Goal: Task Accomplishment & Management: Use online tool/utility

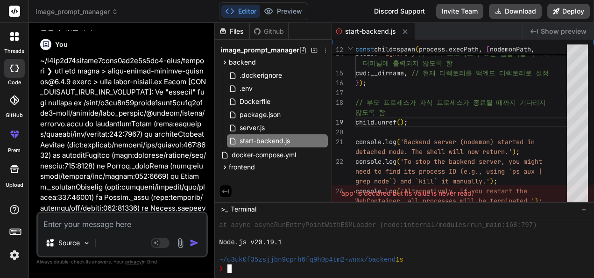
scroll to position [2323, 0]
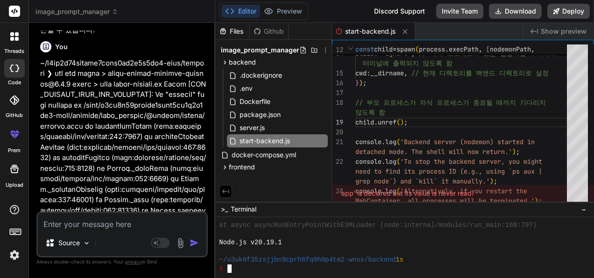
click at [109, 9] on span "image_prompt_manager" at bounding box center [77, 11] width 83 height 9
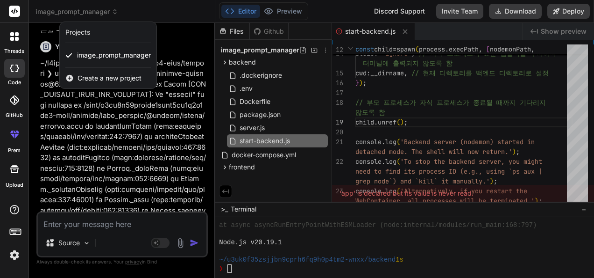
click at [109, 10] on div at bounding box center [297, 139] width 594 height 278
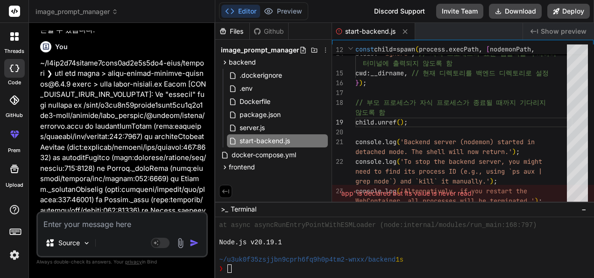
click at [326, 48] on icon at bounding box center [325, 49] width 7 height 7
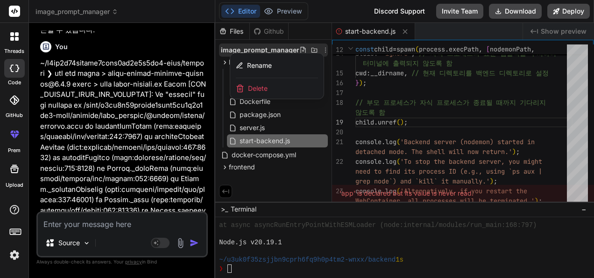
click at [270, 82] on div "Delete" at bounding box center [276, 88] width 93 height 21
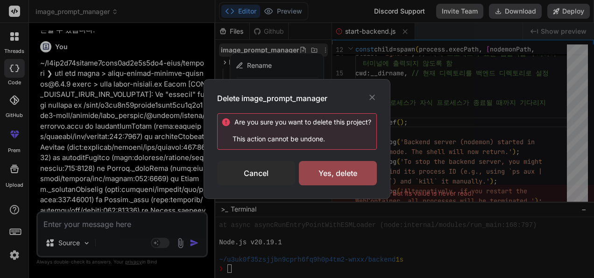
drag, startPoint x: 339, startPoint y: 173, endPoint x: 384, endPoint y: 164, distance: 46.1
click at [339, 172] on div "Yes, delete" at bounding box center [338, 173] width 78 height 24
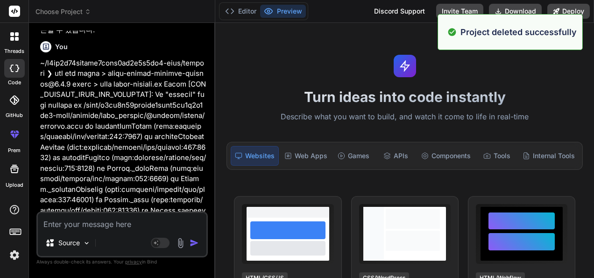
click at [15, 37] on icon at bounding box center [17, 39] width 4 height 4
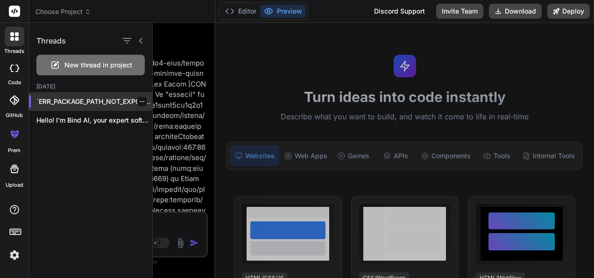
click at [140, 101] on icon "button" at bounding box center [142, 101] width 5 height 1
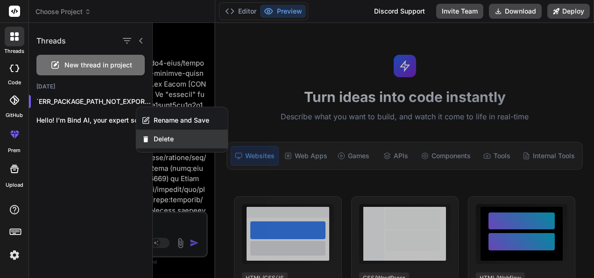
click at [165, 143] on div "Delete" at bounding box center [182, 138] width 92 height 19
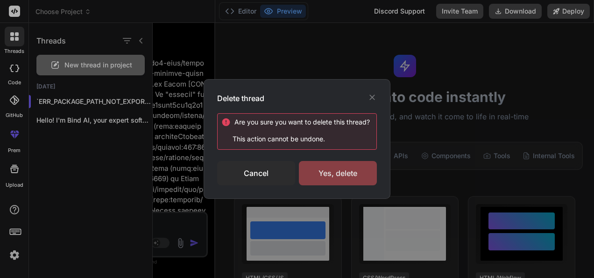
click at [347, 170] on div "Yes, delete" at bounding box center [338, 173] width 78 height 24
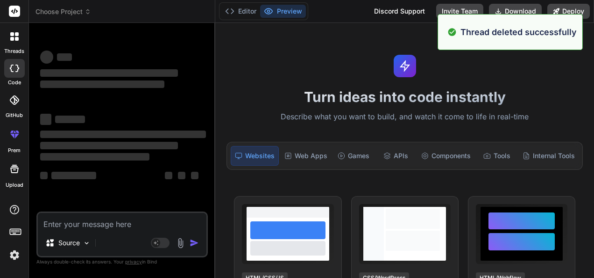
scroll to position [462, 0]
type textarea "x"
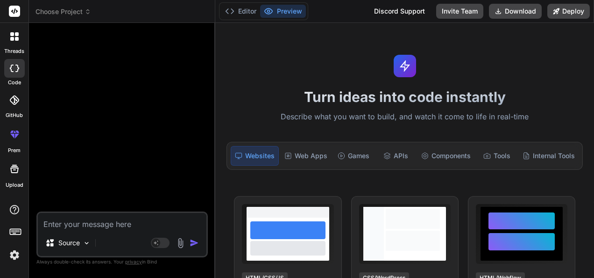
click at [87, 224] on textarea at bounding box center [122, 221] width 169 height 17
paste textarea "|-- backend | |-- .dockerignore | |-- .env | |-- Dockerfile | |-- package.json …"
type textarea "|-- backend | |-- .dockerignore | |-- .env | |-- Dockerfile | |-- package.json …"
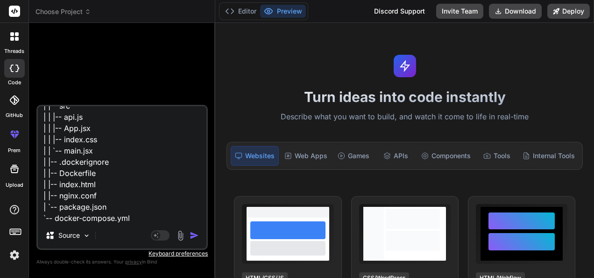
type textarea "x"
type textarea "|-- backend | |-- .dockerignore | |-- .env | |-- Dockerfile | |-- package.json …"
type textarea "x"
click at [147, 163] on textarea "|-- backend | |-- .dockerignore | |-- .env | |-- Dockerfile | |-- package.json …" at bounding box center [122, 164] width 169 height 116
type textarea "|-- backend | |-- .dockerignore | |-- .env | |-- Dockerfile | |-- package.json …"
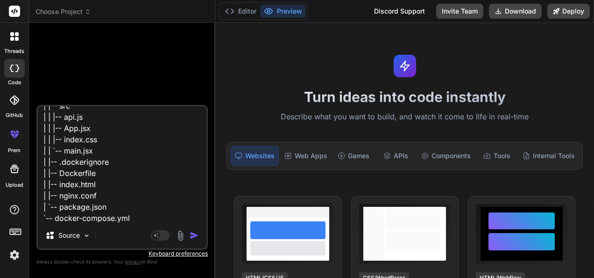
click at [150, 161] on textarea "|-- backend | |-- .dockerignore | |-- .env | |-- Dockerfile | |-- package.json …" at bounding box center [122, 164] width 169 height 116
type textarea "x"
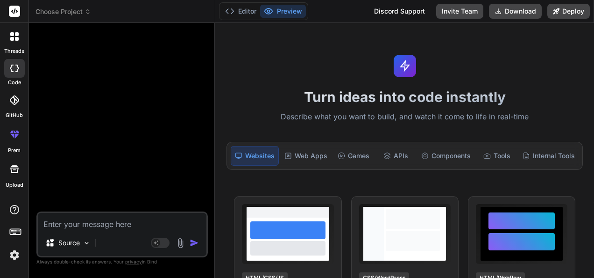
scroll to position [0, 0]
click at [66, 12] on span "Choose Project" at bounding box center [64, 11] width 56 height 9
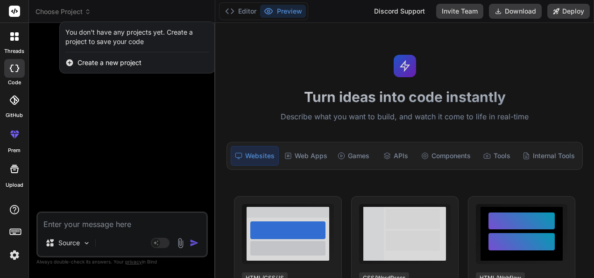
click at [111, 61] on span "Create a new project" at bounding box center [110, 62] width 64 height 9
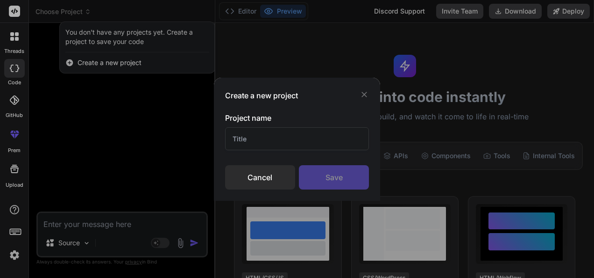
click at [265, 132] on input "text" at bounding box center [297, 138] width 144 height 23
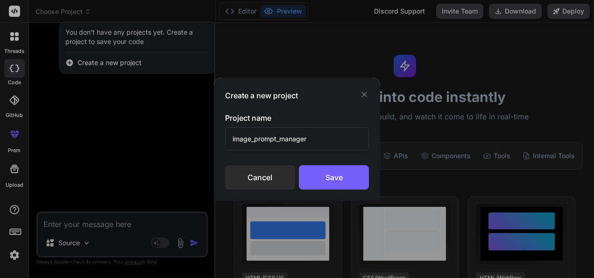
type input "image_prompt_manager"
click at [330, 178] on div "Save" at bounding box center [334, 177] width 70 height 24
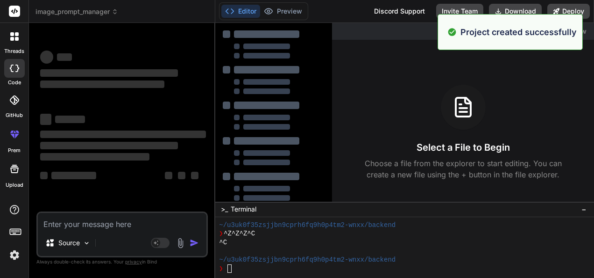
scroll to position [497, 0]
type textarea "x"
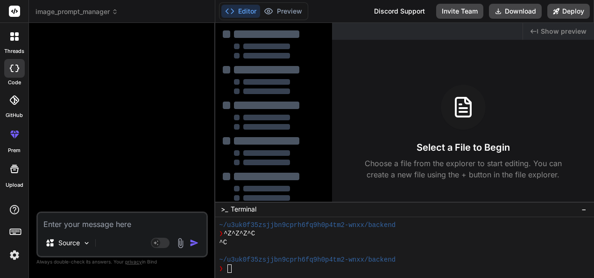
click at [110, 225] on textarea at bounding box center [122, 221] width 169 height 17
click at [114, 107] on div at bounding box center [123, 120] width 170 height 181
click at [16, 135] on icon at bounding box center [17, 135] width 4 height 5
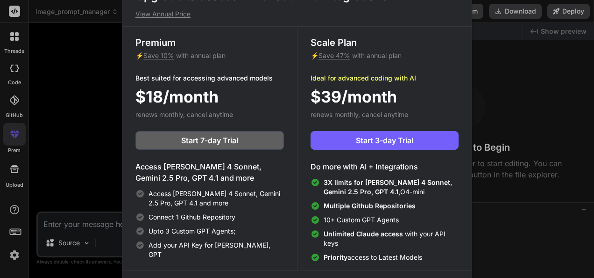
click at [83, 120] on div "Upgrade to access Advanced AI & Integrations View Annual Price Premium ⚡ Save 1…" at bounding box center [297, 139] width 594 height 278
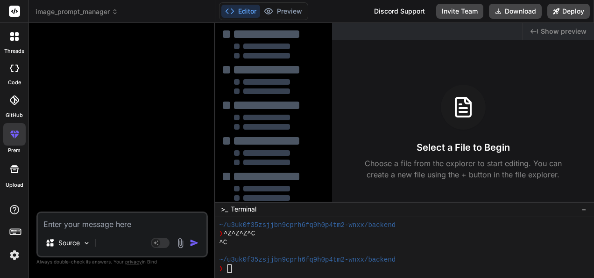
click at [9, 133] on icon at bounding box center [14, 133] width 11 height 11
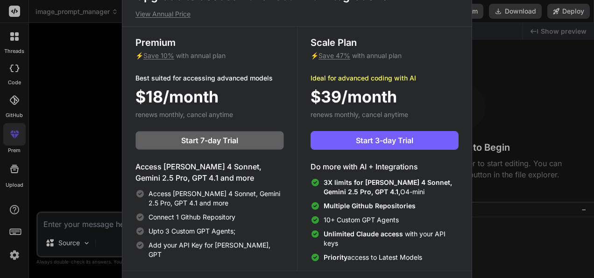
click at [84, 125] on div "Upgrade to access Advanced AI & Integrations View Annual Price Premium ⚡ Save 1…" at bounding box center [297, 139] width 594 height 278
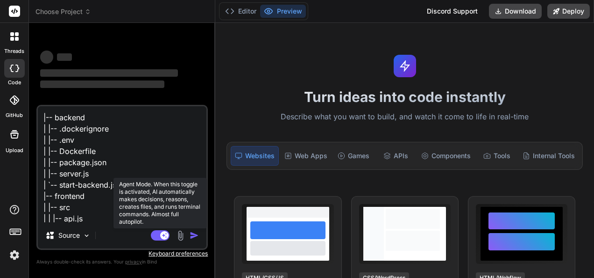
click at [164, 237] on rect at bounding box center [164, 235] width 8 height 8
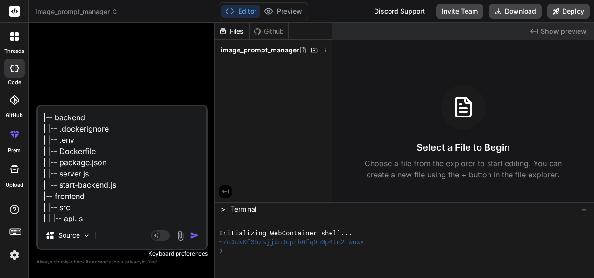
scroll to position [125, 0]
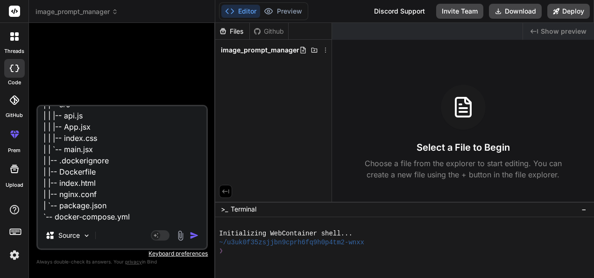
click at [113, 211] on textarea "|-- backend | |-- .dockerignore | |-- .env | |-- Dockerfile | |-- package.json …" at bounding box center [122, 164] width 169 height 116
type textarea "x"
type textarea "|-- backend | |-- .dockerignore | |-- .env | |-- Dockerfile | |-- package.json …"
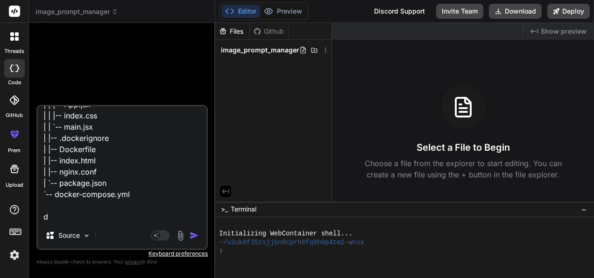
type textarea "x"
type textarea "|-- backend | |-- .dockerignore | |-- .env | |-- Dockerfile | |-- package.json …"
type textarea "x"
type textarea "|-- backend | |-- .dockerignore | |-- .env | |-- Dockerfile | |-- package.json …"
type textarea "x"
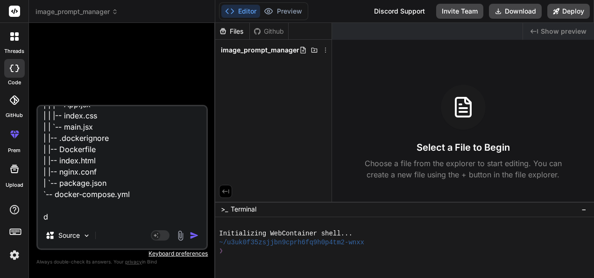
type textarea "|-- backend | |-- .dockerignore | |-- .env | |-- Dockerfile | |-- package.json …"
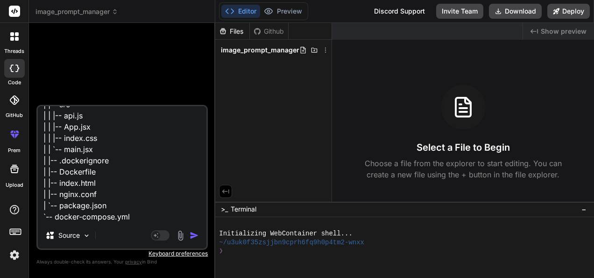
type textarea "x"
type textarea "|-- backend | |-- .dockerignore | |-- .env | |-- Dockerfile | |-- package.json …"
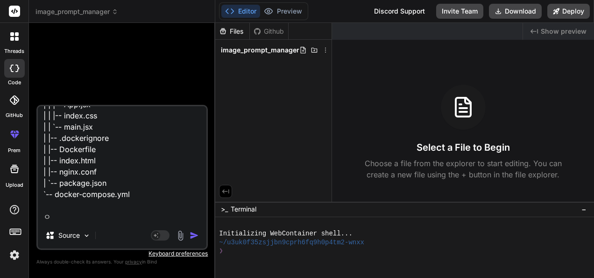
type textarea "x"
type textarea "|-- backend | |-- .dockerignore | |-- .env | |-- Dockerfile | |-- package.json …"
type textarea "x"
type textarea "|-- backend | |-- .dockerignore | |-- .env | |-- Dockerfile | |-- package.json …"
type textarea "x"
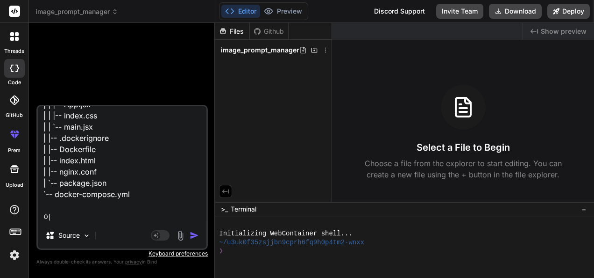
type textarea "|-- backend | |-- .dockerignore | |-- .env | |-- Dockerfile | |-- package.json …"
type textarea "x"
type textarea "|-- backend | |-- .dockerignore | |-- .env | |-- Dockerfile | |-- package.json …"
type textarea "x"
type textarea "|-- backend | |-- .dockerignore | |-- .env | |-- Dockerfile | |-- package.json …"
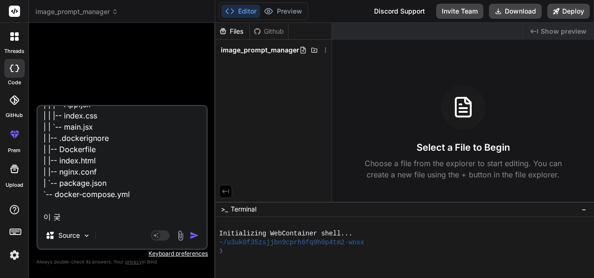
type textarea "x"
type textarea "|-- backend | |-- .dockerignore | |-- .env | |-- Dockerfile | |-- package.json …"
type textarea "x"
type textarea "|-- backend | |-- .dockerignore | |-- .env | |-- Dockerfile | |-- package.json …"
type textarea "x"
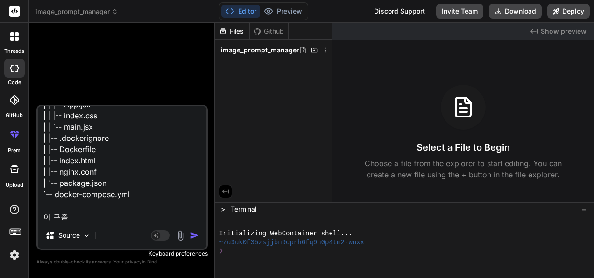
type textarea "|-- backend | |-- .dockerignore | |-- .env | |-- Dockerfile | |-- package.json …"
type textarea "x"
type textarea "|-- backend | |-- .dockerignore | |-- .env | |-- Dockerfile | |-- package.json …"
type textarea "x"
type textarea "|-- backend | |-- .dockerignore | |-- .env | |-- Dockerfile | |-- package.json …"
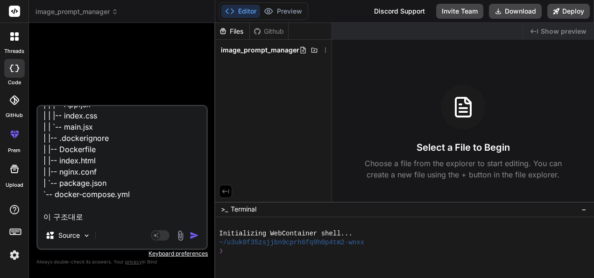
type textarea "x"
type textarea "|-- backend | |-- .dockerignore | |-- .env | |-- Dockerfile | |-- package.json …"
type textarea "x"
type textarea "|-- backend | |-- .dockerignore | |-- .env | |-- Dockerfile | |-- package.json …"
type textarea "x"
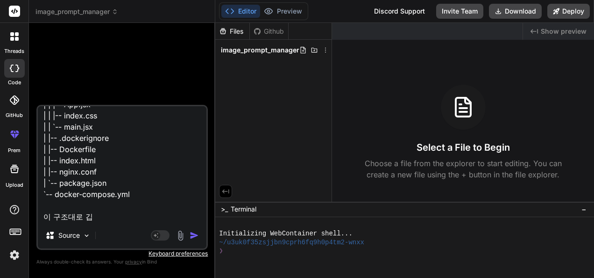
type textarea "|-- backend | |-- .dockerignore | |-- .env | |-- Dockerfile | |-- package.json …"
type textarea "x"
type textarea "|-- backend | |-- .dockerignore | |-- .env | |-- Dockerfile | |-- package.json …"
type textarea "x"
type textarea "|-- backend | |-- .dockerignore | |-- .env | |-- Dockerfile | |-- package.json …"
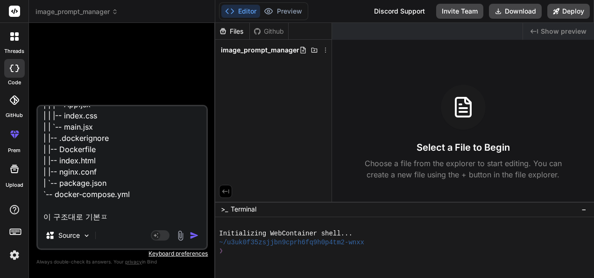
type textarea "x"
type textarea "|-- backend | |-- .dockerignore | |-- .env | |-- Dockerfile | |-- package.json …"
type textarea "x"
type textarea "|-- backend | |-- .dockerignore | |-- .env | |-- Dockerfile | |-- package.json …"
type textarea "x"
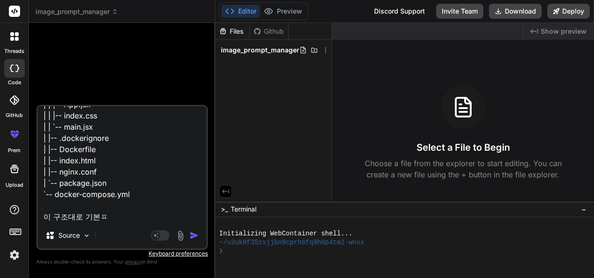
type textarea "|-- backend | |-- .dockerignore | |-- .env | |-- Dockerfile | |-- package.json …"
type textarea "x"
type textarea "|-- backend | |-- .dockerignore | |-- .env | |-- Dockerfile | |-- package.json …"
type textarea "x"
type textarea "|-- backend | |-- .dockerignore | |-- .env | |-- Dockerfile | |-- package.json …"
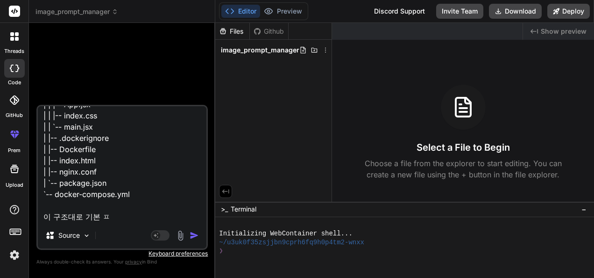
type textarea "x"
type textarea "|-- backend | |-- .dockerignore | |-- .env | |-- Dockerfile | |-- package.json …"
type textarea "x"
type textarea "|-- backend | |-- .dockerignore | |-- .env | |-- Dockerfile | |-- package.json …"
type textarea "x"
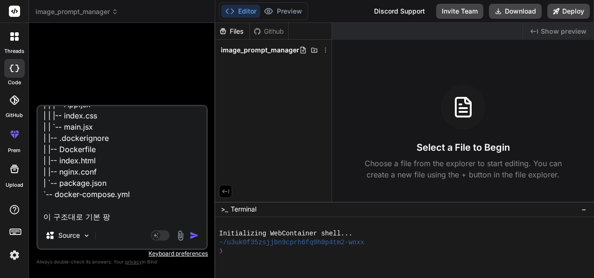
type textarea "|-- backend | |-- .dockerignore | |-- .env | |-- Dockerfile | |-- package.json …"
type textarea "x"
type textarea "|-- backend | |-- .dockerignore | |-- .env | |-- Dockerfile | |-- package.json …"
type textarea "x"
type textarea "|-- backend | |-- .dockerignore | |-- .env | |-- Dockerfile | |-- package.json …"
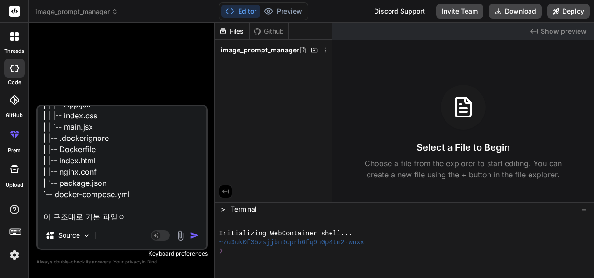
type textarea "x"
type textarea "|-- backend | |-- .dockerignore | |-- .env | |-- Dockerfile | |-- package.json …"
type textarea "x"
type textarea "|-- backend | |-- .dockerignore | |-- .env | |-- Dockerfile | |-- package.json …"
type textarea "x"
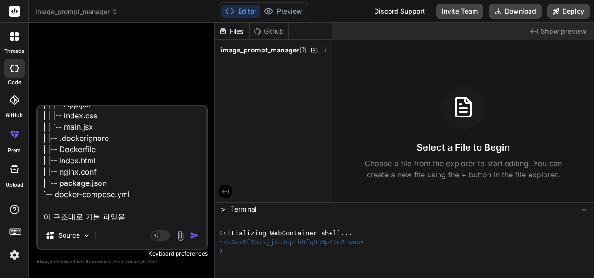
type textarea "|-- backend | |-- .dockerignore | |-- .env | |-- Dockerfile | |-- package.json …"
type textarea "x"
type textarea "|-- backend | |-- .dockerignore | |-- .env | |-- Dockerfile | |-- package.json …"
type textarea "x"
type textarea "|-- backend | |-- .dockerignore | |-- .env | |-- Dockerfile | |-- package.json …"
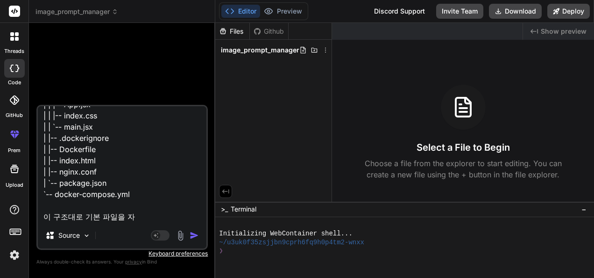
type textarea "x"
type textarea "|-- backend | |-- .dockerignore | |-- .env | |-- Dockerfile | |-- package.json …"
type textarea "x"
type textarea "|-- backend | |-- .dockerignore | |-- .env | |-- Dockerfile | |-- package.json …"
type textarea "x"
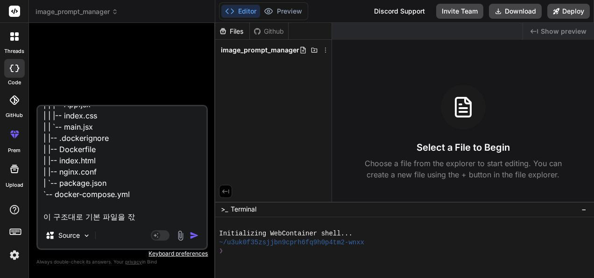
type textarea "|-- backend | |-- .dockerignore | |-- .env | |-- Dockerfile | |-- package.json …"
type textarea "x"
type textarea "|-- backend | |-- .dockerignore | |-- .env | |-- Dockerfile | |-- package.json …"
type textarea "x"
type textarea "|-- backend | |-- .dockerignore | |-- .env | |-- Dockerfile | |-- package.json …"
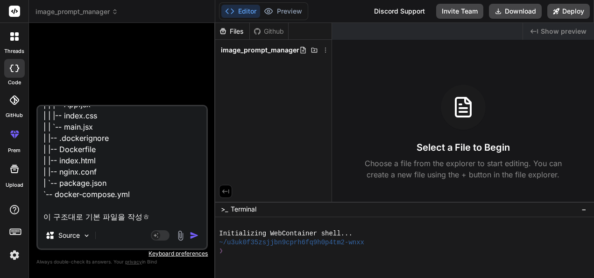
type textarea "x"
type textarea "|-- backend | |-- .dockerignore | |-- .env | |-- Dockerfile | |-- package.json …"
type textarea "x"
type textarea "|-- backend | |-- .dockerignore | |-- .env | |-- Dockerfile | |-- package.json …"
type textarea "x"
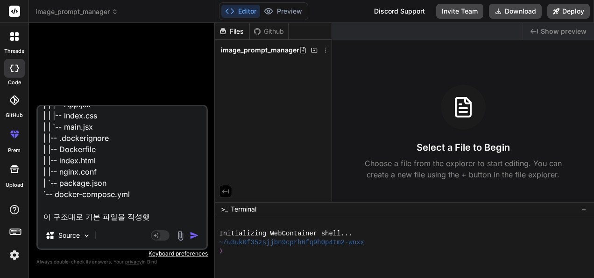
type textarea "|-- backend | |-- .dockerignore | |-- .env | |-- Dockerfile | |-- package.json …"
type textarea "x"
type textarea "|-- backend | |-- .dockerignore | |-- .env | |-- Dockerfile | |-- package.json …"
type textarea "x"
type textarea "|-- backend | |-- .dockerignore | |-- .env | |-- Dockerfile | |-- package.json …"
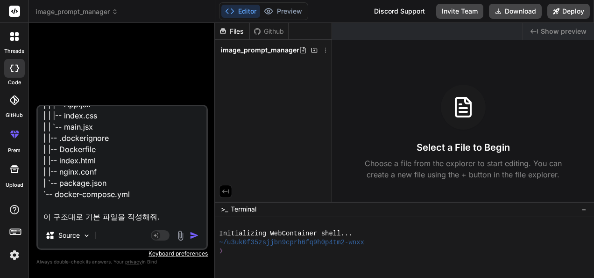
type textarea "x"
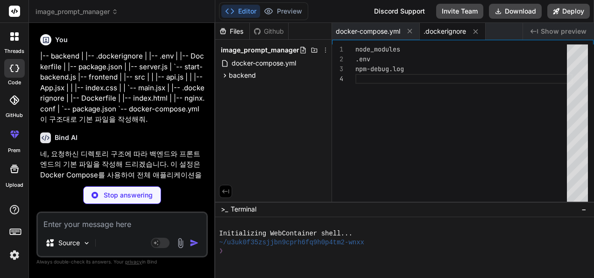
type textarea "x"
type textarea "PORT=5000"
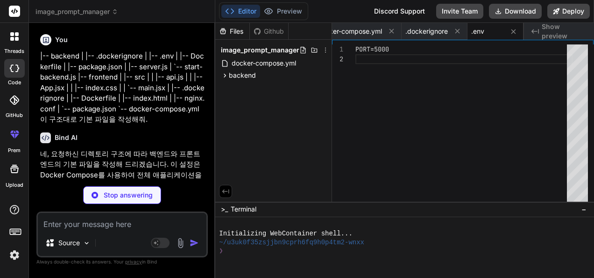
type textarea "x"
type textarea "EXPOSE 5000 CMD ["npm", "run", "start"]"
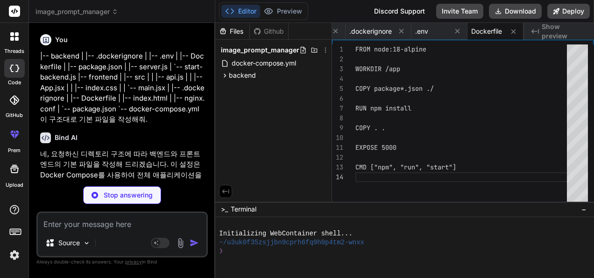
type textarea "x"
type textarea ""author": "", "license": "ISC", "dependencies": { "cors": "^2.8.5", "express": …"
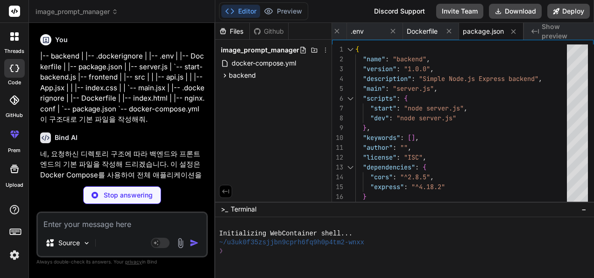
type textarea "x"
type textarea "});"
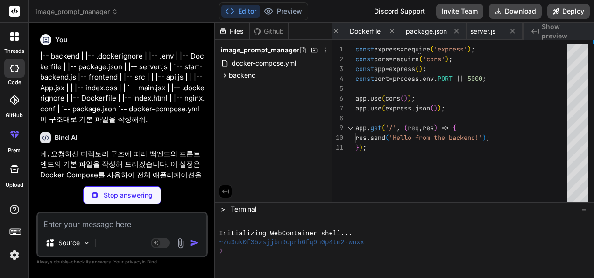
type textarea "x"
type textarea "node_modules dist .env npm-debug.log"
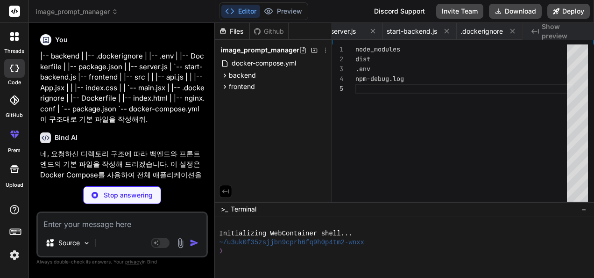
type textarea "x"
type textarea "EXPOSE 80 CMD ["nginx", "-g", "daemon off;"]"
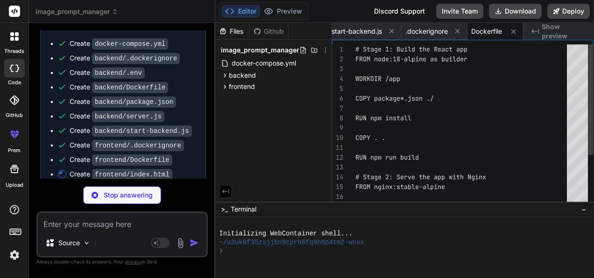
scroll to position [199, 0]
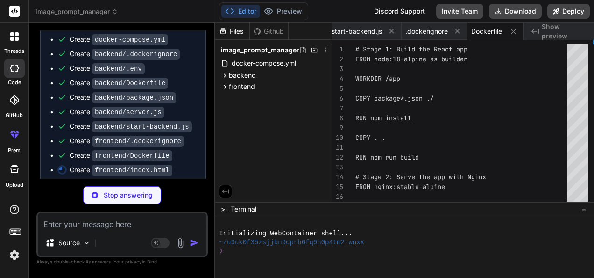
type textarea "x"
type textarea "<body> <div id="root"></div> <script type="module" src="/src/main.jsx"></script…"
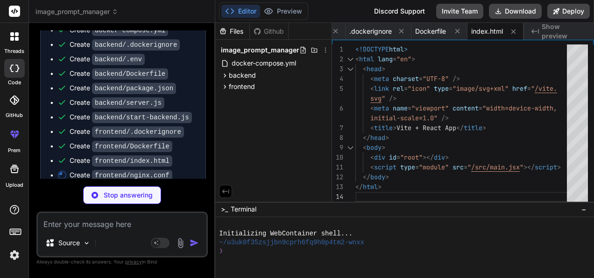
type textarea "x"
type textarea "error_page 500 502 503 504 /50x.html; location = /50x.html { root /usr/share/ng…"
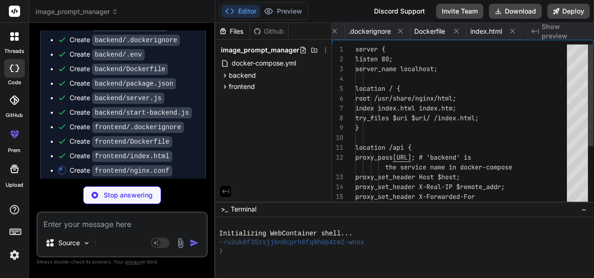
scroll to position [0, 504]
type textarea "x"
type textarea "}"
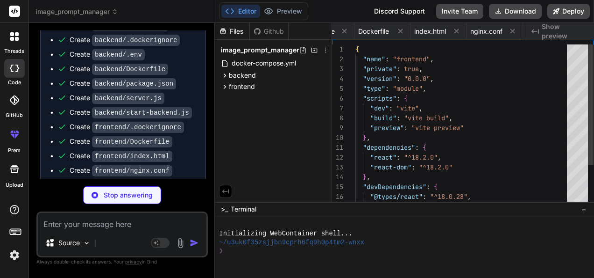
scroll to position [0, 568]
type textarea "x"
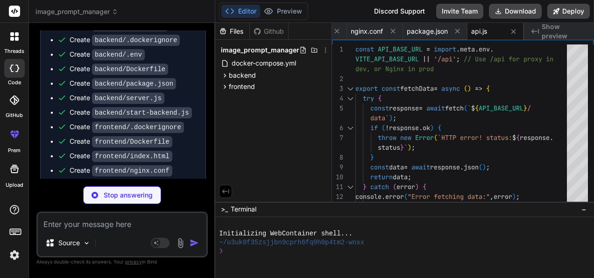
type textarea "x"
type textarea "</div> ); } export default App;"
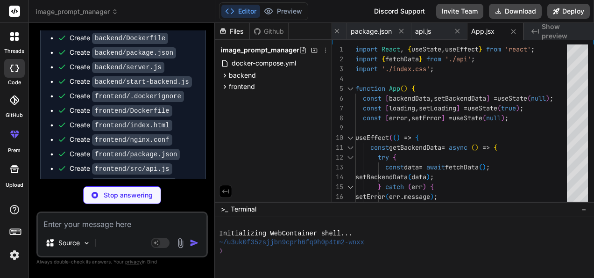
scroll to position [269, 0]
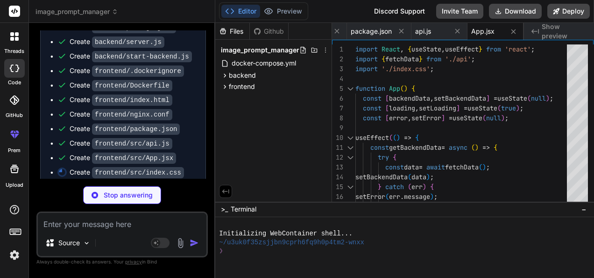
type textarea "x"
type textarea "color: #61dafb; } p { margin: 10px 0; }"
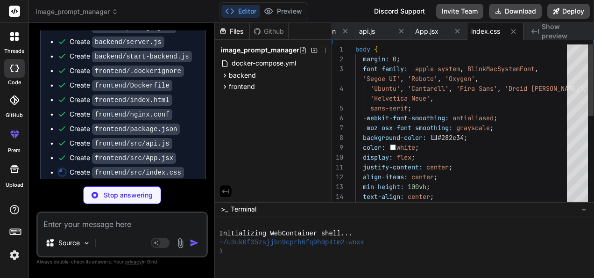
type textarea "x"
type textarea ");"
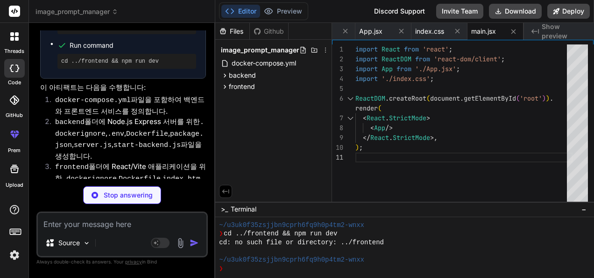
scroll to position [534, 0]
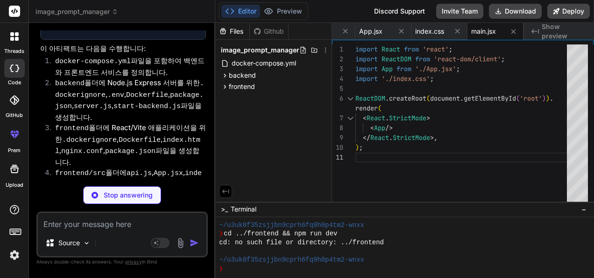
type textarea "x"
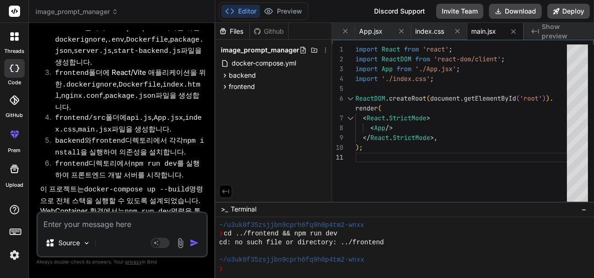
scroll to position [612, 0]
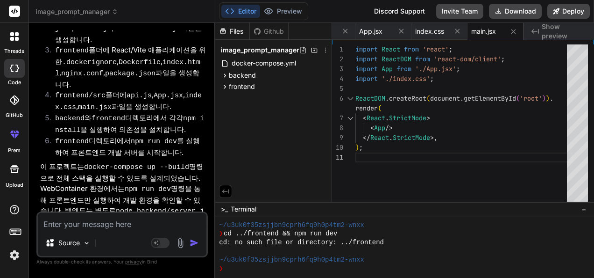
click at [122, 221] on textarea at bounding box center [122, 221] width 169 height 17
click at [141, 225] on textarea at bounding box center [122, 221] width 169 height 17
click at [130, 221] on textarea at bounding box center [122, 221] width 169 height 17
type textarea "x"
type textarea "ㅇ"
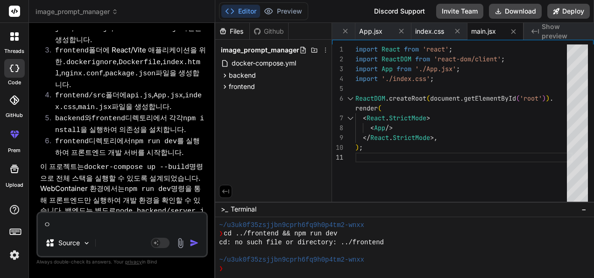
type textarea "x"
type textarea "아"
type textarea "x"
type textarea "알"
type textarea "x"
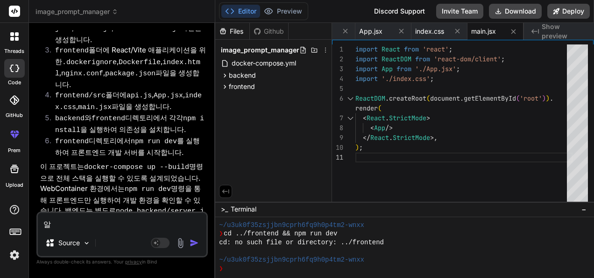
type textarea "아레"
type textarea "x"
type textarea "아ㄹ"
type textarea "x"
type textarea "아"
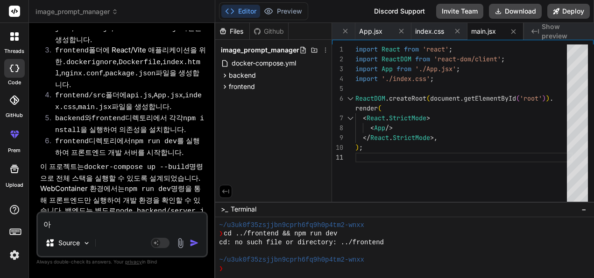
type textarea "x"
type textarea "아ㄹ"
type textarea "x"
type textarea "아래"
type textarea "x"
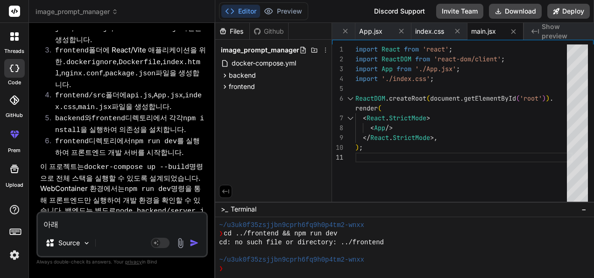
type textarea "아래"
type textarea "x"
type textarea "아래 ㅋ"
type textarea "x"
type textarea "아래 코"
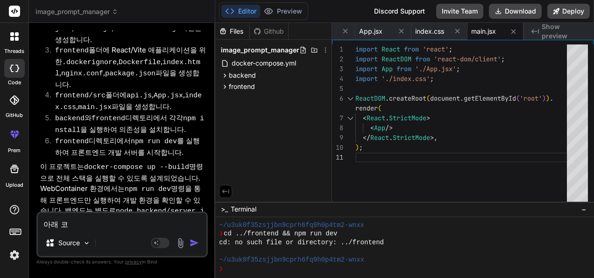
type textarea "x"
type textarea "아래 콛"
type textarea "x"
type textarea "아래 코드"
type textarea "x"
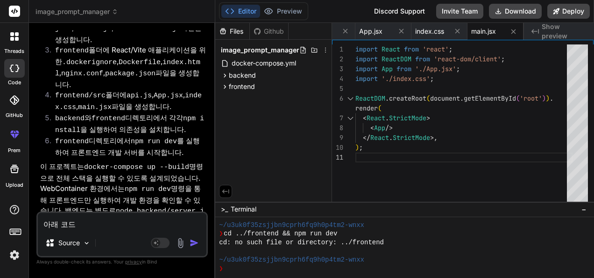
type textarea "아래 코등"
type textarea "x"
type textarea "아래 코드에"
type textarea "x"
type textarea "아래 코드엣"
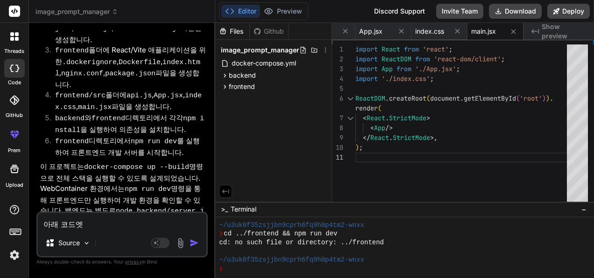
type textarea "x"
type textarea "아래 코드에서"
type textarea "x"
type textarea "아래 코드에서"
type textarea "x"
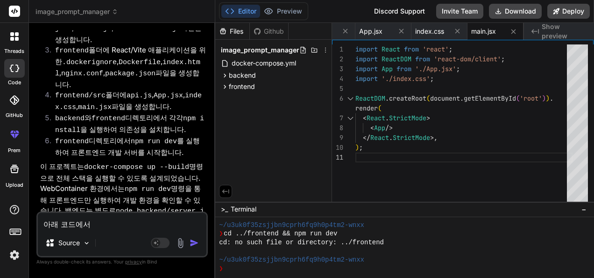
type textarea "아래 코드에서 a"
type textarea "x"
type textarea "아래 코드에서 ai"
type textarea "x"
type textarea "아래 코드에서 ai"
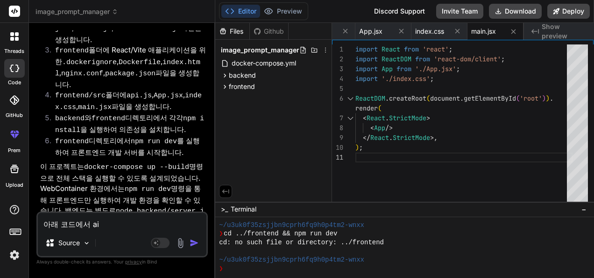
type textarea "x"
type textarea "아래 코드에서 ai i"
type textarea "x"
type textarea "아래 코드에서 ai im"
type textarea "x"
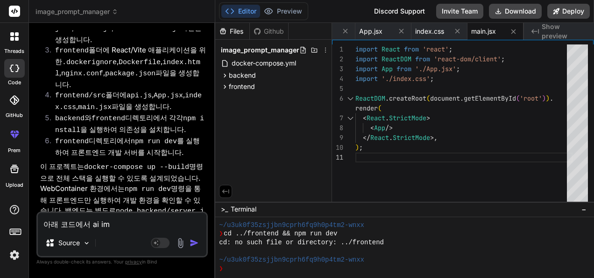
type textarea "아래 코드에서 ai ima"
type textarea "x"
type textarea "아래 코드에서 ai imag"
type textarea "x"
type textarea "아래 코드에서 ai image"
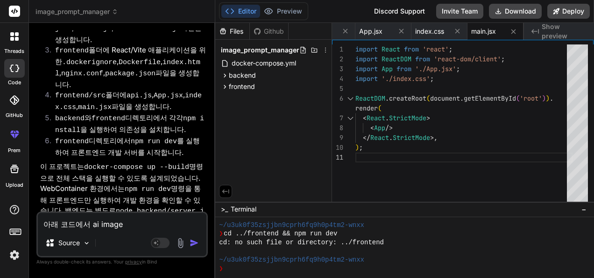
type textarea "x"
type textarea "아래 코드에서 ai imag"
type textarea "x"
type textarea "아래 코드에서 ai ima"
type textarea "x"
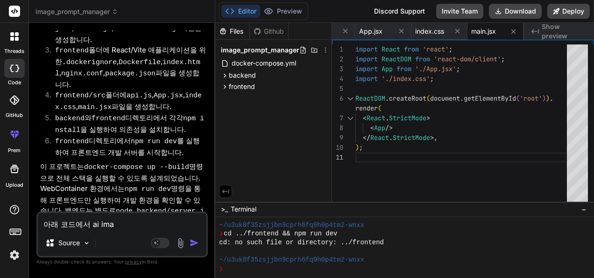
type textarea "아래 코드에서 ai im"
type textarea "x"
type textarea "아래 코드에서 ai i"
type textarea "x"
type textarea "아래 코드에서 ai"
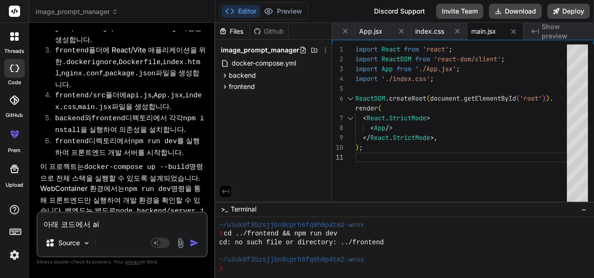
type textarea "x"
type textarea "아래 코드에서 ai p"
type textarea "x"
type textarea "아래 코드에서 ai pro"
type textarea "x"
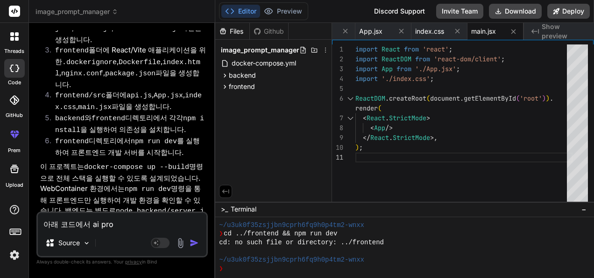
type textarea "아래 코드에서 ai prom"
type textarea "x"
type textarea "아래 코드에서 ai promp"
type textarea "x"
type textarea "아래 코드에서 ai prompt"
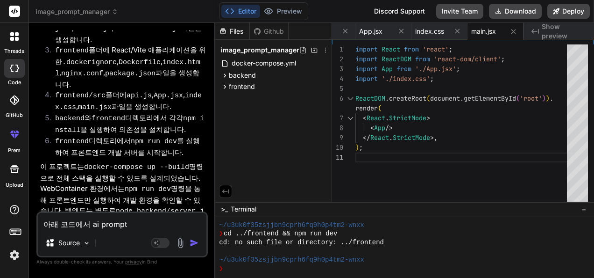
type textarea "x"
type textarea "아래 코드에서 ai prompt"
type textarea "x"
type textarea "아래 코드에서 ai prompt m"
type textarea "x"
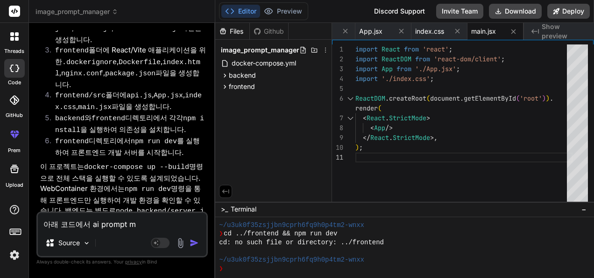
type textarea "아래 코드에서 ai prompt ma"
type textarea "x"
type textarea "아래 코드에서 ai prompt man"
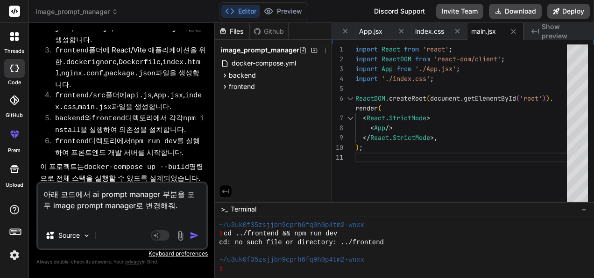
paste textarea "File: ai_prompt_manager_web_application_docker/docker-compose.yml version: '3.8…"
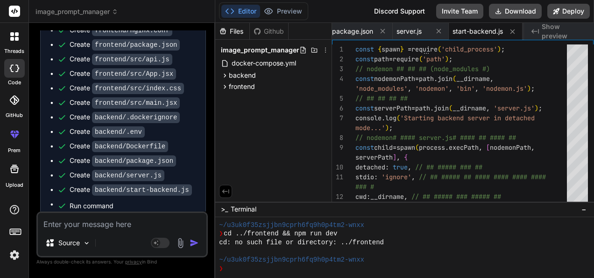
scroll to position [13735, 0]
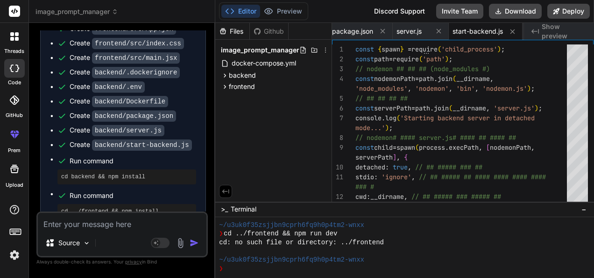
click at [144, 222] on textarea at bounding box center [122, 221] width 169 height 17
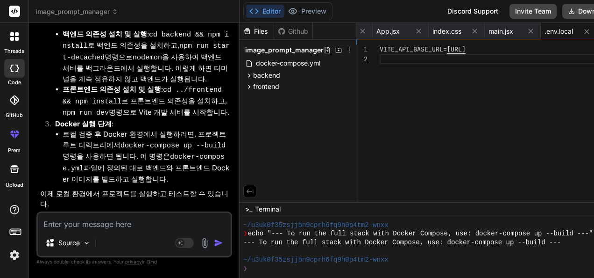
scroll to position [13408, 0]
click at [366, 251] on div at bounding box center [423, 250] width 361 height 9
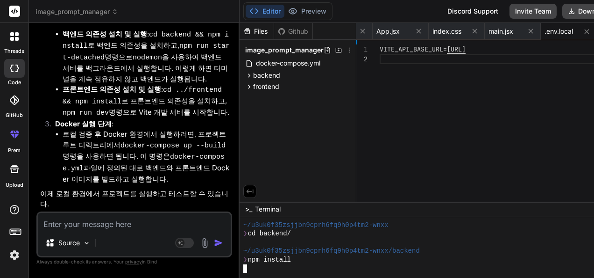
scroll to position [1186, 0]
click at [261, 85] on span "frontend" at bounding box center [266, 86] width 26 height 9
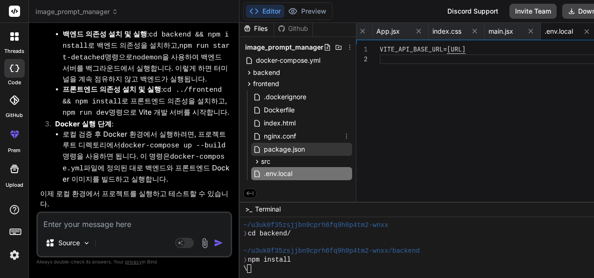
scroll to position [5, 0]
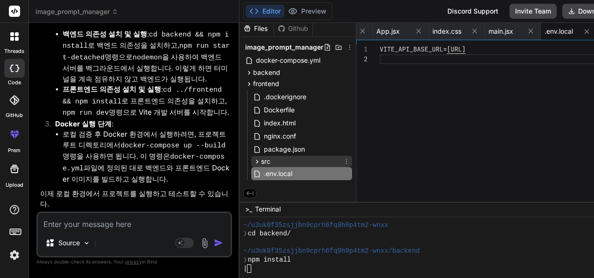
click at [274, 161] on div "src" at bounding box center [301, 161] width 101 height 11
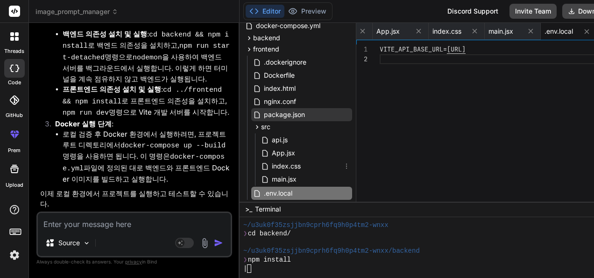
scroll to position [51, 0]
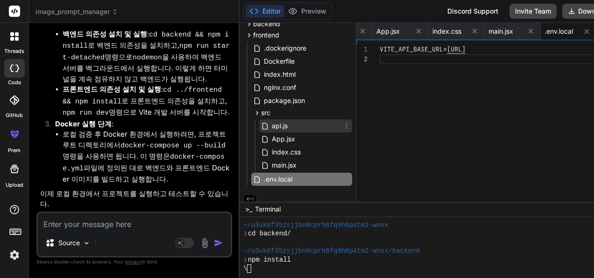
click at [275, 126] on span "api.js" at bounding box center [280, 125] width 18 height 11
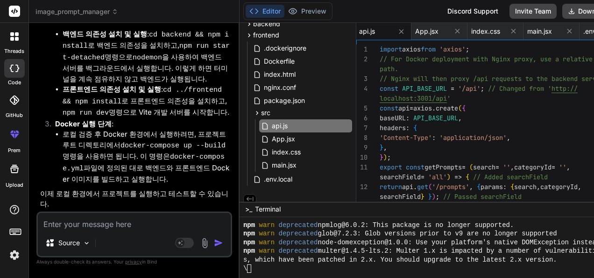
scroll to position [1352, 0]
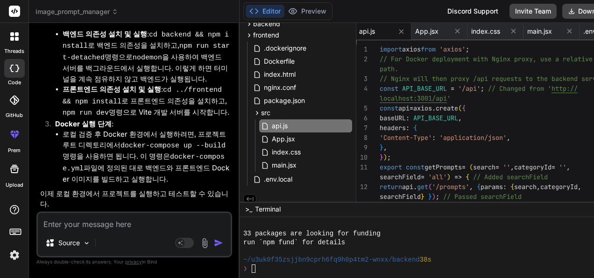
click at [454, 236] on div "33 packages are looking for funding" at bounding box center [423, 233] width 361 height 9
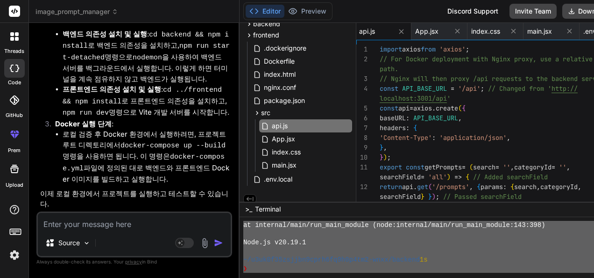
scroll to position [1552, 0]
drag, startPoint x: 234, startPoint y: 243, endPoint x: 297, endPoint y: 294, distance: 81.0
click at [125, 223] on textarea at bounding box center [134, 221] width 193 height 17
paste textarea "~/u3uk0f35zsjjbn9cprh6fq9h0p4tm2-wnxx/backend 38s ❯ npm run start-detached > im…"
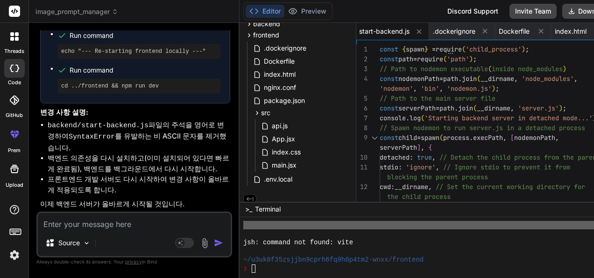
scroll to position [14127, 0]
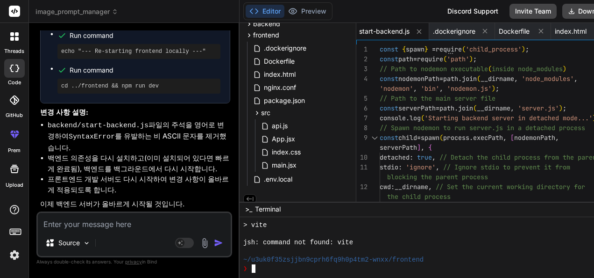
click at [395, 249] on div at bounding box center [423, 250] width 361 height 9
click at [422, 242] on div "run `npm fund` for details" at bounding box center [439, 242] width 392 height 9
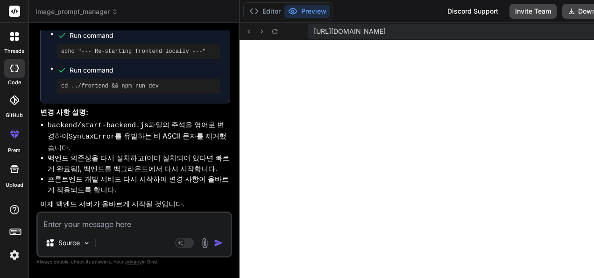
scroll to position [3061, 0]
click at [124, 222] on textarea at bounding box center [134, 221] width 193 height 17
paste textarea "[plugin:vite:esbuild] Transform failed with 1 error: /home/u3uk0f35zsjjbn9cprh6…"
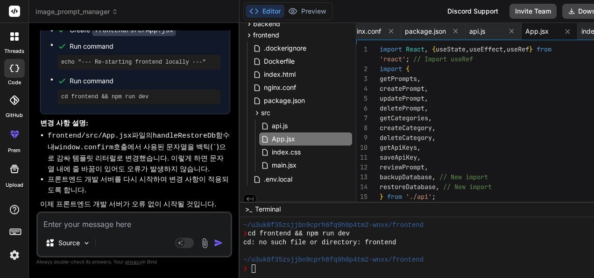
scroll to position [14771, 0]
click at [465, 249] on div at bounding box center [439, 250] width 392 height 9
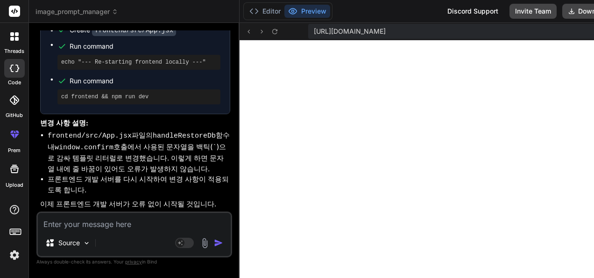
scroll to position [3584, 0]
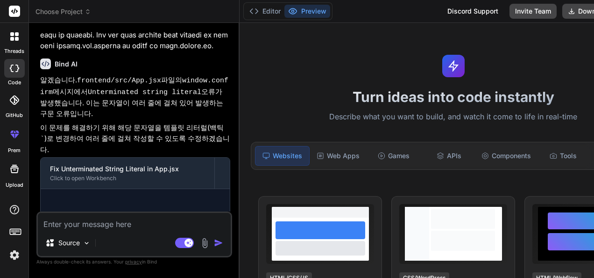
scroll to position [14223, 0]
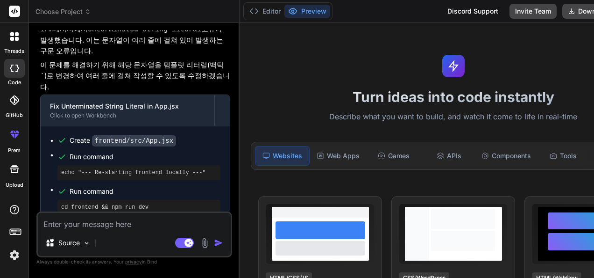
type textarea "x"
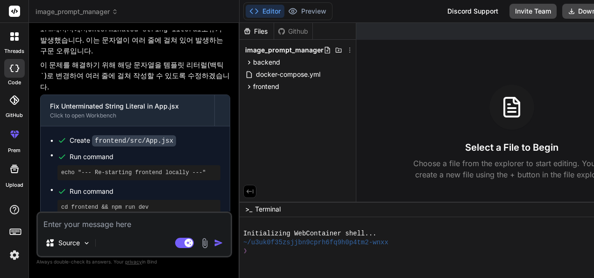
click at [424, 248] on div "❯" at bounding box center [423, 250] width 361 height 9
type textarea "cd backend && npm install && npm run start-detached && cd .. && cd frontend && …"
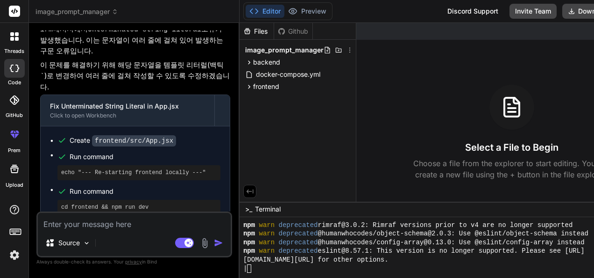
scroll to position [314, 0]
type textarea "x"
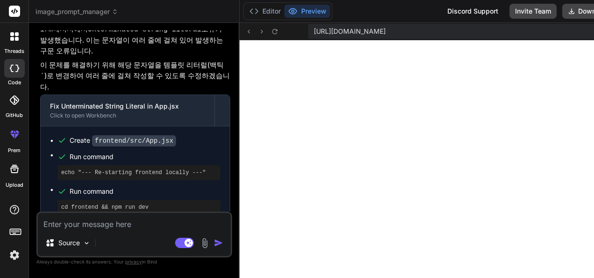
scroll to position [959, 0]
click at [95, 221] on textarea at bounding box center [134, 221] width 193 height 17
paste textarea "[plugin:vite:import-analysis] Failed to resolve import "./index.css" from "src/…"
type textarea "[plugin:vite:import-analysis] Failed to resolve import "./index.css" from "src/…"
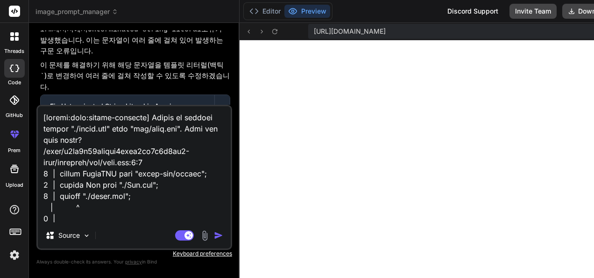
scroll to position [494, 0]
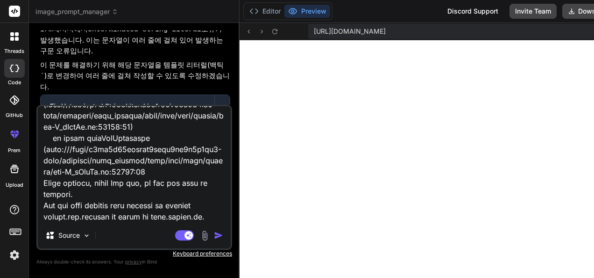
type textarea "x"
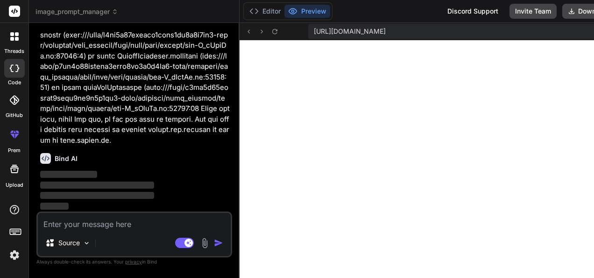
scroll to position [15205, 0]
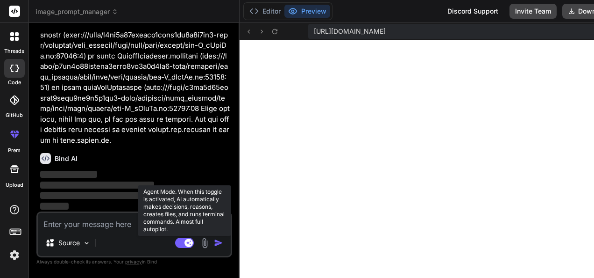
click at [185, 240] on rect at bounding box center [189, 242] width 8 height 8
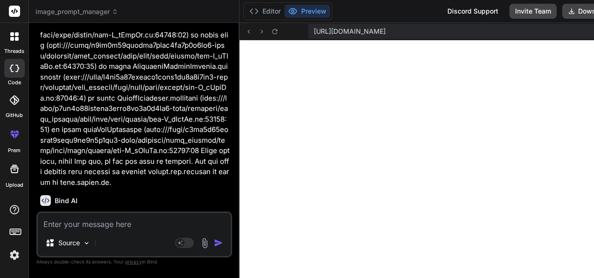
scroll to position [15163, 0]
type textarea "x"
click at [116, 225] on textarea at bounding box center [134, 221] width 193 height 17
paste textarea "[plugin:vite:import-analysis] Failed to resolve import "./index.css" from "src/…"
type textarea "[plugin:vite:import-analysis] Failed to resolve import "./index.css" from "src/…"
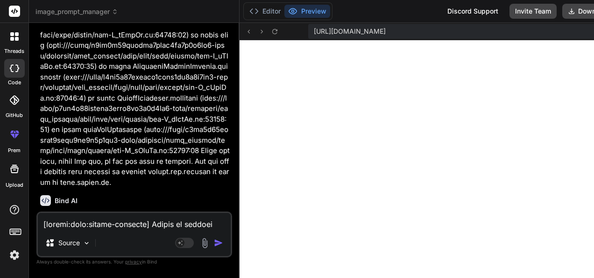
scroll to position [15205, 0]
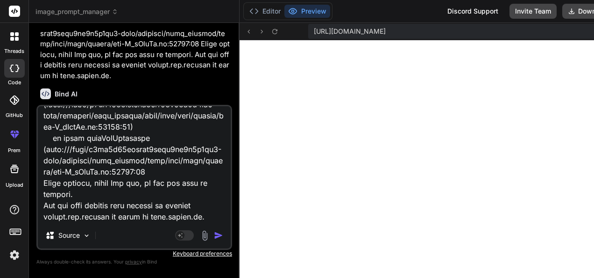
type textarea "x"
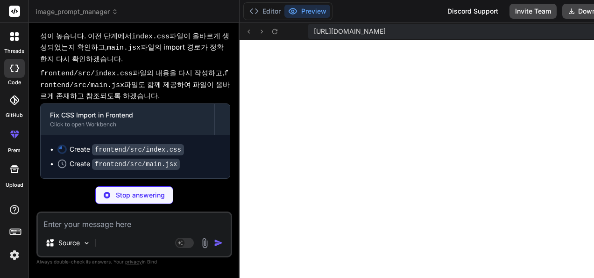
scroll to position [1116, 0]
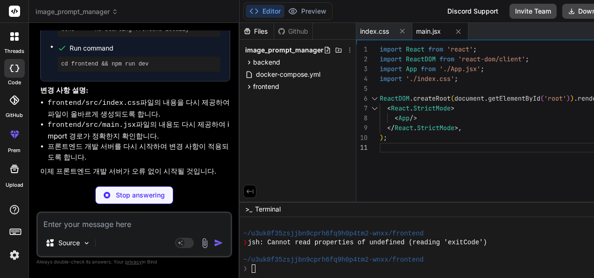
type textarea "x"
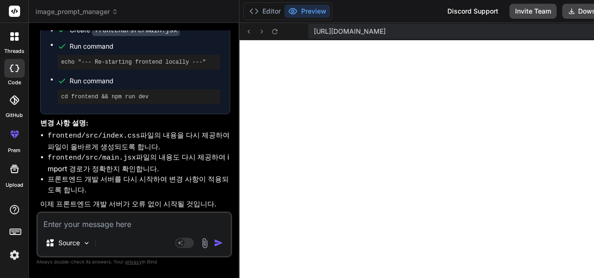
scroll to position [1491, 0]
drag, startPoint x: 110, startPoint y: 219, endPoint x: 115, endPoint y: 220, distance: 5.2
click at [110, 219] on textarea at bounding box center [134, 221] width 193 height 17
paste textarea "[plugin:vite:esbuild] Transform failed with 1 error: /home/u3uk0f35zsjjbn9cprh6…"
type textarea "[plugin:vite:esbuild] Transform failed with 1 error: /home/u3uk0f35zsjjbn9cprh6…"
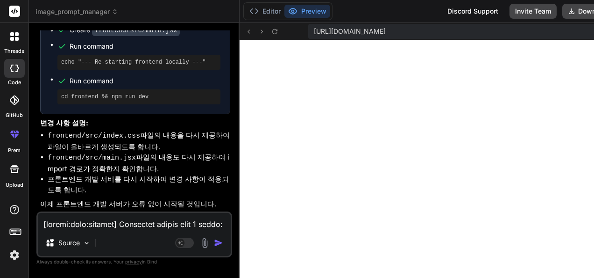
scroll to position [460, 0]
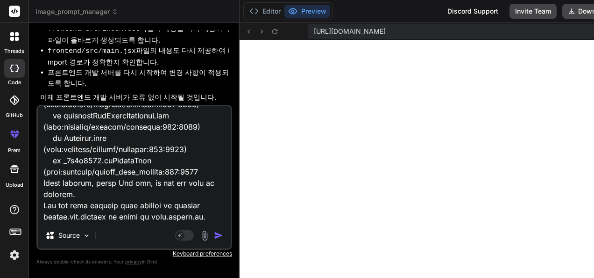
type textarea "x"
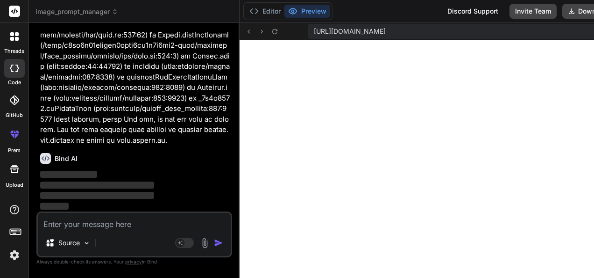
scroll to position [16275, 0]
click at [262, 8] on button "Editor" at bounding box center [265, 11] width 39 height 13
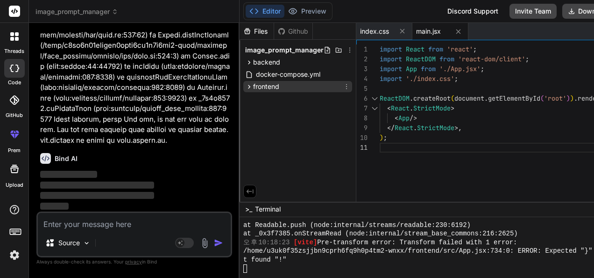
click at [261, 84] on span "frontend" at bounding box center [266, 86] width 26 height 9
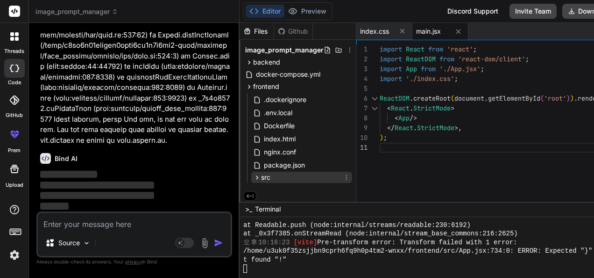
click at [261, 176] on span "src" at bounding box center [265, 176] width 9 height 9
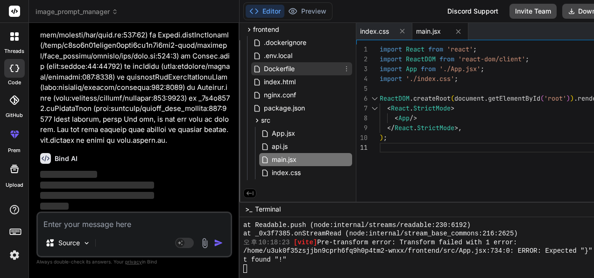
scroll to position [59, 0]
click at [285, 169] on span "index.css" at bounding box center [286, 172] width 31 height 11
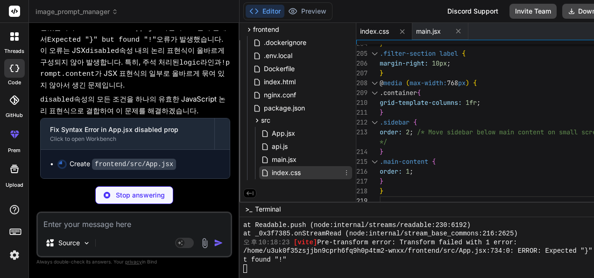
click at [271, 169] on span "index.css" at bounding box center [286, 172] width 31 height 11
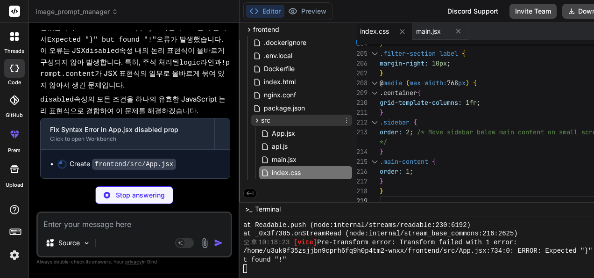
click at [261, 116] on span "src" at bounding box center [265, 119] width 9 height 9
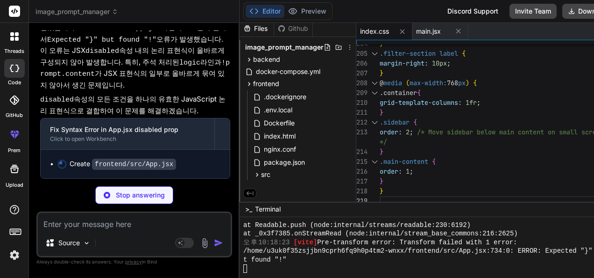
scroll to position [16417, 0]
click at [398, 31] on icon at bounding box center [402, 32] width 8 height 8
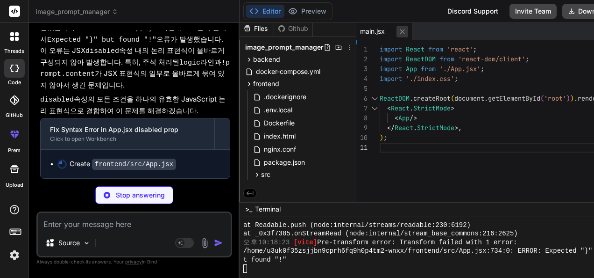
click at [398, 31] on icon at bounding box center [402, 32] width 8 height 8
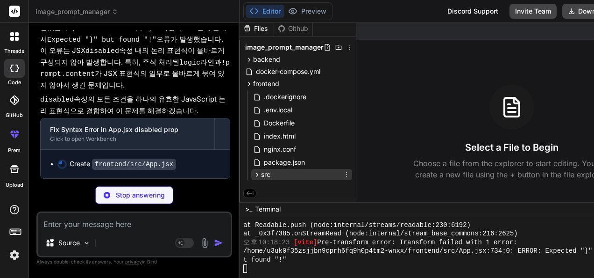
click at [261, 172] on span "src" at bounding box center [265, 174] width 9 height 9
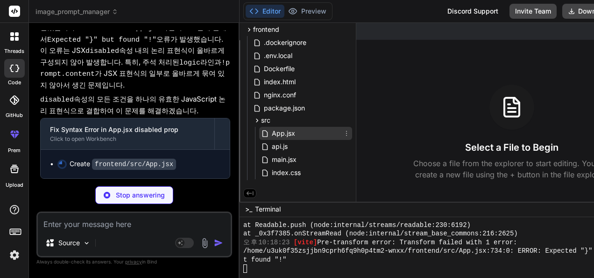
click at [274, 130] on span "App.jsx" at bounding box center [283, 133] width 25 height 11
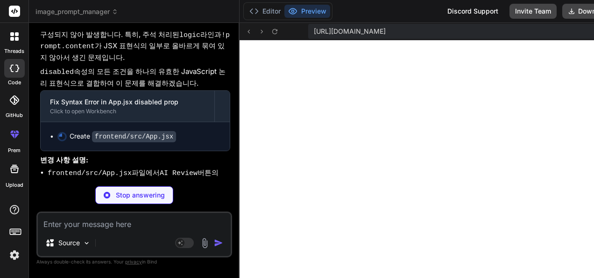
type textarea "x"
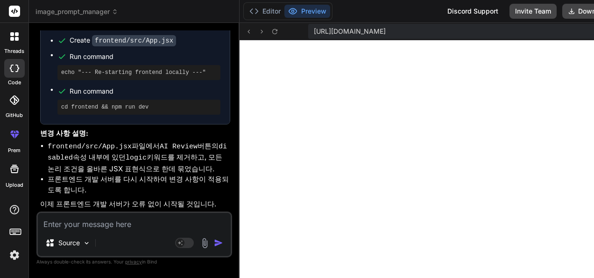
scroll to position [16539, 0]
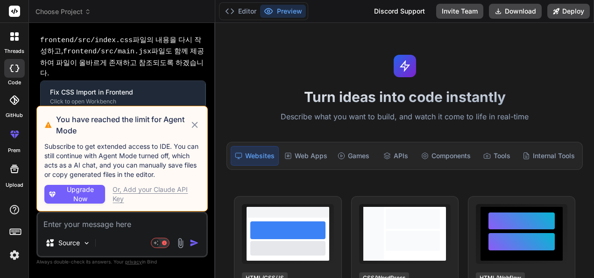
click at [190, 125] on h3 "You have reached the limit for Agent Mode" at bounding box center [123, 125] width 134 height 22
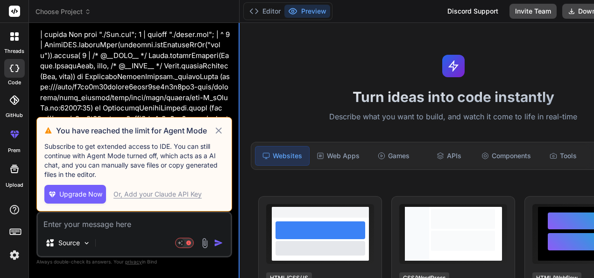
scroll to position [2232, 0]
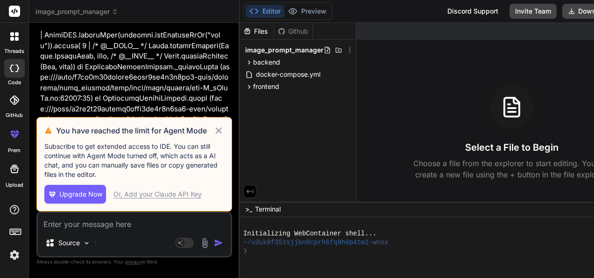
click at [213, 125] on icon at bounding box center [218, 130] width 11 height 11
type textarea "x"
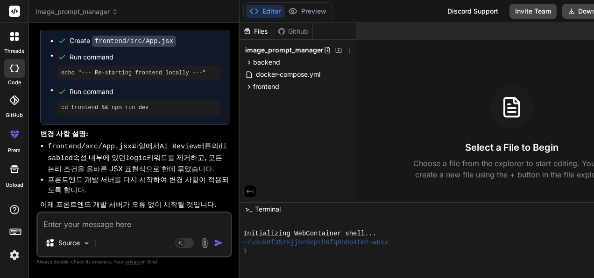
scroll to position [3356, 0]
click at [383, 255] on div "❯" at bounding box center [423, 250] width 361 height 9
click at [408, 244] on div "~/u3uk0f35zsjjbn9cprh6fq9h0p4tm2-wnxx" at bounding box center [423, 242] width 361 height 9
type textarea "cd backend && npm install && npm run start-detached && cd .. && cd frontend && …"
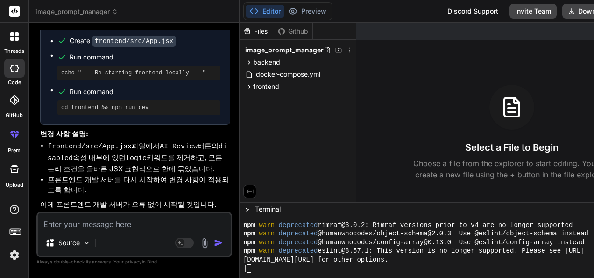
scroll to position [314, 0]
type textarea "x"
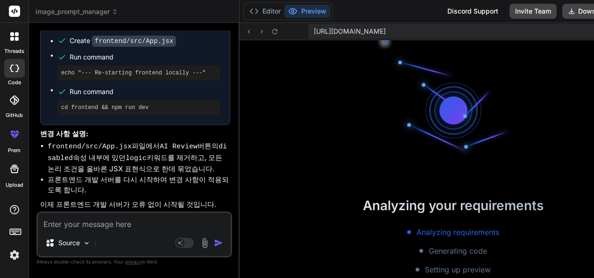
scroll to position [445, 0]
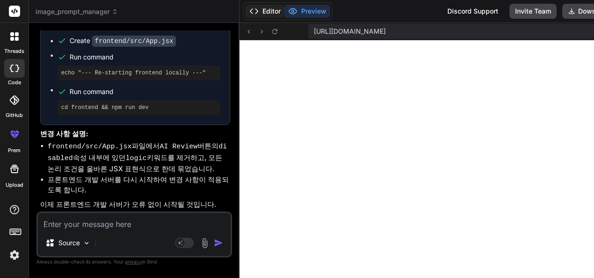
click at [260, 11] on button "Editor" at bounding box center [265, 11] width 39 height 13
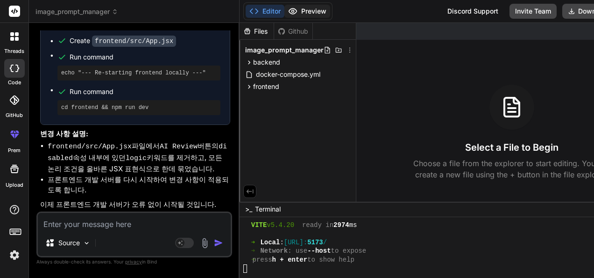
click at [309, 7] on button "Preview" at bounding box center [308, 11] width 46 height 13
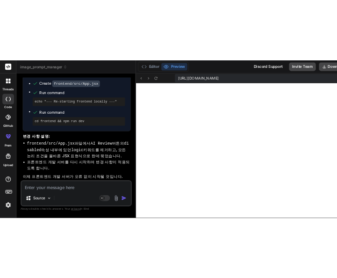
scroll to position [5525, 0]
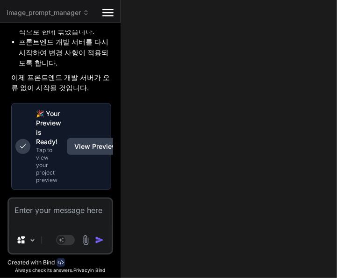
click at [47, 208] on textarea at bounding box center [60, 213] width 103 height 28
paste textarea "Uncaught TypeError: prompts.map is not a function at App (App.jsx:665:9) at ren…"
type textarea "x"
type textarea "Uncaught TypeError: prompts.map is not a function at App (App.jsx:665:9) at ren…"
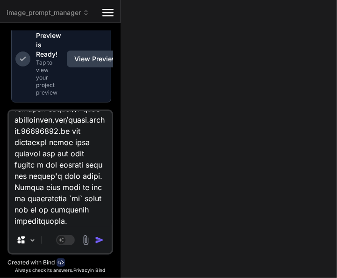
type textarea "x"
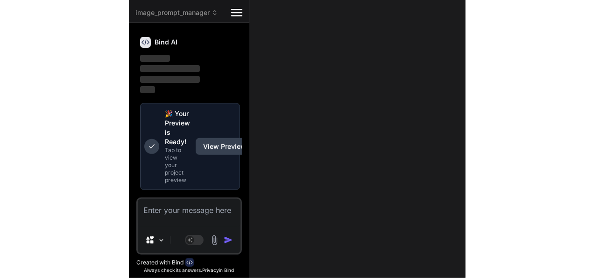
scroll to position [6925, 0]
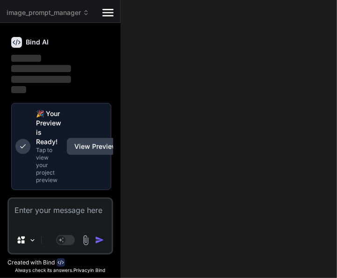
click at [293, 94] on div "image_prompt_manager Created with Pixso. Bind AI Web Search Created with Pixso.…" at bounding box center [182, 139] width 365 height 278
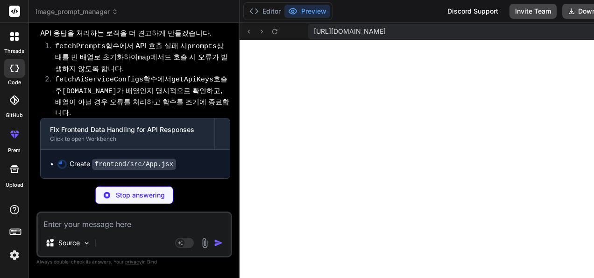
scroll to position [4216, 0]
click at [260, 11] on button "Editor" at bounding box center [265, 11] width 39 height 13
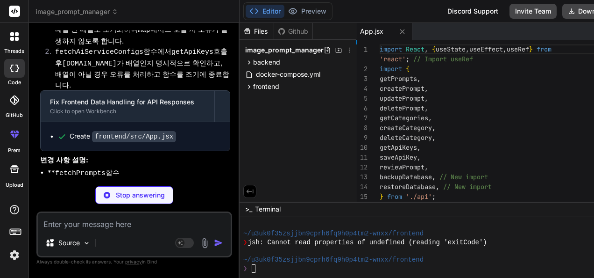
scroll to position [593, 0]
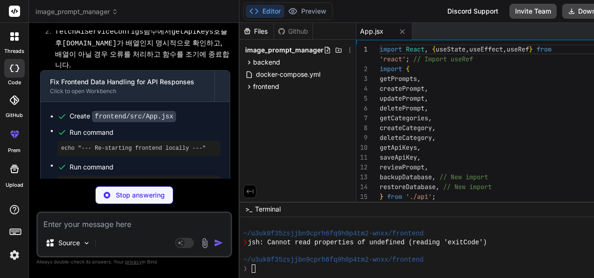
type textarea "x"
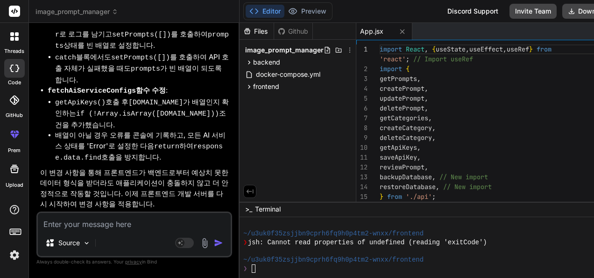
scroll to position [4489, 0]
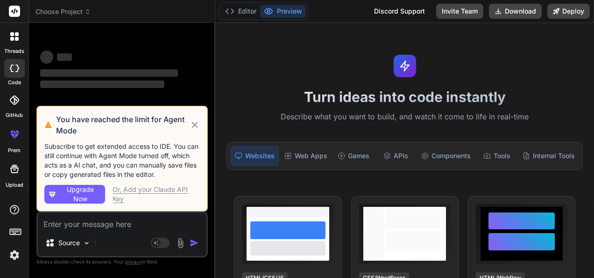
click at [196, 123] on icon at bounding box center [195, 124] width 10 height 11
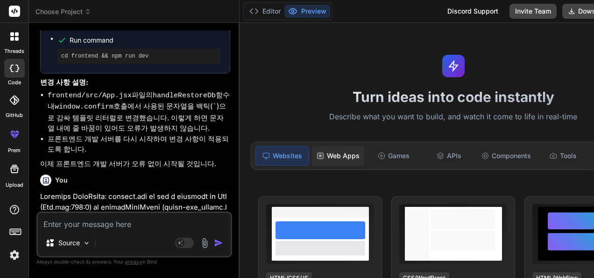
scroll to position [14371, 0]
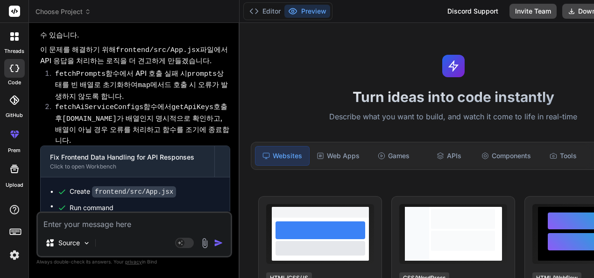
click at [15, 169] on icon at bounding box center [14, 168] width 11 height 11
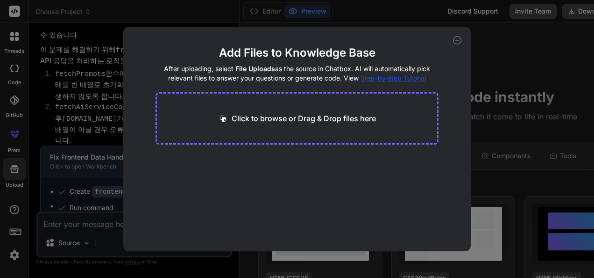
click at [460, 40] on icon at bounding box center [457, 40] width 8 height 8
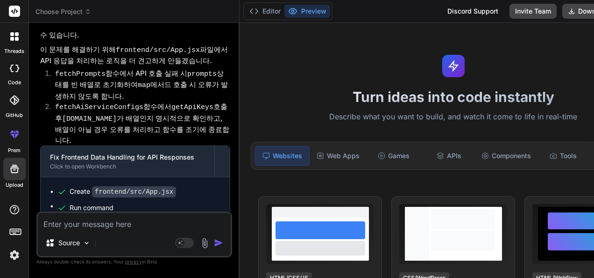
type textarea "x"
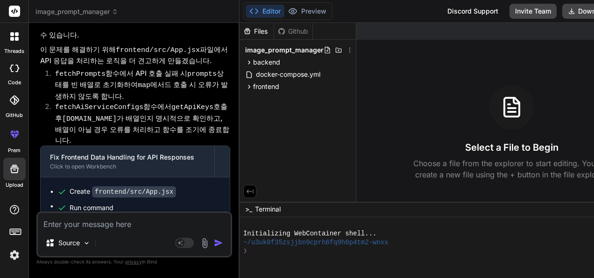
click at [303, 249] on div "❯" at bounding box center [423, 250] width 361 height 9
click at [307, 249] on div "❯" at bounding box center [423, 250] width 361 height 9
type textarea "cd backend && npm install && npm run start-detached && cd .. && cd frontend && …"
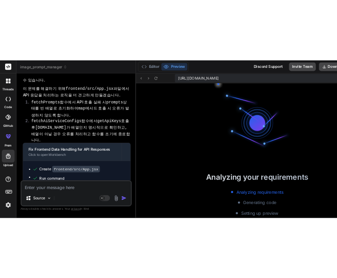
scroll to position [445, 0]
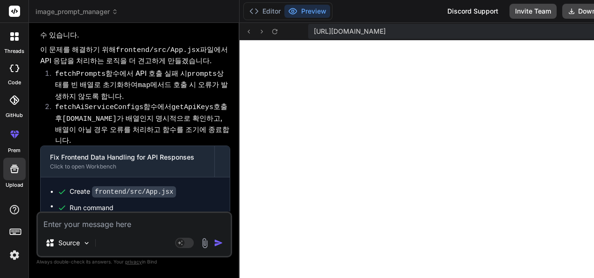
type textarea "x"
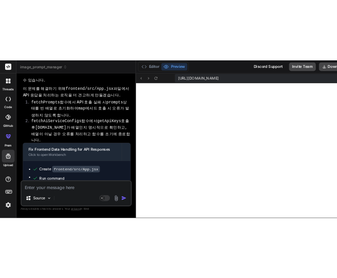
scroll to position [27579, 0]
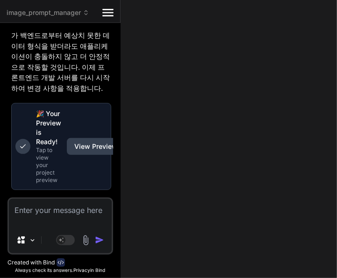
click at [60, 211] on textarea at bounding box center [60, 213] width 103 height 28
paste textarea ".webcontainer@runtime.96435430.js:26 API keys response data is not an array: <!…"
type textarea ".webcontainer@runtime.96435430.js:26 API keys response data is not an array: <!…"
type textarea "x"
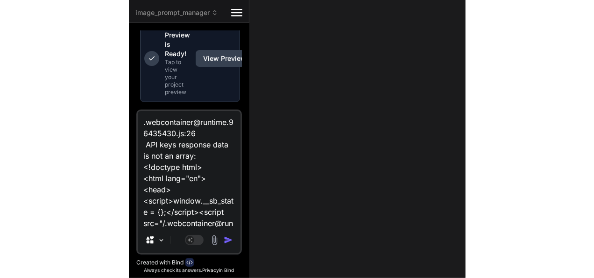
scroll to position [1245, 0]
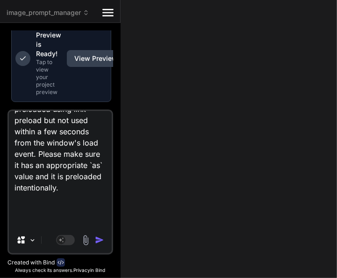
type textarea ".webcontainer@runtime.96435430.js:26 API keys response data is not an array: <!…"
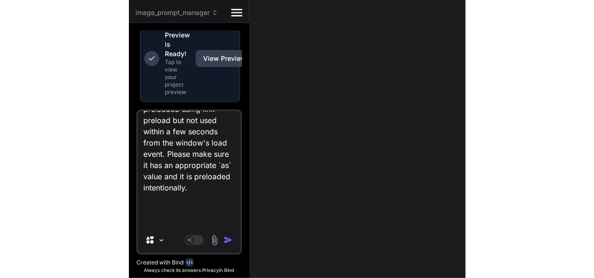
scroll to position [14371, 0]
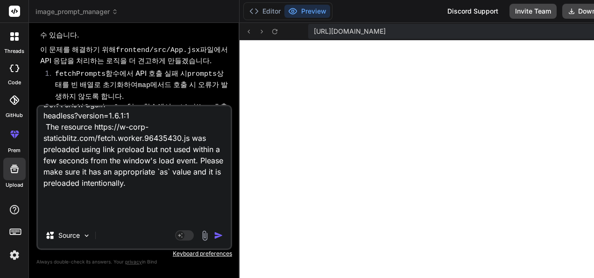
click at [210, 179] on textarea at bounding box center [134, 164] width 193 height 116
type textarea "x"
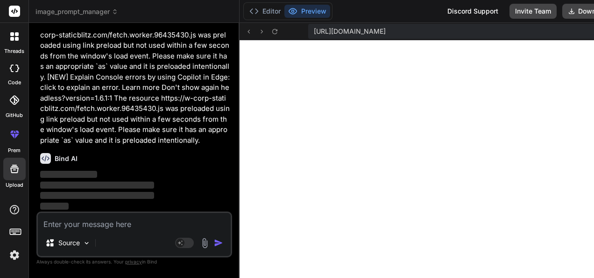
scroll to position [15596, 0]
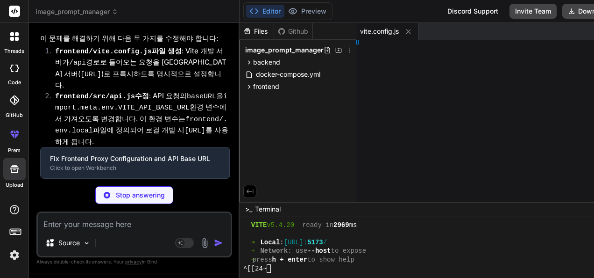
type textarea "x"
type textarea "ult api;"
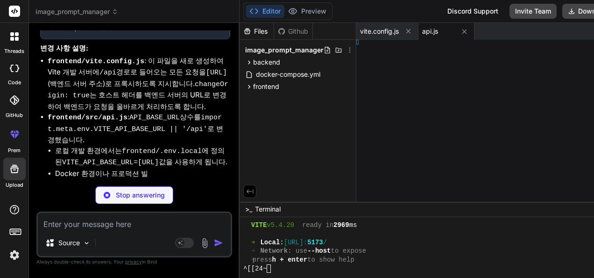
type textarea "x"
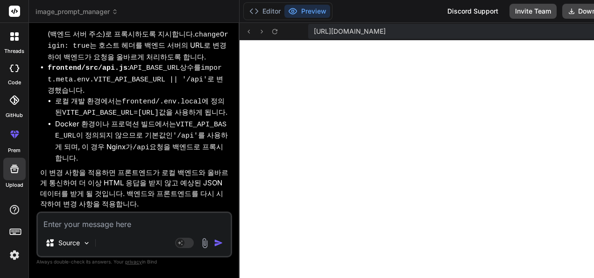
type textarea "}); }; export default api;"
type textarea "x"
click at [259, 11] on button "Editor" at bounding box center [265, 11] width 39 height 13
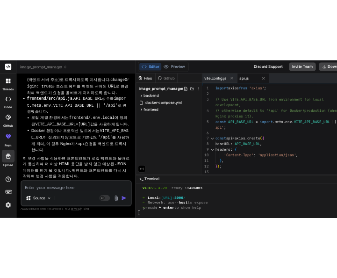
scroll to position [785, 0]
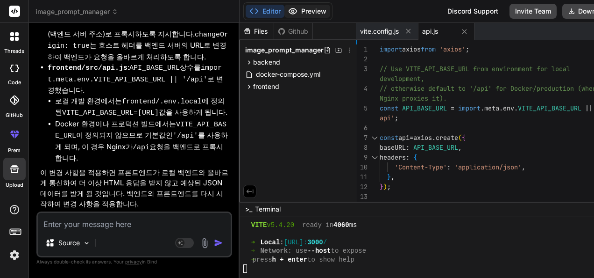
click at [292, 9] on button "Preview" at bounding box center [308, 11] width 46 height 13
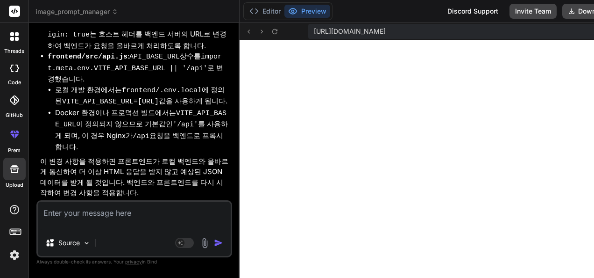
scroll to position [30891, 0]
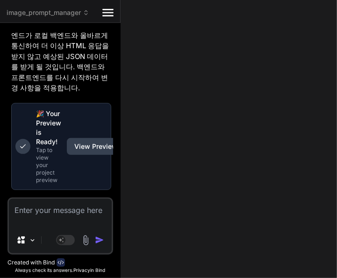
type textarea "x"
type textarea "}); }; export default api;"
type textarea "x"
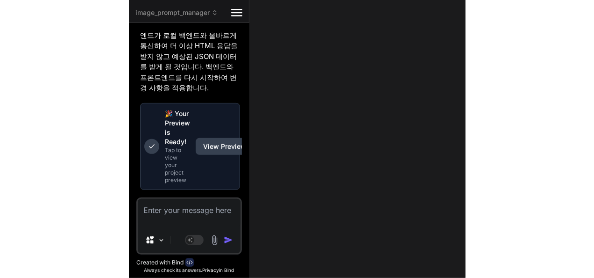
scroll to position [16157, 0]
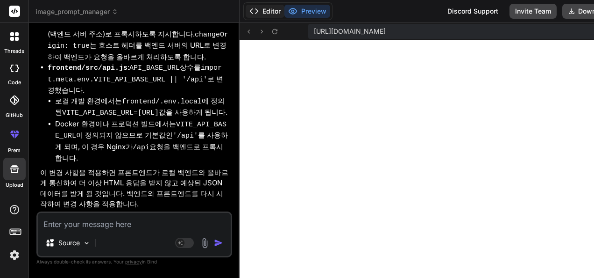
click at [262, 12] on button "Editor" at bounding box center [265, 11] width 39 height 13
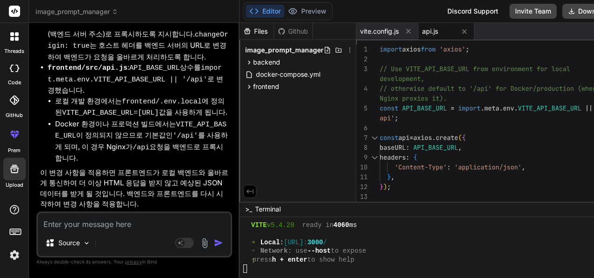
scroll to position [785, 0]
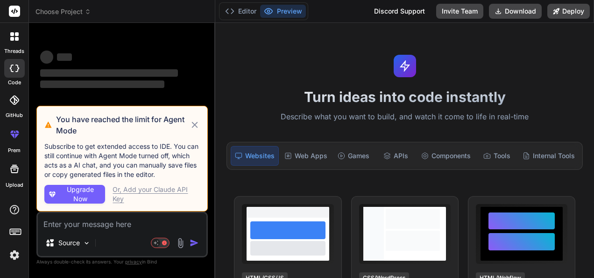
click at [193, 122] on icon at bounding box center [195, 124] width 10 height 11
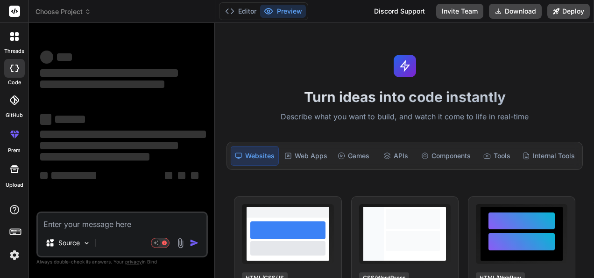
type textarea "x"
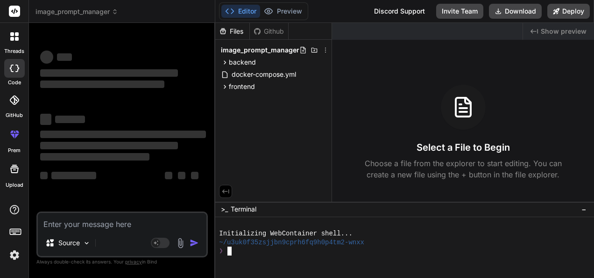
click at [396, 239] on div "~/u3uk0f35zsjjbn9cprh6fq9h0p4tm2-wnxx" at bounding box center [399, 242] width 361 height 9
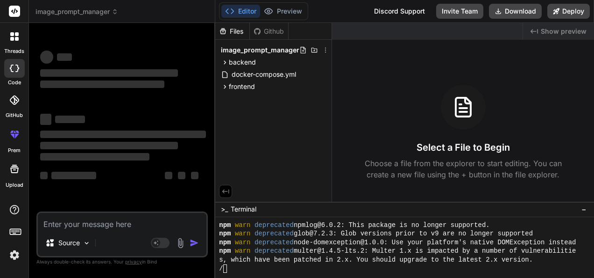
scroll to position [122, 0]
type textarea "x"
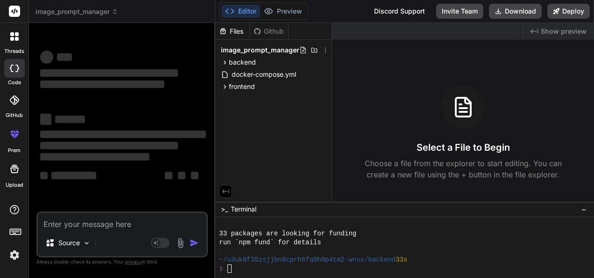
click at [406, 237] on div "33 packages are looking for funding" at bounding box center [399, 233] width 361 height 9
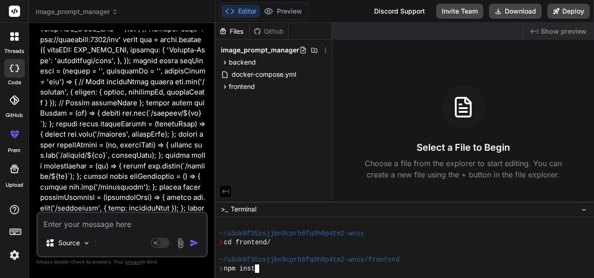
type textarea "x"
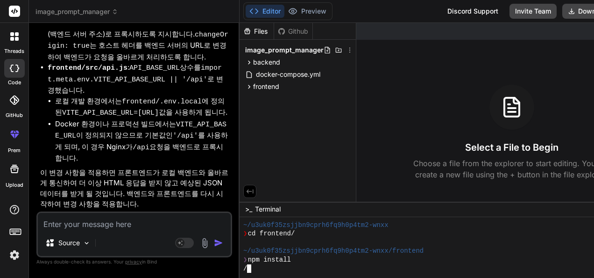
scroll to position [462, 0]
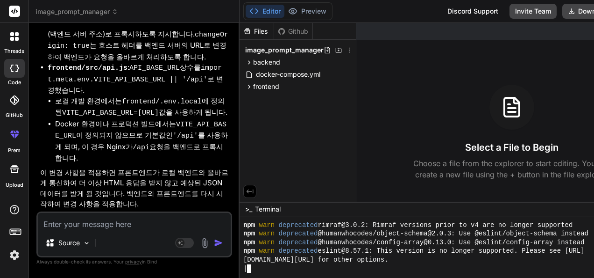
click at [427, 262] on div "[DOMAIN_NAME][URL] for other options." at bounding box center [423, 259] width 361 height 9
type textarea "x"
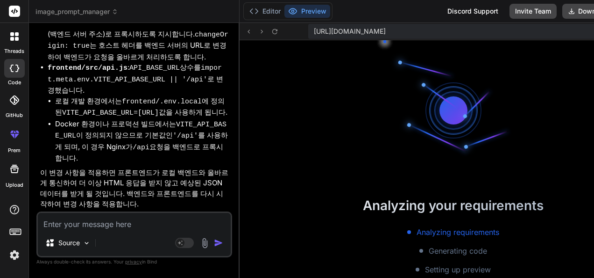
scroll to position [619, 0]
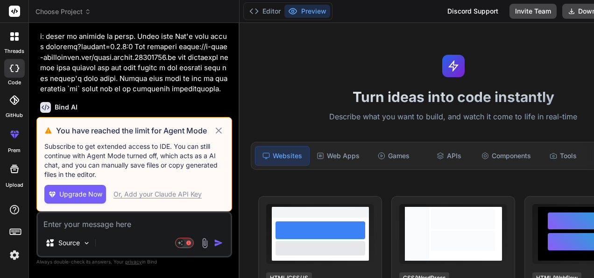
scroll to position [14371, 0]
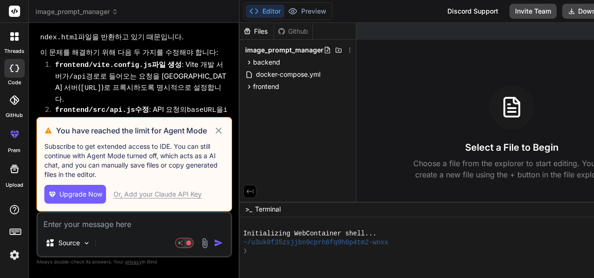
click at [216, 127] on icon at bounding box center [219, 130] width 6 height 6
type textarea "x"
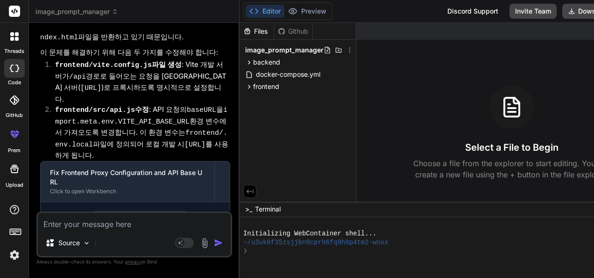
click at [424, 238] on div "~/u3uk0f35zsjjbn9cprh6fq9h0p4tm2-wnxx" at bounding box center [423, 242] width 361 height 9
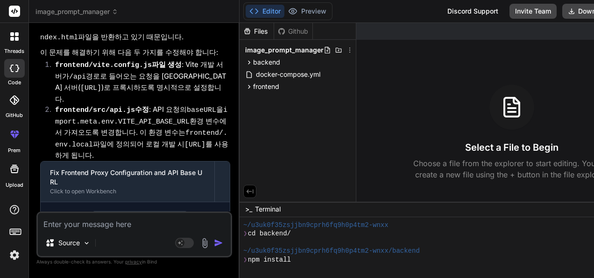
scroll to position [17, 0]
type textarea "x"
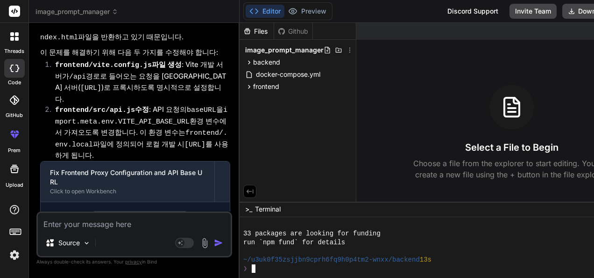
scroll to position [183, 0]
click at [368, 246] on div "run `npm fund` for details" at bounding box center [423, 242] width 361 height 9
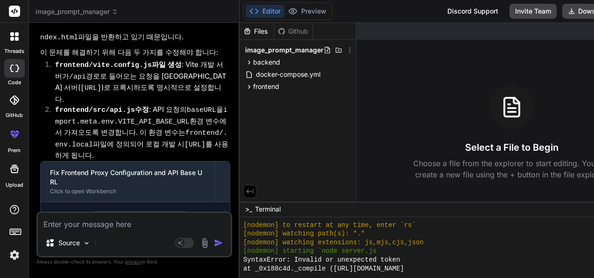
scroll to position [232, 0]
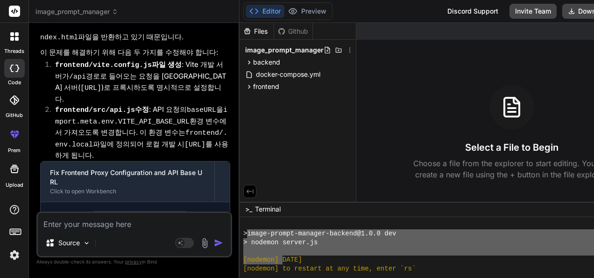
drag, startPoint x: 239, startPoint y: 232, endPoint x: 268, endPoint y: 254, distance: 36.6
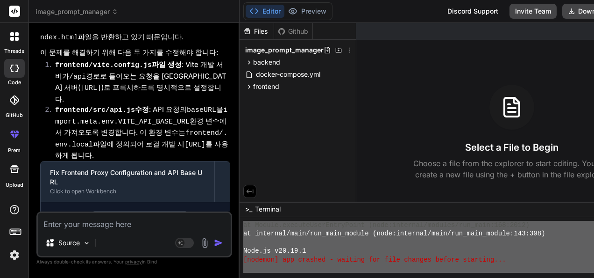
scroll to position [419, 0]
drag, startPoint x: 235, startPoint y: 232, endPoint x: 299, endPoint y: 301, distance: 94.9
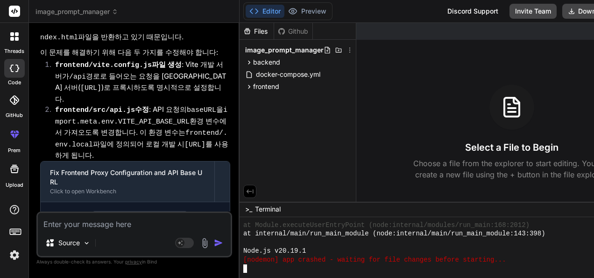
scroll to position [445, 0]
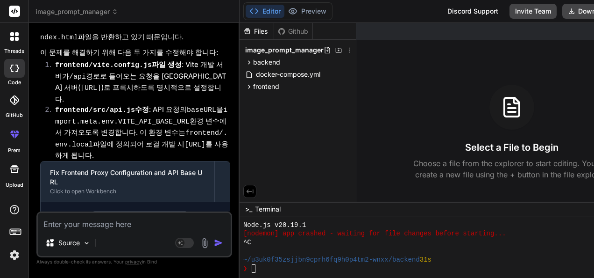
click at [121, 223] on textarea at bounding box center [134, 221] width 193 height 17
paste textarea ".webcontainer@runtime.96435430.js:26 API keys response data is not an array: <!…"
type textarea "x"
type textarea ".webcontainer@runtime.96435430.js:26 API keys response data is not an array: <!…"
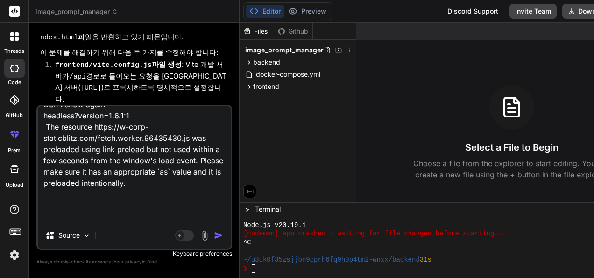
type textarea "x"
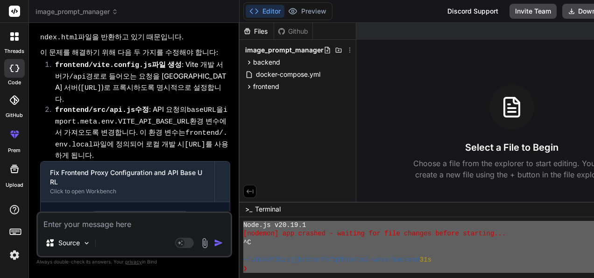
scroll to position [445, 0]
drag, startPoint x: 234, startPoint y: 260, endPoint x: 283, endPoint y: 294, distance: 59.7
type textarea "> image-prompt-manager-backend@1.0.0 dev > nodemon server.js [nodemon] 3.1.10 […"
click at [123, 220] on textarea at bounding box center [134, 221] width 193 height 17
paste textarea "> image-prompt-manager-backend@1.0.0 dev > nodemon server.js [nodemon] 3.1.10 […"
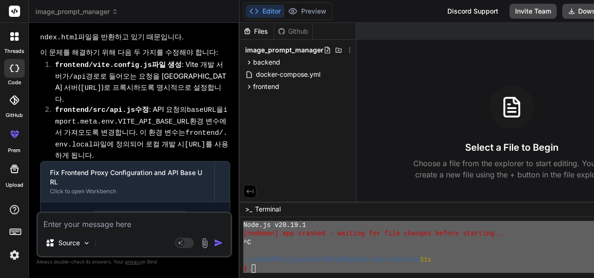
type textarea "x"
type textarea "> image-prompt-manager-backend@1.0.0 dev > nodemon server.js [nodemon] 3.1.10 […"
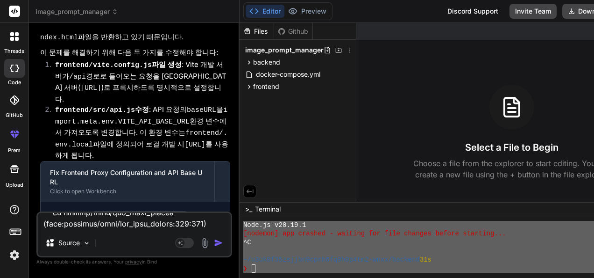
type textarea "x"
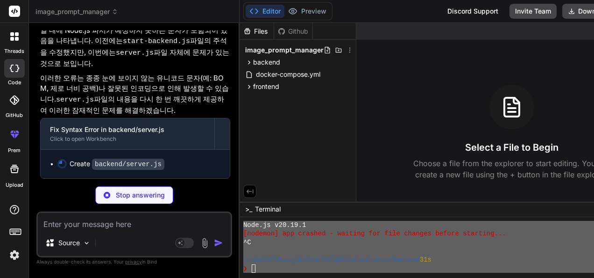
scroll to position [15747, 0]
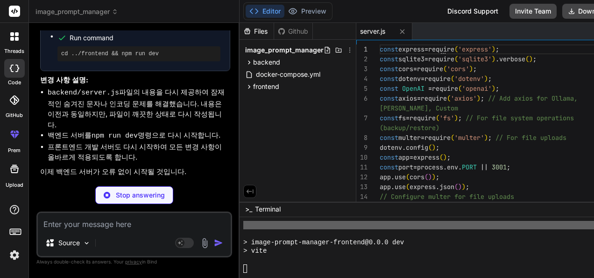
type textarea "x"
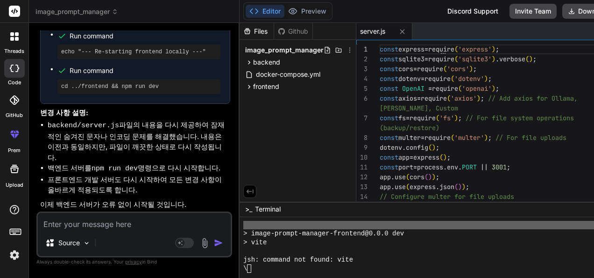
scroll to position [785, 0]
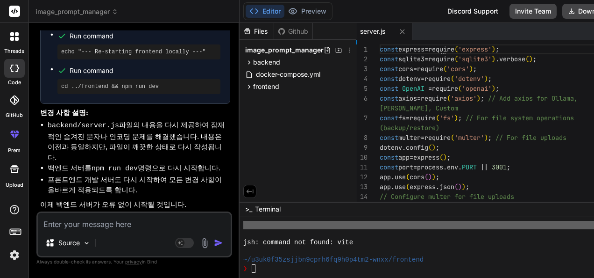
click at [463, 256] on div "~/u3uk0f35zsjjbn9cprh6fq9h0p4tm2-wnxx/frontend" at bounding box center [423, 259] width 361 height 9
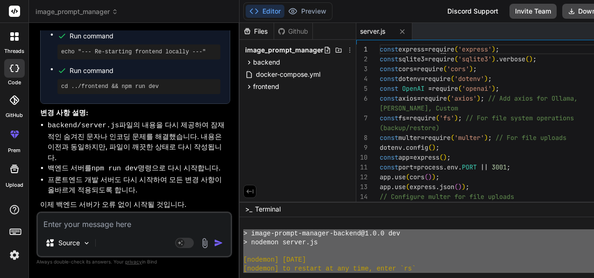
scroll to position [1160, 0]
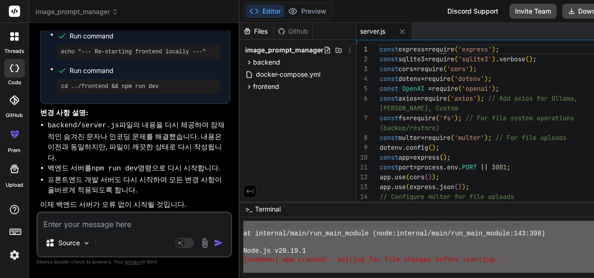
drag, startPoint x: 234, startPoint y: 267, endPoint x: 297, endPoint y: 301, distance: 71.7
click at [297, 277] on html "threads code GitHub prem Upload image_prompt_manager Created with Pixso. Bind A…" at bounding box center [297, 139] width 594 height 278
type textarea "> image-prompt-manager-backend@1.0.0 dev > nodemon server.js [nodemon] 3.1.10 […"
click at [98, 222] on textarea at bounding box center [134, 221] width 193 height 17
paste textarea "> image-prompt-manager-backend@1.0.0 dev > nodemon server.js [nodemon] 3.1.10 […"
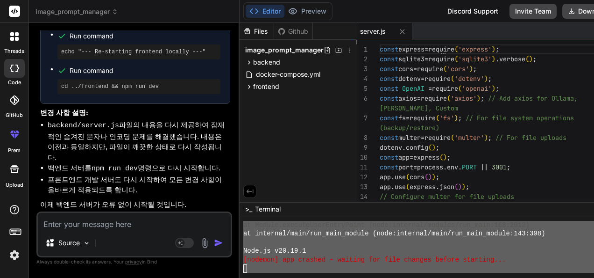
type textarea "x"
type textarea "> image-prompt-manager-backend@1.0.0 dev > nodemon server.js [nodemon] 3.1.10 […"
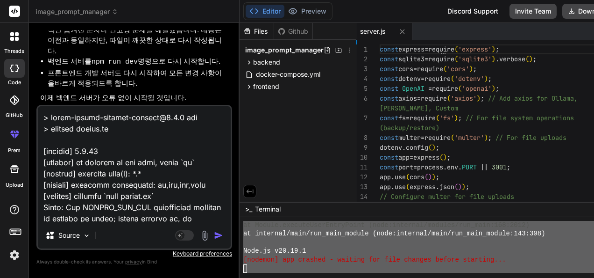
scroll to position [393, 0]
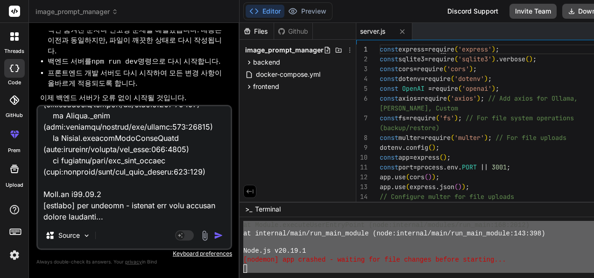
type textarea "x"
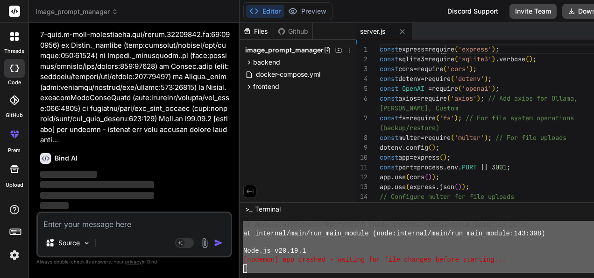
scroll to position [16131, 0]
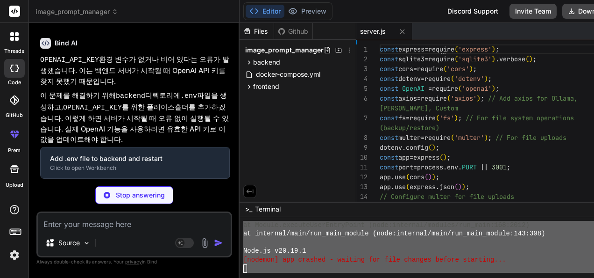
type textarea "x"
type textarea "PORT=3001 OPENAI_API_KEY=your_openai_api_key_here # Replace with your actual Op…"
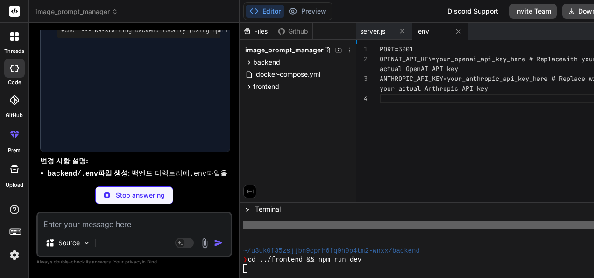
type textarea "x"
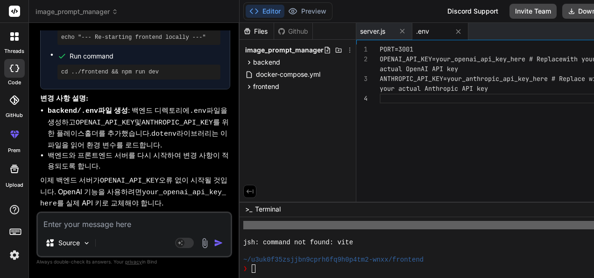
scroll to position [16674, 0]
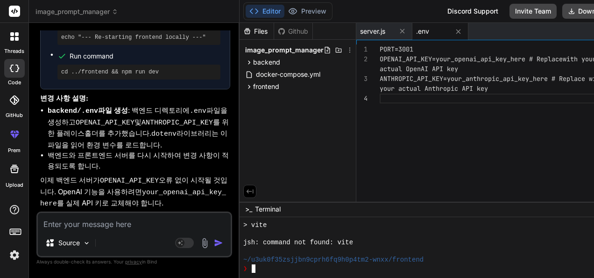
click at [392, 238] on div "jsh: command not found: vite" at bounding box center [423, 242] width 361 height 9
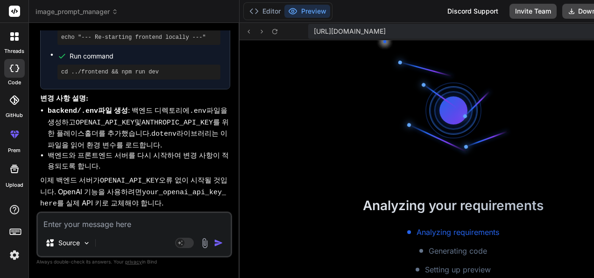
scroll to position [1796, 0]
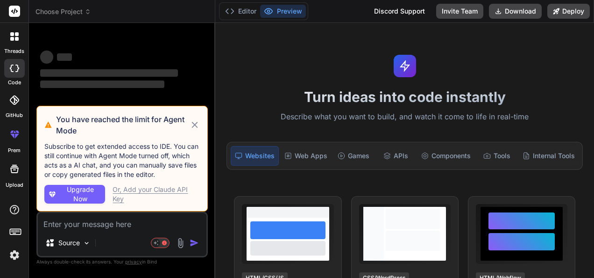
click at [197, 123] on icon at bounding box center [195, 124] width 6 height 6
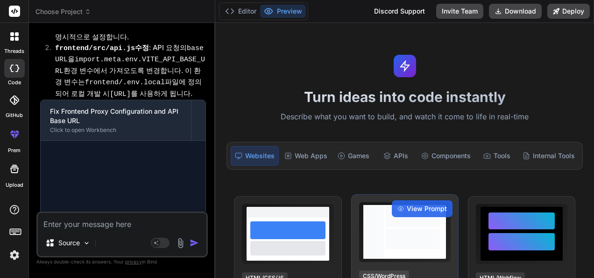
scroll to position [2833, 0]
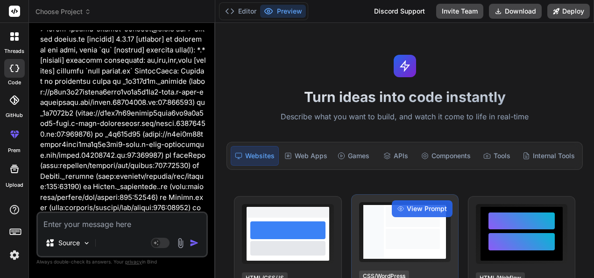
type textarea "x"
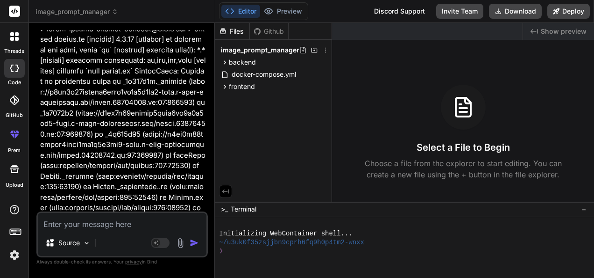
click at [367, 257] on div at bounding box center [399, 259] width 361 height 9
type textarea "cd backend && npm install && npm run start-detached && cd .. && cd frontend && …"
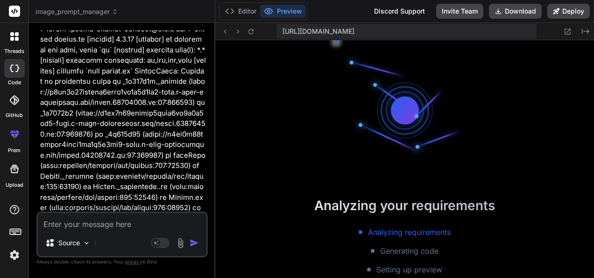
scroll to position [445, 0]
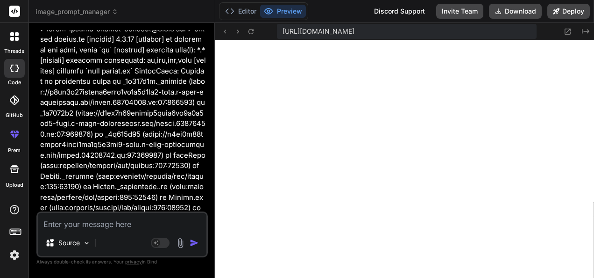
click at [122, 228] on textarea at bounding box center [122, 221] width 169 height 17
click at [518, 9] on button "Download" at bounding box center [515, 11] width 53 height 15
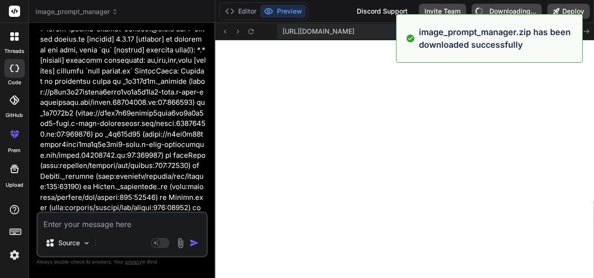
type textarea "x"
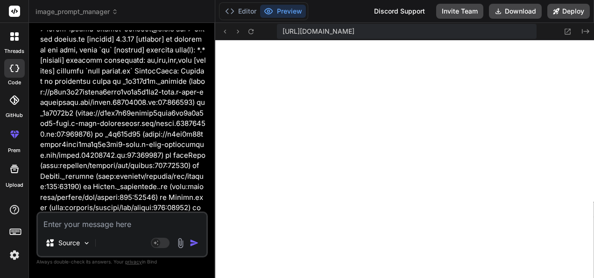
drag, startPoint x: 67, startPoint y: 222, endPoint x: 82, endPoint y: 222, distance: 14.9
click at [67, 222] on textarea at bounding box center [122, 221] width 169 height 17
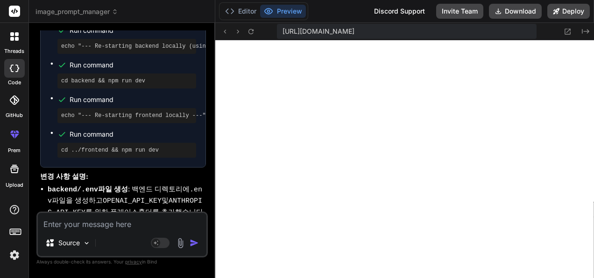
scroll to position [4089, 0]
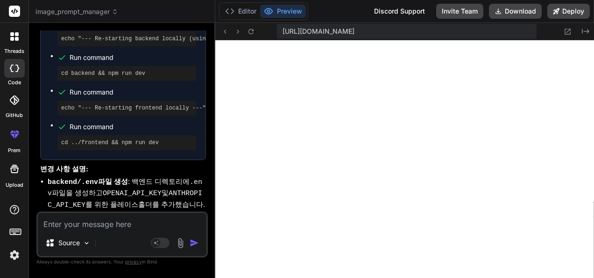
click at [98, 228] on textarea at bounding box center [122, 221] width 169 height 17
paste textarea "1. 이미지 생성 프롬프트와 결과물(이미지파일 PNG, JPG) 을 저장"
type textarea "1. 이미지 생성 프롬프트와 결과물(이미지파일 PNG, JPG) 을 저장"
type textarea "x"
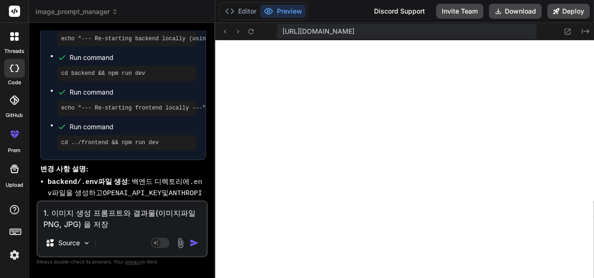
type textarea "x"
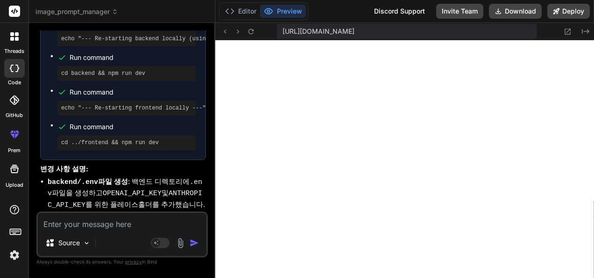
click at [95, 220] on textarea at bounding box center [122, 221] width 169 height 17
paste textarea "1. 이미지 생성 프롬프트와 결과물(이미지파일 PNG, JPG) 을 저장"
type textarea "1. 이미지 생성 프롬프트와 결과물(이미지파일 PNG, JPG) 을 저장"
type textarea "x"
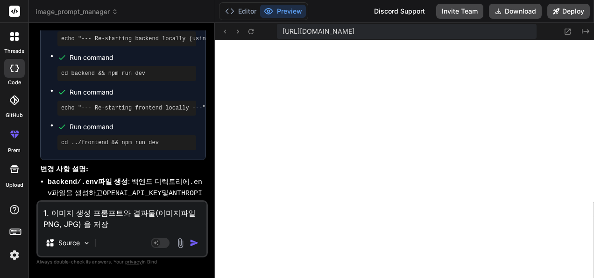
type textarea "1. 이미지/ 생성 프롬프트와 결과물(이미지파일 PNG, JPG) 을 저장"
type textarea "x"
type textarea "1. 이미지/e 생성 프롬프트와 결과물(이미지파일 PNG, JPG) 을 저장"
type textarea "x"
type textarea "1. 이미지/eh 생성 프롬프트와 결과물(이미지파일 PNG, JPG) 을 저장"
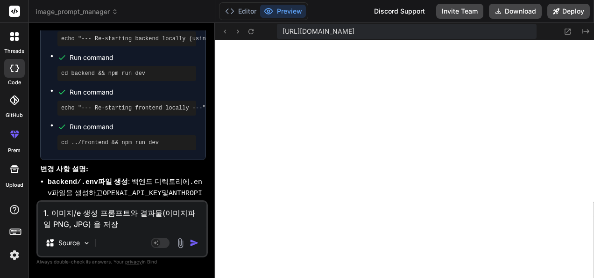
type textarea "x"
type textarea "1. 이미지/ehd 생성 프롬프트와 결과물(이미지파일 PNG, JPG) 을 저장"
type textarea "x"
type textarea "1. 이미지/eh 생성 프롬프트와 결과물(이미지파일 PNG, JPG) 을 저장"
type textarea "x"
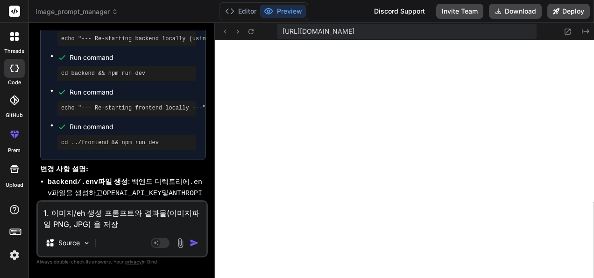
type textarea "1. 이미지/e 생성 프롬프트와 결과물(이미지파일 PNG, JPG) 을 저장"
type textarea "x"
type textarea "1. 이미지/ 생성 프롬프트와 결과물(이미지파일 PNG, JPG) 을 저장"
type textarea "x"
type textarea "1. 이미지/ㄷ 생성 프롬프트와 결과물(이미지파일 PNG, JPG) 을 저장"
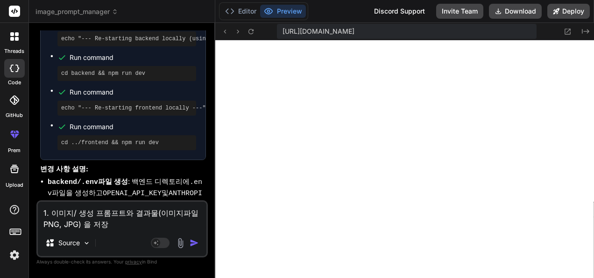
type textarea "x"
type textarea "1. 이미지/도 생성 프롬프트와 결과물(이미지파일 PNG, JPG) 을 저장"
type textarea "x"
type textarea "1. 이미지/동 생성 프롬프트와 결과물(이미지파일 PNG, JPG) 을 저장"
type textarea "x"
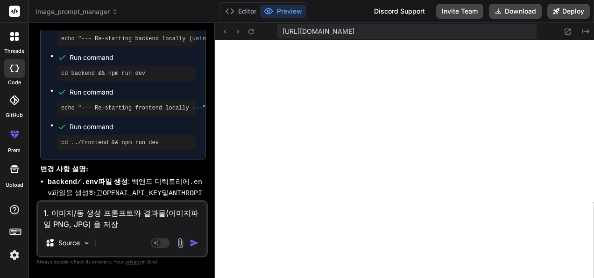
type textarea "1. 이미지/ 생성 프롬프트와 결과물(이미지파일 PNG, JPG) 을 저장"
type textarea "x"
drag, startPoint x: 73, startPoint y: 213, endPoint x: 35, endPoint y: 202, distance: 39.3
click at [35, 202] on div "Bind AI Web Search Created with Pixso. Code Generator You Bind AI SyntaxError: …" at bounding box center [122, 150] width 186 height 254
type textarea "x"
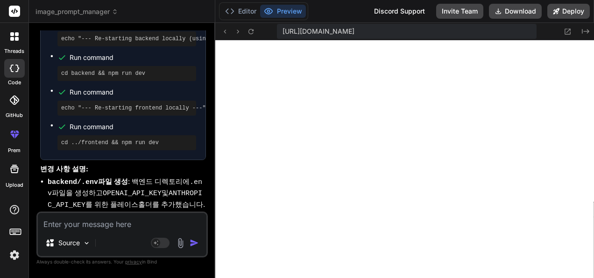
drag, startPoint x: 80, startPoint y: 221, endPoint x: 94, endPoint y: 225, distance: 14.8
click at [80, 221] on textarea at bounding box center [122, 221] width 169 height 17
paste textarea "1. 이미지/동영상 생성 프롬프트와 결과물을 저장 가능하도록 수정 2. 프롬프트 저장시 이미지 / 동영상 타입을 설정 3. 이미지 (이미지파일…"
type textarea "1. 이미지/동영상 생성 프롬프트와 결과물을 저장 가능하도록 수정 2. 프롬프트 저장시 이미지 / 동영상 타입을 설정 3. 이미지 (이미지파일…"
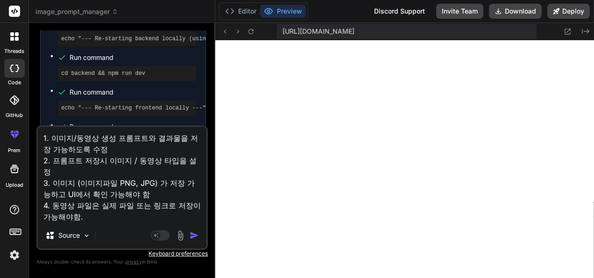
type textarea "x"
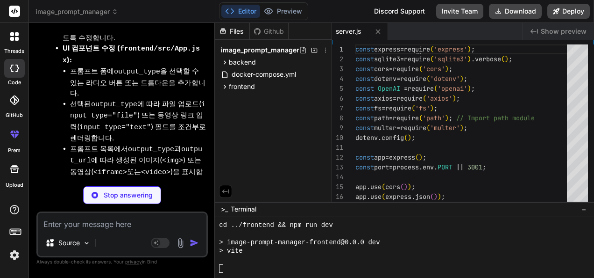
scroll to position [863, 0]
type textarea "x"
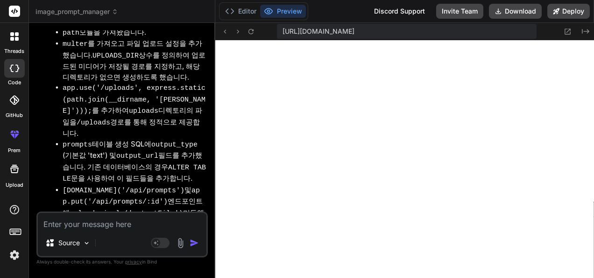
scroll to position [5313, 0]
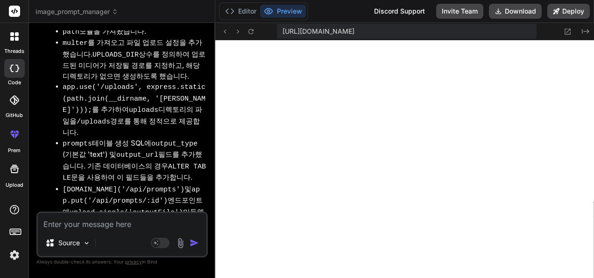
click at [159, 220] on textarea at bounding box center [122, 221] width 169 height 17
type textarea "ㅇ"
type textarea "x"
type textarea "어"
type textarea "x"
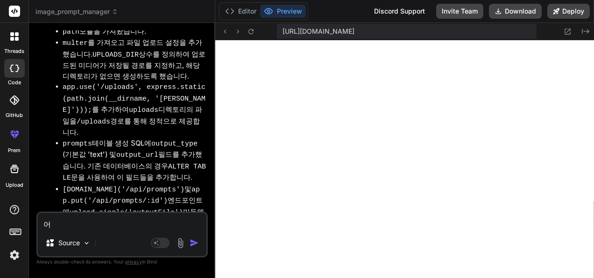
type textarea "업"
type textarea "x"
type textarea "업ㄷ"
type textarea "x"
type textarea "업데"
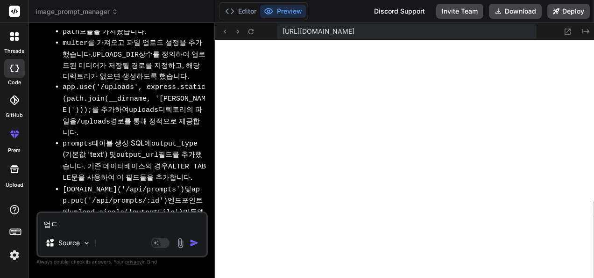
type textarea "x"
type textarea "업뎅"
type textarea "x"
type textarea "업데이"
type textarea "x"
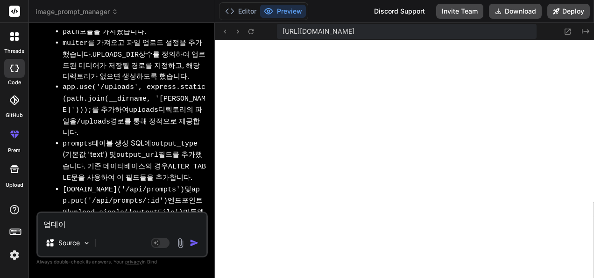
type textarea "업데잍"
type textarea "x"
type textarea "업데이트"
type textarea "x"
type textarea "업데이트"
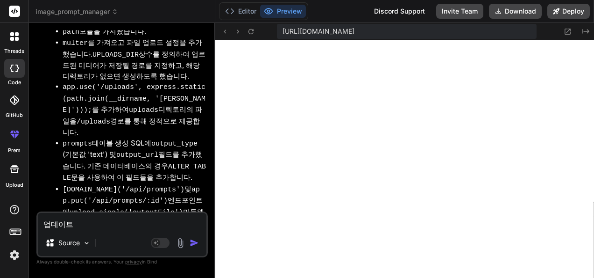
type textarea "x"
type textarea "업데이트"
type textarea "x"
type textarea "업데이"
type textarea "x"
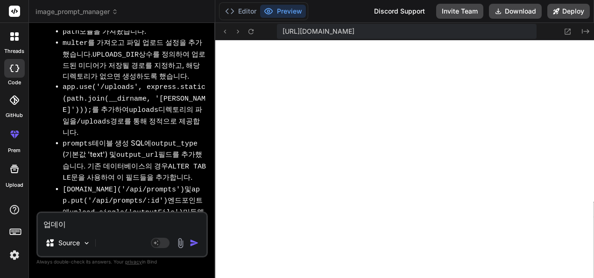
type textarea "업데"
type textarea "x"
type textarea "업"
type textarea "x"
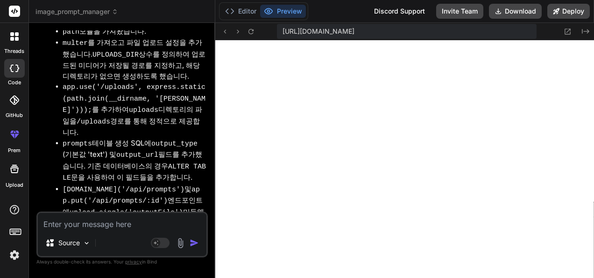
type textarea "ㅍ"
type textarea "x"
type textarea "프"
type textarea "x"
type textarea "플"
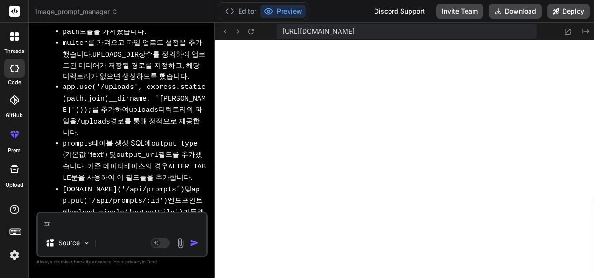
type textarea "x"
type textarea "프로"
type textarea "x"
type textarea "프론"
type textarea "x"
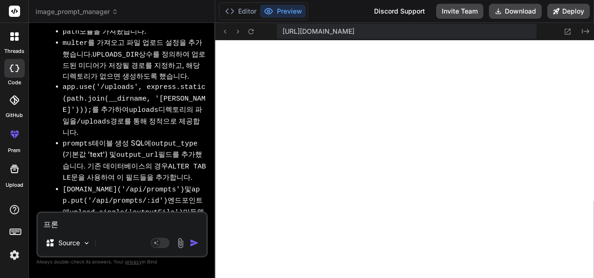
type textarea "프론ㅌ"
type textarea "x"
type textarea "프론트"
type textarea "x"
type textarea "프론틍"
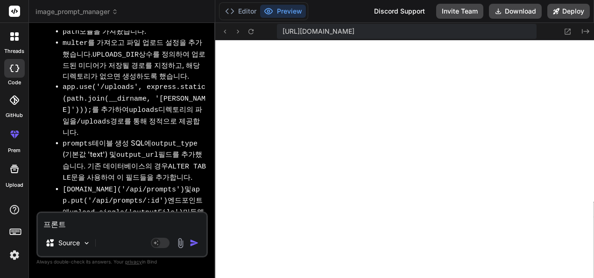
type textarea "x"
type textarea "프론트에"
type textarea "x"
type textarea "프론트엔"
type textarea "x"
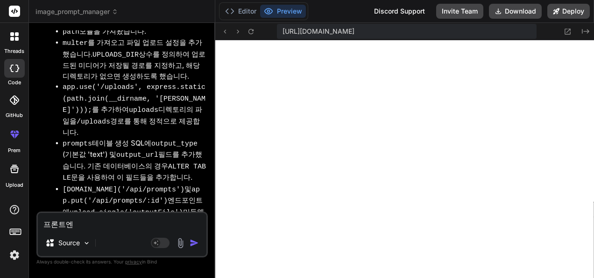
type textarea "프론트엔ㄷ"
type textarea "x"
type textarea "프론트엔드"
type textarea "x"
type textarea "프론트엔드"
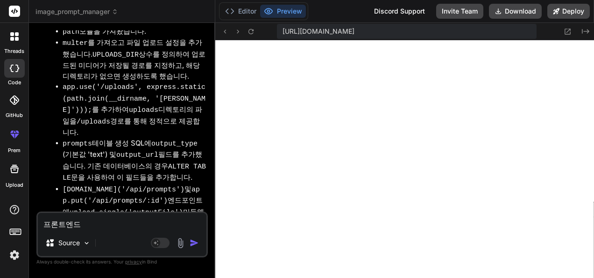
type textarea "x"
type textarea "프론트엔드 ㅇ"
type textarea "x"
type textarea "프론트엔드 어"
type textarea "x"
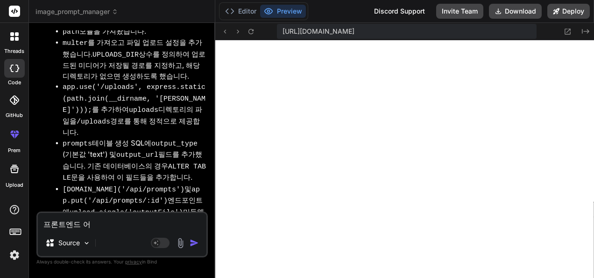
type textarea "프론트엔드 업"
type textarea "x"
type textarea "프론트엔드 업ㄷ"
type textarea "x"
type textarea "프론트엔드 업데"
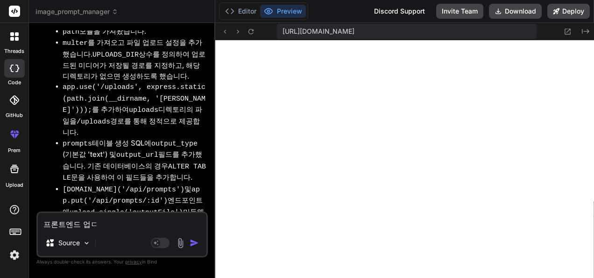
type textarea "x"
type textarea "프론트엔드 업뎅"
type textarea "x"
type textarea "프론트엔드 업데이"
type textarea "x"
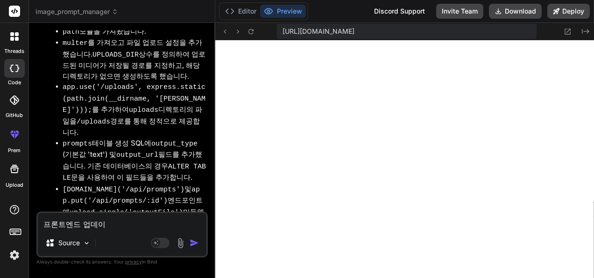
type textarea "프론트엔드 업데잍"
type textarea "x"
type textarea "프론트엔드 업데이트"
type textarea "x"
type textarea "프론트엔드 업데이트"
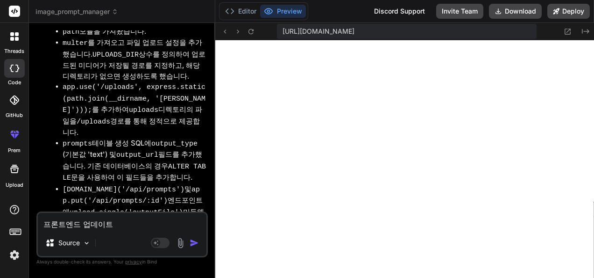
type textarea "x"
type textarea "프론트엔드 업데이트 ㅈ"
type textarea "x"
type textarea "프론트엔드 업데이트 지"
type textarea "x"
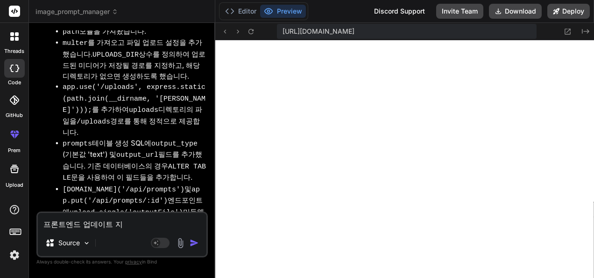
type textarea "프론트엔드 업데이트 진"
type textarea "x"
type textarea "프론트엔드 업데이트 짆"
type textarea "x"
type textarea "프론트엔드 업데이트 진해"
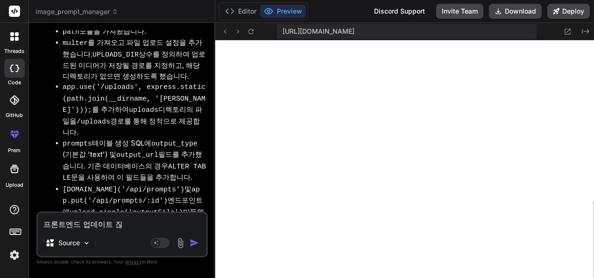
type textarea "x"
type textarea "프론트엔드 업데이트 진행"
type textarea "x"
type textarea "프론트엔드 업데이트 진행ㅎ"
type textarea "x"
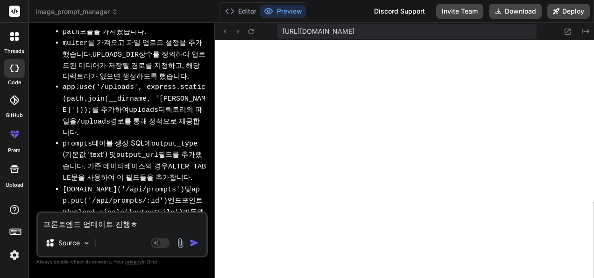
type textarea "프론트엔드 업데이트 진행해"
type textarea "x"
type textarea "프론트엔드 업데이트 진행햊"
type textarea "x"
type textarea "프론트엔드 업데이트 진행해주"
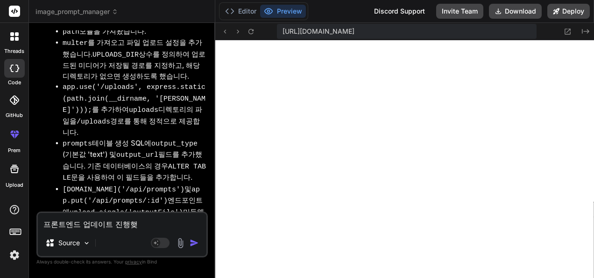
type textarea "x"
type textarea "프론트엔드 업데이트 진행해줘"
type textarea "x"
type textarea "프론트엔드 업데이트 진행해줘."
type textarea "x"
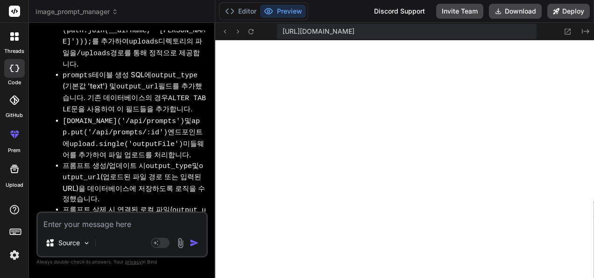
scroll to position [5409, 0]
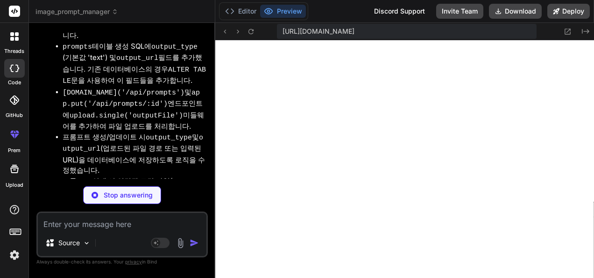
type textarea "x"
type textarea "export default api;"
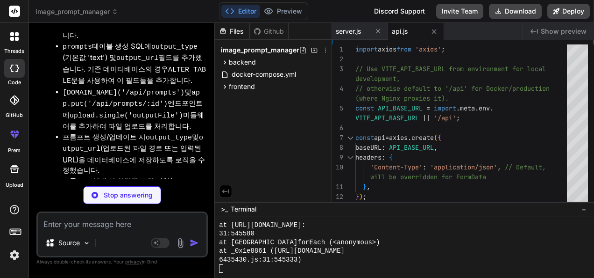
scroll to position [8720, 0]
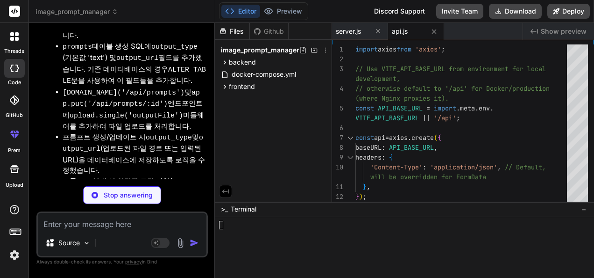
type textarea "x"
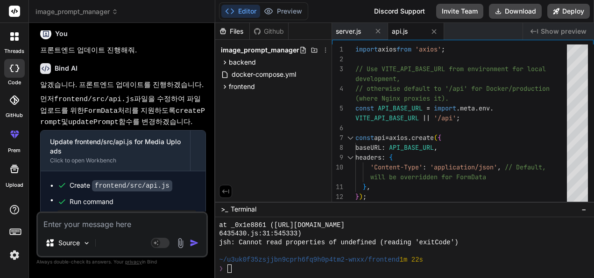
scroll to position [5716, 0]
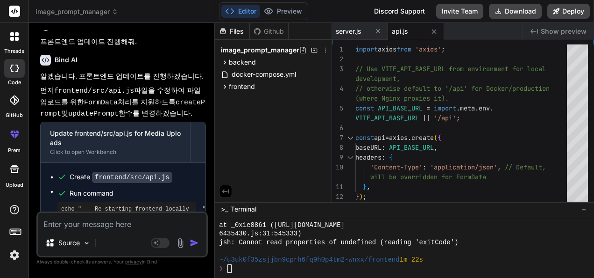
click at [150, 218] on textarea at bounding box center [122, 221] width 169 height 17
type textarea "r"
type textarea "x"
type textarea "rn"
type textarea "x"
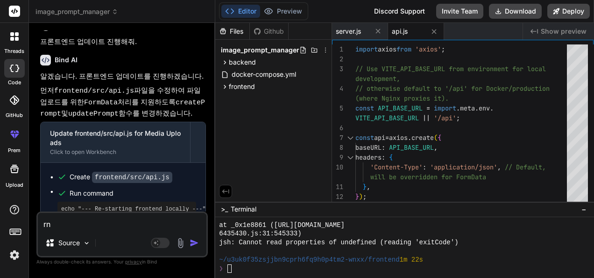
type textarea "rng"
type textarea "x"
type textarea "rngu"
type textarea "x"
type textarea "rng"
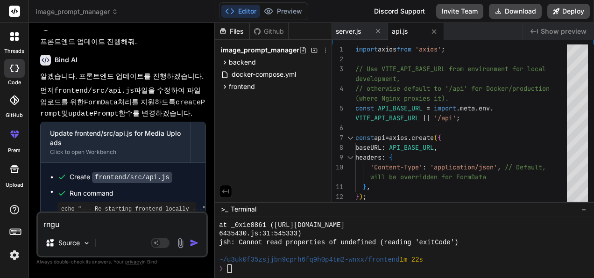
type textarea "x"
type textarea "rn"
type textarea "x"
type textarea "r"
type textarea "x"
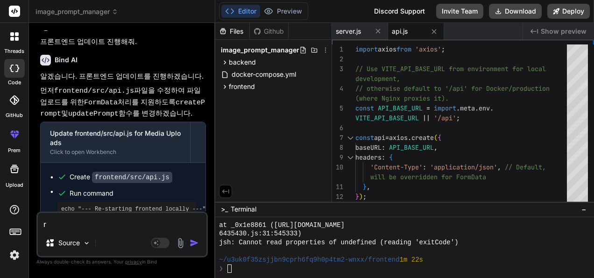
type textarea "x"
type textarea "ㄱ"
type textarea "x"
type textarea "구"
type textarea "x"
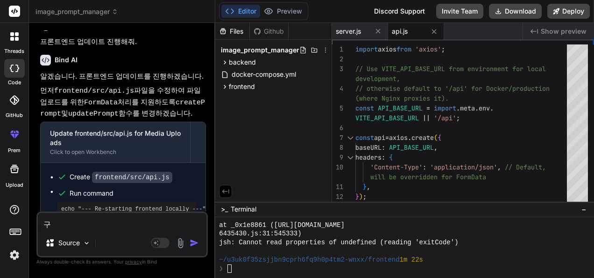
type textarea "궇"
type textarea "x"
type textarea "구혀"
type textarea "x"
type textarea "구현"
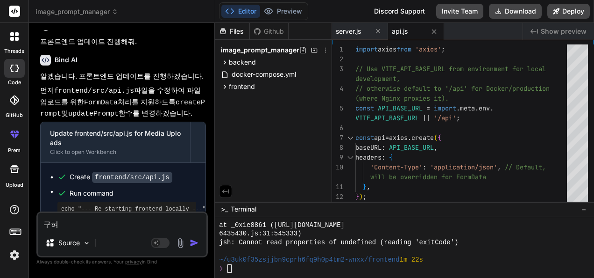
type textarea "x"
type textarea "구현"
type textarea "x"
type textarea "구현 ㅈ"
type textarea "x"
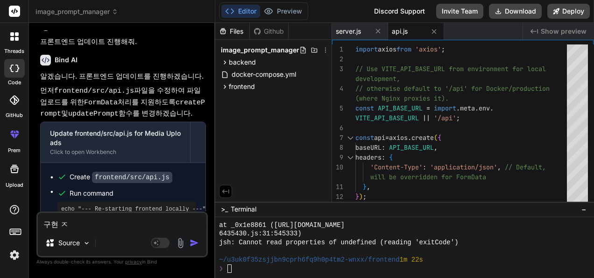
type textarea "구현 지"
type textarea "x"
type textarea "구현 진"
type textarea "x"
type textarea "구현 짆"
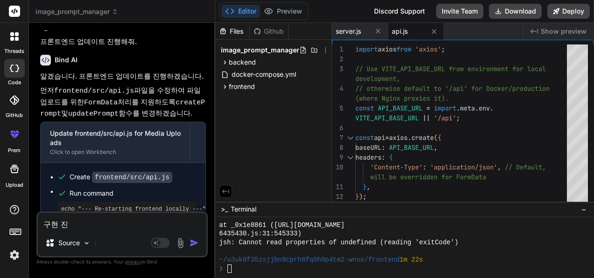
type textarea "x"
type textarea "구현 진해"
type textarea "x"
type textarea "구현 진행"
type textarea "x"
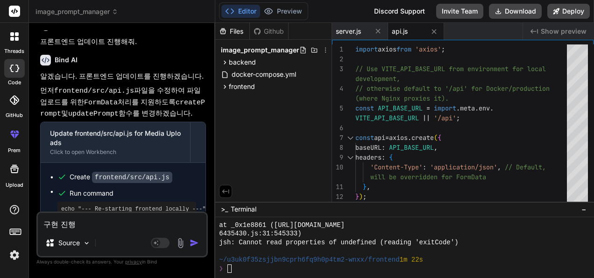
type textarea "구현 진행ㅎ"
type textarea "x"
type textarea "구현 진행해"
type textarea "x"
type textarea "구현 진행햊"
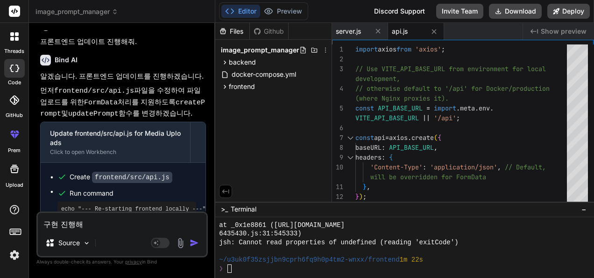
type textarea "x"
type textarea "구현 진행해주"
type textarea "x"
type textarea "구현 진행해줘"
type textarea "x"
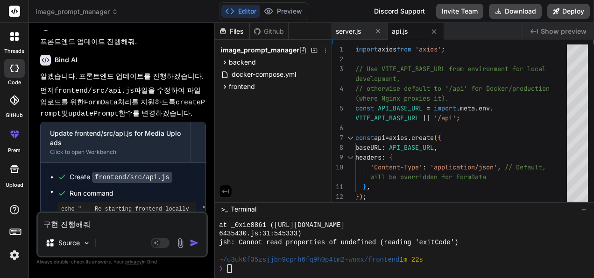
type textarea "구현 진행해줘."
type textarea "x"
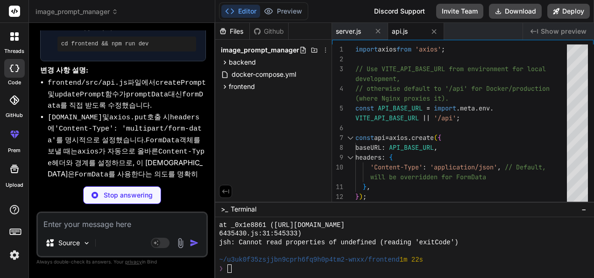
scroll to position [5921, 0]
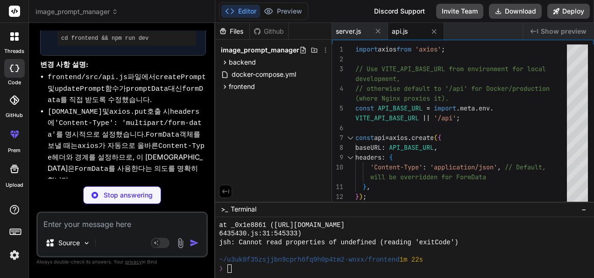
type textarea "x"
type textarea "</div> </div> </div> ); } export default App;"
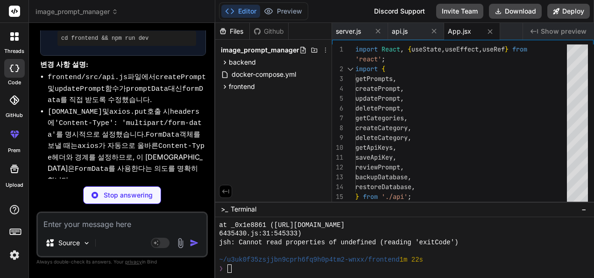
type textarea "x"
type textarea "} .search-bar input[type="search"] { width: 100%; } }"
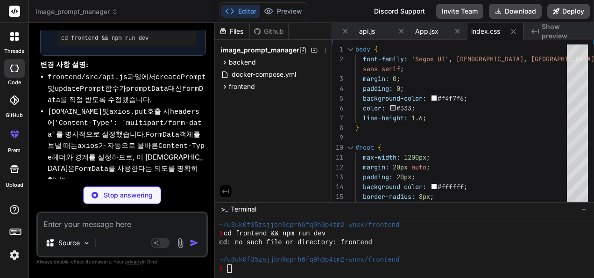
type textarea "x"
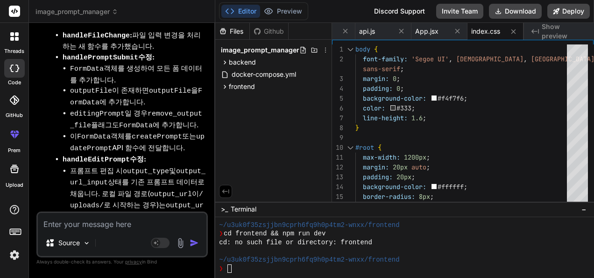
scroll to position [6594, 0]
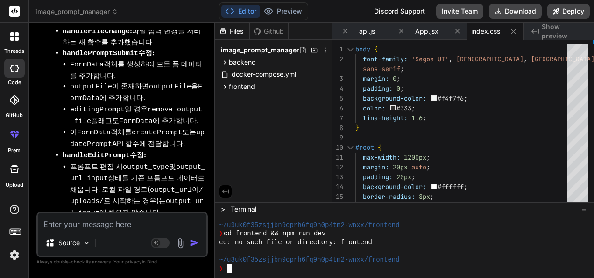
click at [392, 267] on div "❯" at bounding box center [399, 268] width 361 height 9
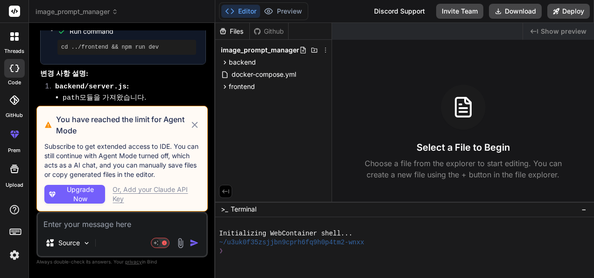
scroll to position [2452, 0]
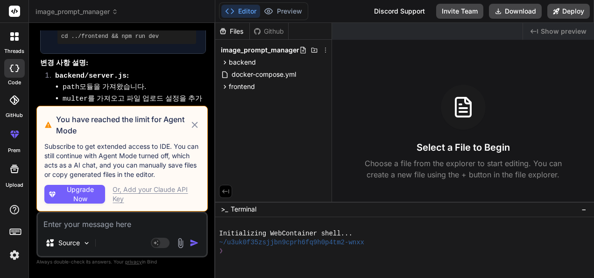
click at [195, 126] on icon at bounding box center [195, 124] width 6 height 6
type textarea "x"
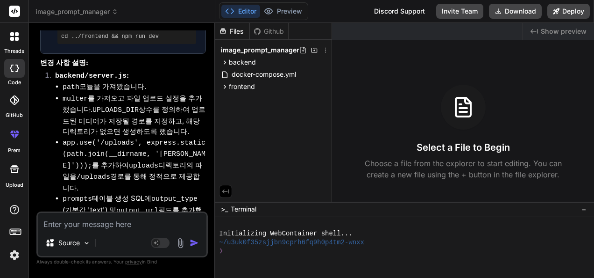
click at [375, 234] on div "Initializing WebContainer shell..." at bounding box center [399, 233] width 361 height 9
type textarea "cd backend && npm install && npm run start-detached && cd .. && cd frontend && …"
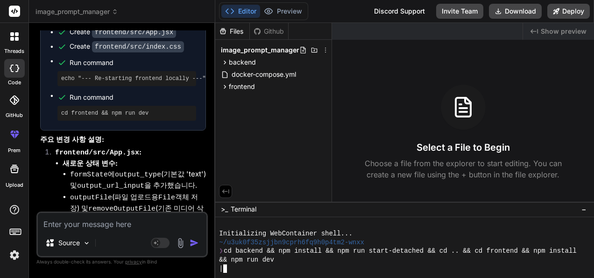
scroll to position [3825, 0]
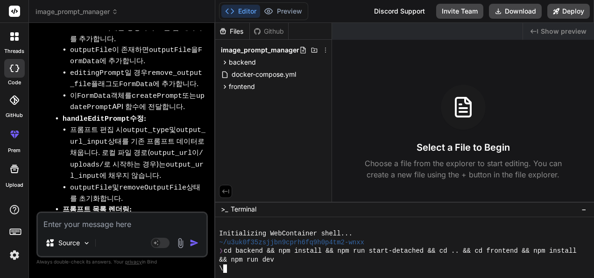
click at [12, 258] on img at bounding box center [15, 255] width 16 height 16
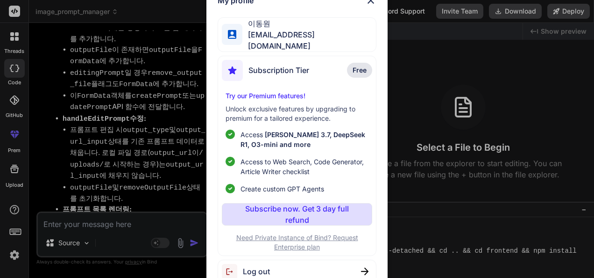
click at [373, 2] on img at bounding box center [370, 0] width 11 height 11
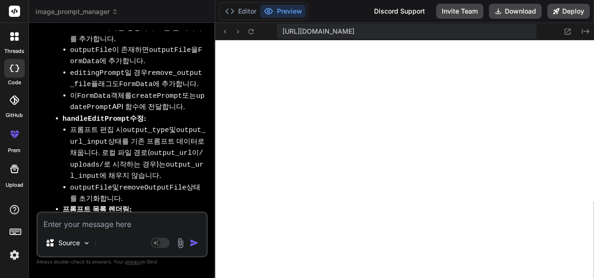
scroll to position [305, 0]
type textarea "x"
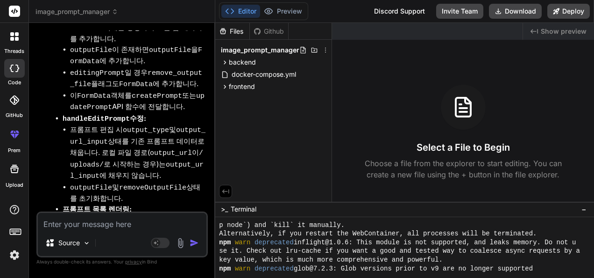
scroll to position [436, 0]
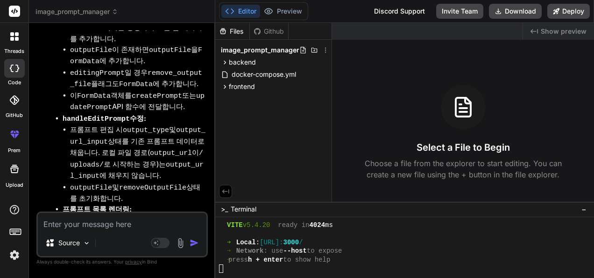
click at [570, 30] on span "Show preview" at bounding box center [564, 31] width 46 height 9
click at [380, 233] on div at bounding box center [399, 233] width 361 height 9
click at [266, 32] on div "Github" at bounding box center [269, 31] width 38 height 9
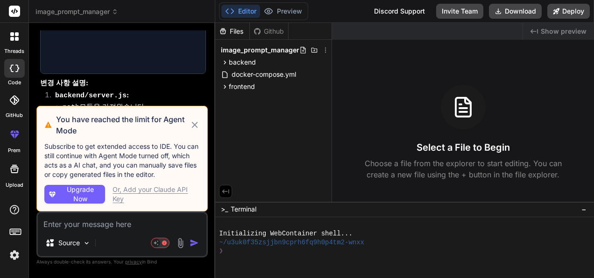
scroll to position [2452, 0]
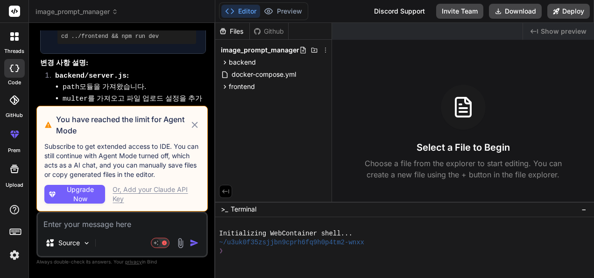
click at [194, 123] on icon at bounding box center [195, 124] width 10 height 11
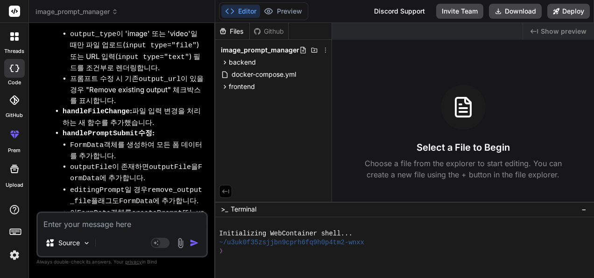
scroll to position [3825, 0]
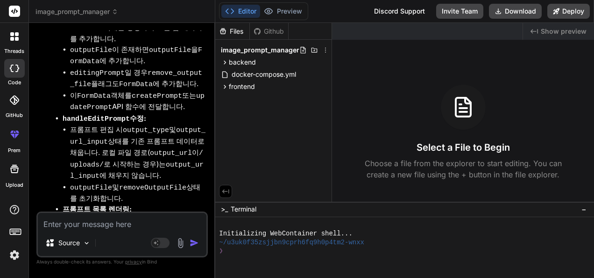
click at [99, 223] on textarea at bounding box center [122, 221] width 169 height 17
type textarea "x"
type textarea "d"
type textarea "x"
type textarea "dl"
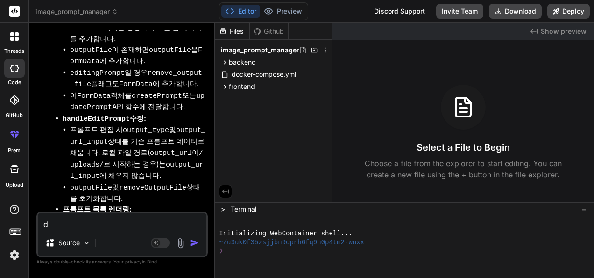
type textarea "x"
type textarea "d"
type textarea "x"
type textarea "ㅇ"
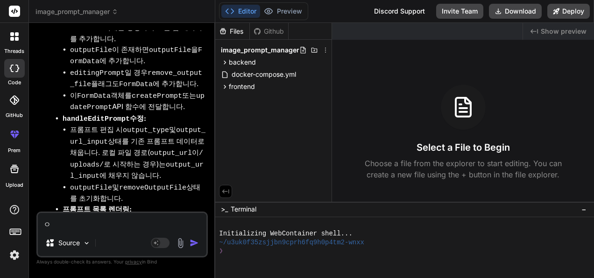
type textarea "x"
type textarea "이"
type textarea "x"
type textarea "임"
type textarea "x"
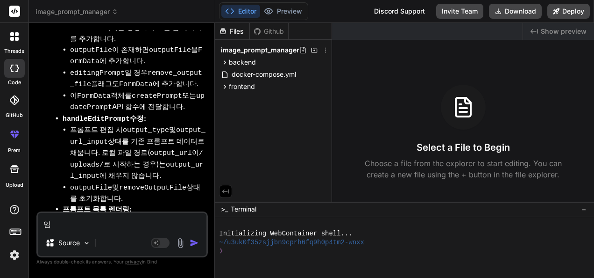
type textarea "이미"
type textarea "x"
type textarea "이밎"
type textarea "x"
type textarea "이미지"
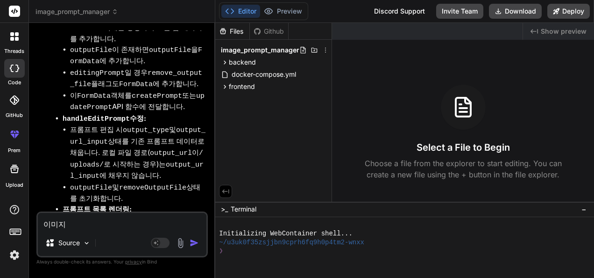
type textarea "x"
type textarea "이미진"
type textarea "x"
type textarea "이미지나"
type textarea "x"
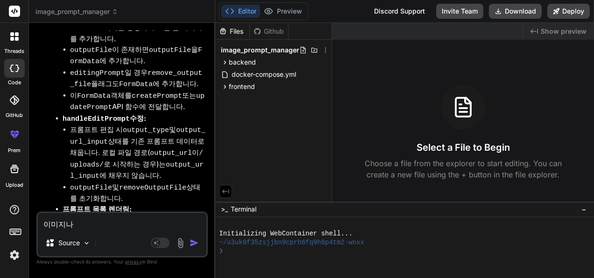
type textarea "이미지나"
type textarea "x"
type textarea "이미지나 ㅗ"
type textarea "x"
type textarea "이미지나 ㅗㄷ"
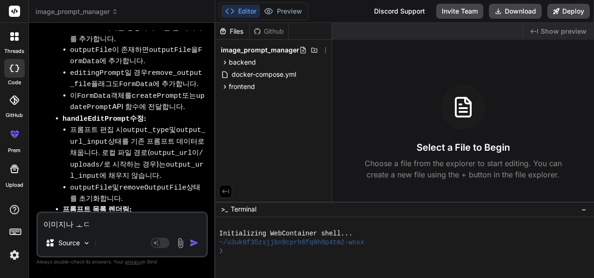
type textarea "x"
type textarea "이미지나 ㅗ"
type textarea "x"
type textarea "이미지나"
type textarea "x"
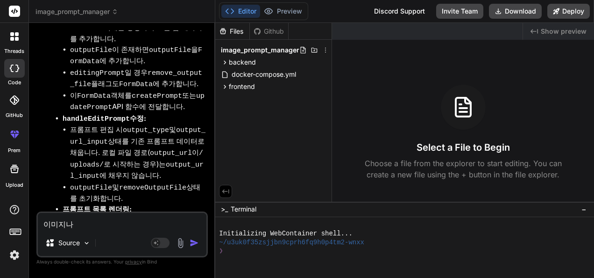
type textarea "이미지나 ㄷ"
type textarea "x"
type textarea "이미지나 도"
type textarea "x"
type textarea "이미지나 동"
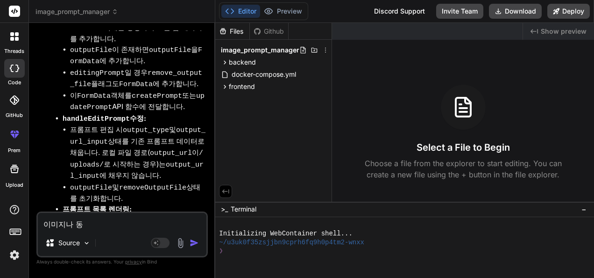
type textarea "x"
type textarea "이미지나 동여"
type textarea "x"
type textarea "이미지나 동영"
type textarea "x"
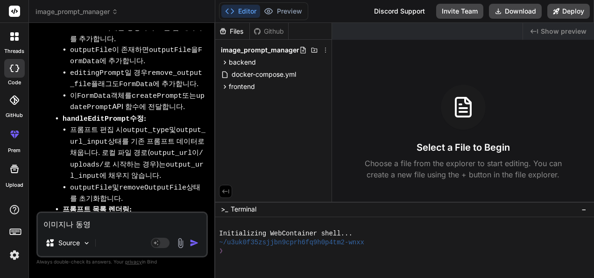
type textarea "이미지나 동영ㅅ"
type textarea "x"
type textarea "이미지나 동영사"
type textarea "x"
type textarea "이미지나 동영상"
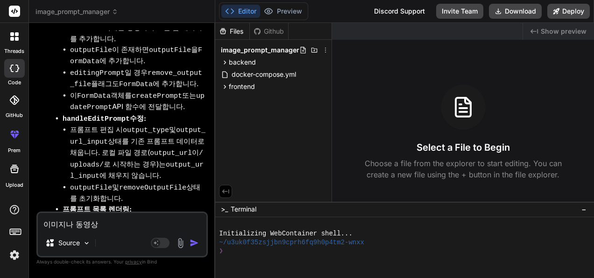
type textarea "x"
type textarea "이미지나 동영상 ㅈ"
type textarea "x"
type textarea "이미지나 동영상 저"
type textarea "x"
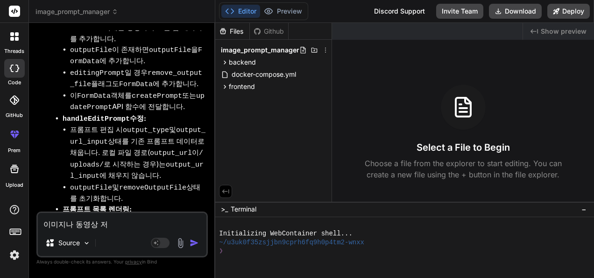
type textarea "이미지나 동영상 젖"
type textarea "x"
type textarea "이미지나 동영상 저자"
type textarea "x"
type textarea "이미지나 동영상 저ㅈ"
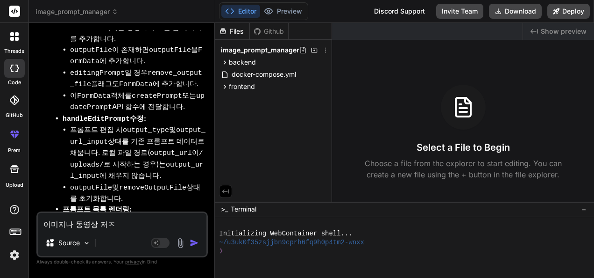
type textarea "x"
type textarea "이미지나 동영상 저"
type textarea "x"
type textarea "이미지나 동영상"
type textarea "x"
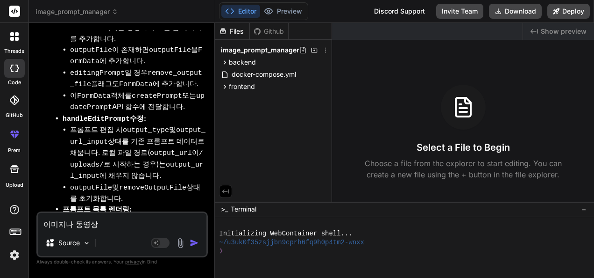
type textarea "이미지나 동영상 ㄱ"
type textarea "x"
type textarea "이미지나 동영상 겨"
type textarea "x"
type textarea "이미지나 동영상 결"
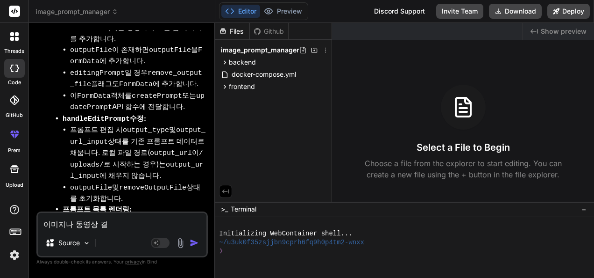
type textarea "x"
type textarea "이미지나 동영상 겱"
type textarea "x"
type textarea "이미지나 동영상 결고"
type textarea "x"
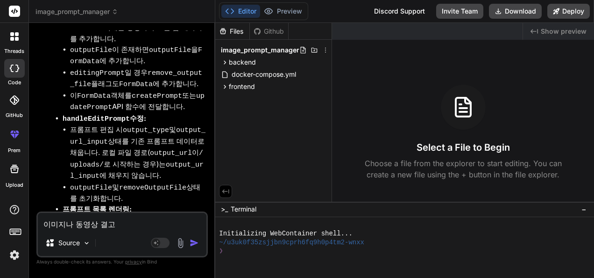
type textarea "이미지나 동영상 결과"
type textarea "x"
type textarea "이미지나 동영상 결과"
type textarea "x"
type textarea "이미지나 동영상 결과 ㅈ"
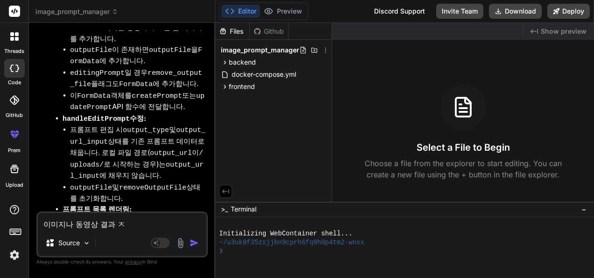
type textarea "x"
type textarea "이미지나 동영상 결과 저"
type textarea "x"
type textarea "이미지나 동영상 결과 젖"
type textarea "x"
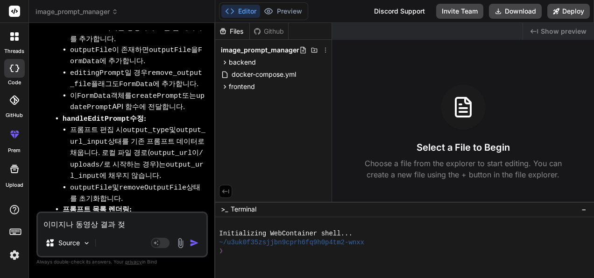
type textarea "이미지나 동영상 결과 저자"
type textarea "x"
type textarea "이미지나 동영상 결과 저장"
type textarea "x"
type textarea "이미지나 동영상 결과 저장ㅅ"
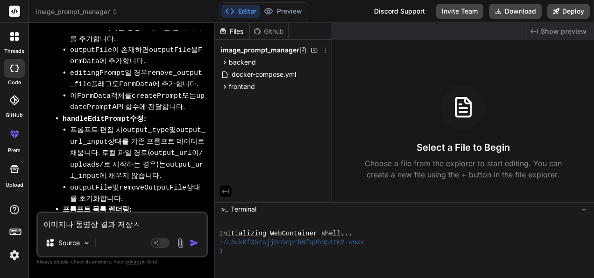
type textarea "x"
type textarea "이미지나 동영상 결과 저장시"
type textarea "x"
type textarea "이미지나 동영상 결과 저장시"
type textarea "x"
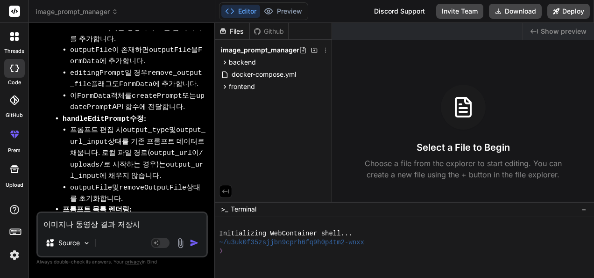
type textarea "이미지나 동영상 결과 저장시 ㅅ"
type textarea "x"
type textarea "이미지나 동영상 결과 저장시 시"
type textarea "x"
type textarea "이미지나 동영상 결과 저장시 실"
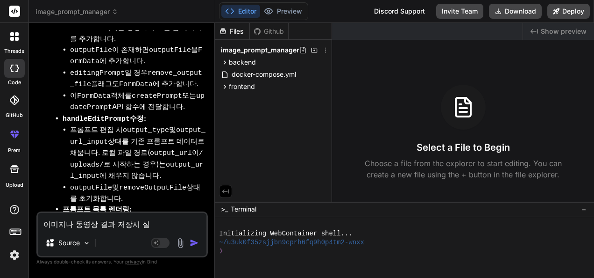
type textarea "x"
type textarea "이미지나 동영상 결과 저장시 실ㅈ"
type textarea "x"
type textarea "이미지나 동영상 결과 저장시 실제"
type textarea "x"
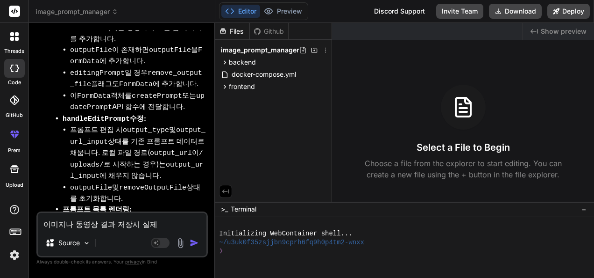
type textarea "이미지나 동영상 결과 저장시 실제"
type textarea "x"
type textarea "이미지나 동영상 결과 저장시 실제 ㅍ"
type textarea "x"
type textarea "이미지나 동영상 결과 저장시 실제 파"
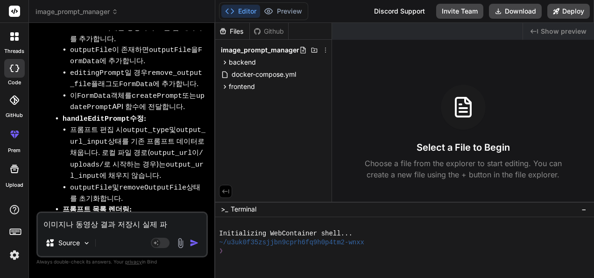
type textarea "x"
type textarea "이미지나 동영상 결과 저장시 실제 [PERSON_NAME]"
type textarea "x"
type textarea "이미지나 동영상 결과 저장시 실제 파이"
type textarea "x"
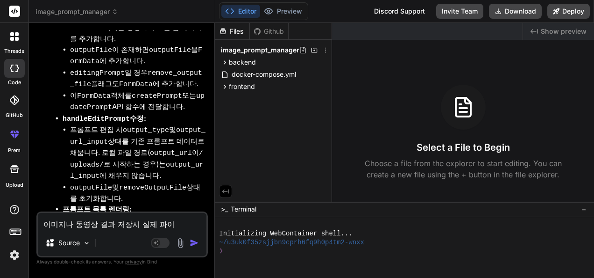
type textarea "이미지나 동영상 결과 저장시 실제 파일"
type textarea "x"
type textarea "이미지나 동영상 결과 저장시 실제 파일ㅇ"
type textarea "x"
type textarea "이미지나 동영상 결과 저장시 실제 파일이"
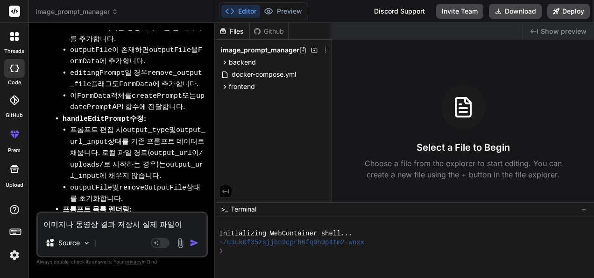
type textarea "x"
type textarea "이미지나 동영상 결과 저장시 실제 파일인"
type textarea "x"
type textarea "이미지나 동영상 결과 저장시 실제 파일이나"
type textarea "x"
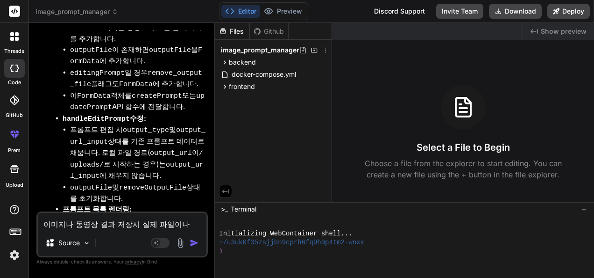
type textarea "이미지나 동영상 결과 저장시 실제 파일이나"
type textarea "x"
type textarea "이미지나 동영상 결과 저장시 실제 파일이나 ㄹ"
type textarea "x"
type textarea "이미지나 동영상 결과 저장시 실제 파일이나 리"
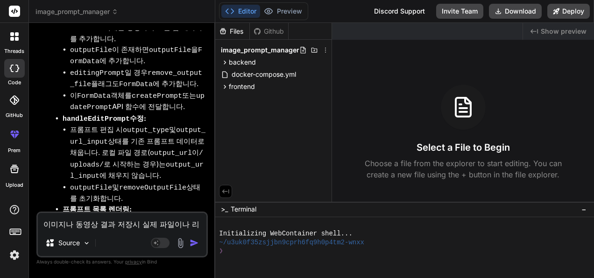
type textarea "x"
type textarea "이미지나 동영상 결과 저장시 실제 파일이나 링"
type textarea "x"
type textarea "이미지나 동영상 결과 저장시 실제 파일이나 링ㅋ"
type textarea "x"
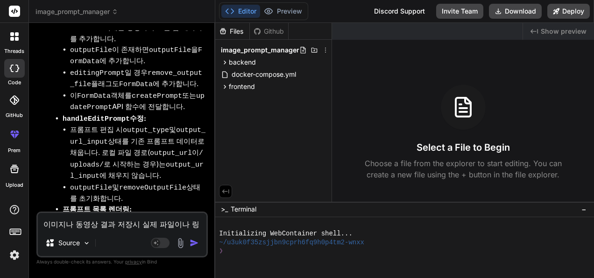
type textarea "이미지나 동영상 결과 저장시 실제 파일이나 링크"
type textarea "x"
type textarea "이미지나 동영상 결과 저장시 실제 파일이나 링큭"
type textarea "x"
type textarea "이미지나 동영상 결과 저장시 실제 파일이나 링크가"
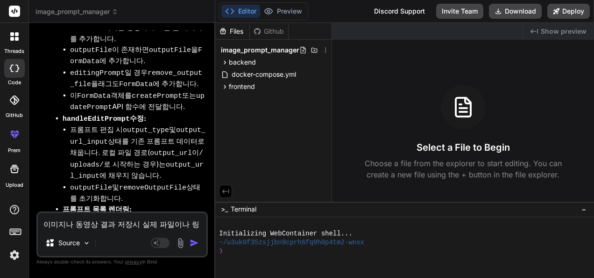
type textarea "x"
type textarea "이미지나 동영상 결과 저장시 실제 파일이나 링크가"
type textarea "x"
type textarea "이미지나 동영상 결과 저장시 실제 파일이나 링크가 ㄷ"
type textarea "x"
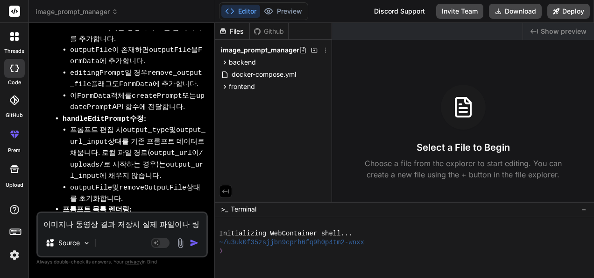
type textarea "이미지나 동영상 결과 저장시 실제 파일이나 링크가 도"
type textarea "x"
type textarea "이미지나 동영상 결과 저장시 실제 파일이나 링크가 동"
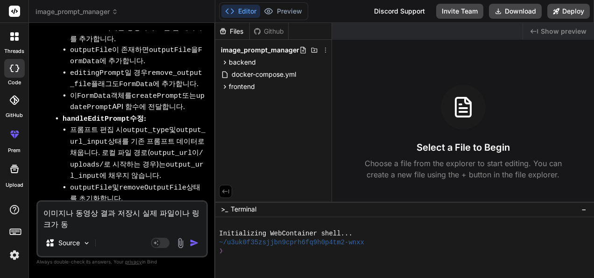
type textarea "x"
type textarea "이미지나 동영상 결과 저장시 실제 파일이나 링크가 동ㅅ"
type textarea "x"
type textarea "이미지나 동영상 결과 저장시 실제 파일이나 링크가 동시"
type textarea "x"
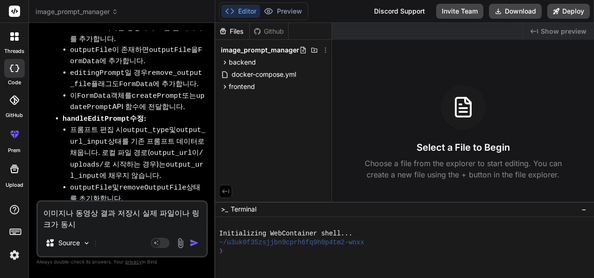
type textarea "이미지나 동영상 결과 저장시 실제 파일이나 링크가 동싱"
type textarea "x"
type textarea "이미지나 동영상 결과 저장시 실제 파일이나 링크가 동시에"
type textarea "x"
type textarea "이미지나 동영상 결과 저장시 실제 파일이나 링크가 동시에"
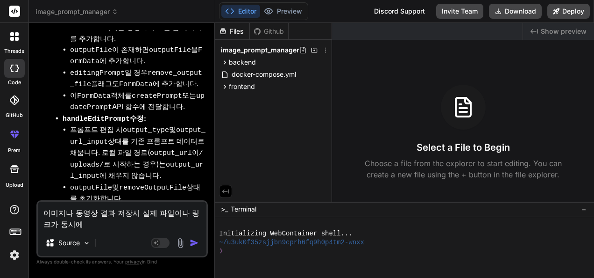
type textarea "x"
type textarea "이미지나 동영상 결과 저장시 실제 파일이나 링크가 동시에 ㅈ"
type textarea "x"
type textarea "이미지나 동영상 결과 저장시 실제 파일이나 링크가 동시에 저"
type textarea "x"
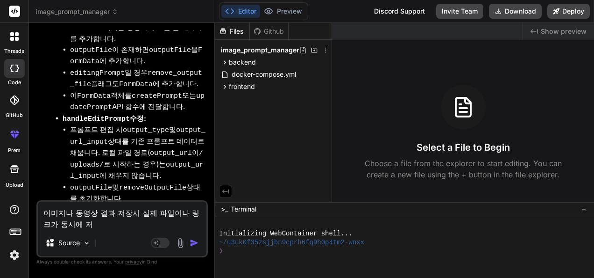
type textarea "이미지나 동영상 결과 저장시 실제 파일이나 링크가 동시에 젖"
type textarea "x"
type textarea "이미지나 동영상 결과 저장시 실제 파일이나 링크가 동시에 저자"
type textarea "x"
type textarea "이미지나 동영상 결과 저장시 실제 파일이나 링크가 동시에 저장"
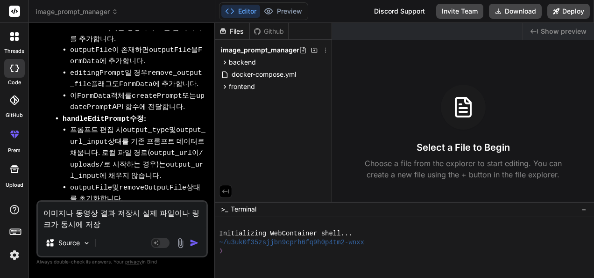
type textarea "x"
type textarea "이미지나 동영상 결과 저장시 실제 파일이나 링크가 동시에 저장ㄷ"
type textarea "x"
type textarea "이미지나 동영상 결과 저장시 실제 파일이나 링크가 동시에 저장도"
type textarea "x"
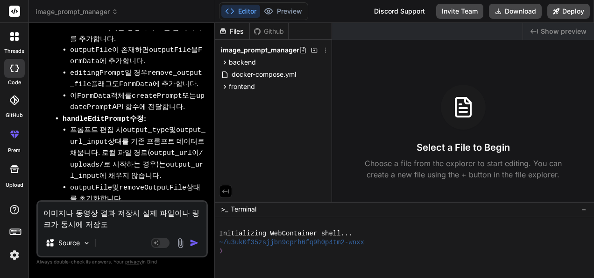
type textarea "이미지나 동영상 결과 저장시 실제 파일이나 링크가 동시에 저장되"
type textarea "x"
type textarea "이미지나 동영상 결과 저장시 실제 파일이나 링크가 동시에 저장됮"
type textarea "x"
type textarea "이미지나 동영상 결과 저장시 실제 파일이나 링크가 동시에 저장되지"
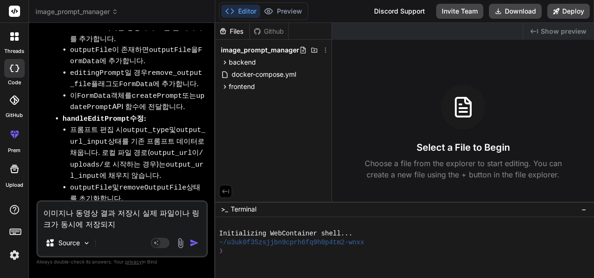
type textarea "x"
type textarea "이미지나 동영상 결과 저장시 실제 파일이나 링크가 동시에 저장되지"
type textarea "x"
type textarea "이미지나 동영상 결과 저장시 실제 파일이나 링크가 동시에 저장되지 ㅇ"
type textarea "x"
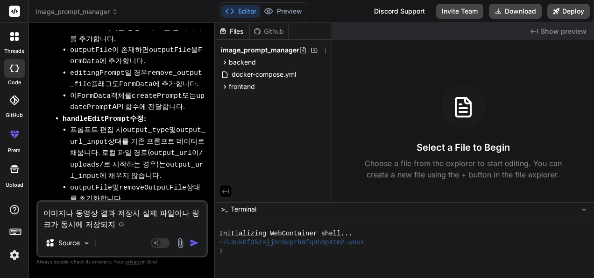
type textarea "이미지나 동영상 결과 저장시 실제 파일이나 링크가 동시에 저장되지 아"
type textarea "x"
type textarea "이미지나 동영상 결과 저장시 실제 파일이나 링크가 동시에 저장되지 안"
type textarea "x"
type textarea "이미지나 동영상 결과 저장시 실제 파일이나 링크가 동시에 저장되지 않"
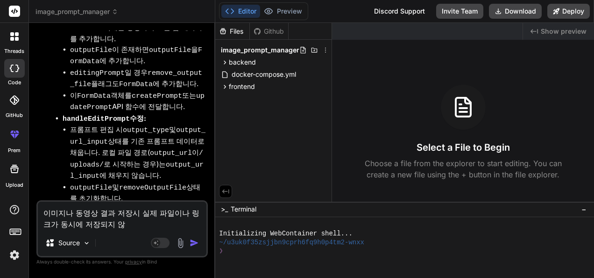
type textarea "x"
type textarea "이미지나 동영상 결과 저장시 실제 파일이나 링크가 동시에 저장되지 않ㄷ"
type textarea "x"
type textarea "이미지나 동영상 결과 저장시 실제 파일이나 링크가 동시에 저장되지 않도"
type textarea "x"
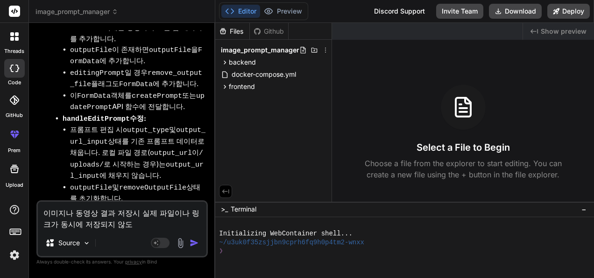
type textarea "이미지나 동영상 결과 저장시 실제 파일이나 링크가 동시에 저장되지 않돌"
type textarea "x"
type textarea "이미지나 동영상 결과 저장시 실제 파일이나 링크가 동시에 저장되지 않도로"
type textarea "x"
type textarea "이미지나 동영상 결과 저장시 실제 파일이나 링크가 동시에 저장되지 않도록"
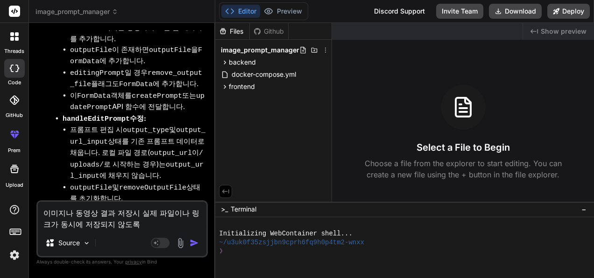
type textarea "x"
type textarea "이미지나 동영상 결과 저장시 실제 파일이나 링크가 동시에 저장되지 않도록 ㅅ"
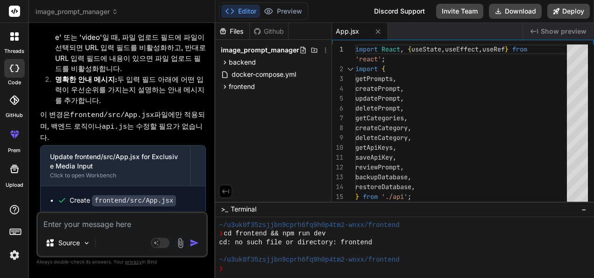
scroll to position [4537, 0]
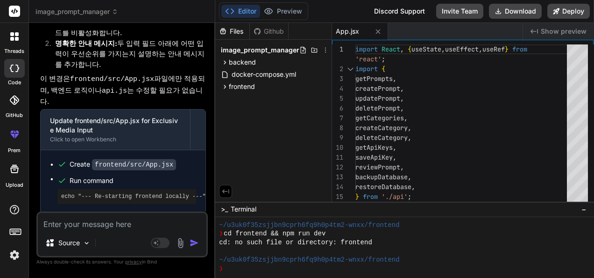
click at [272, 269] on div "❯" at bounding box center [399, 268] width 361 height 9
click at [278, 265] on div "❯" at bounding box center [399, 268] width 361 height 9
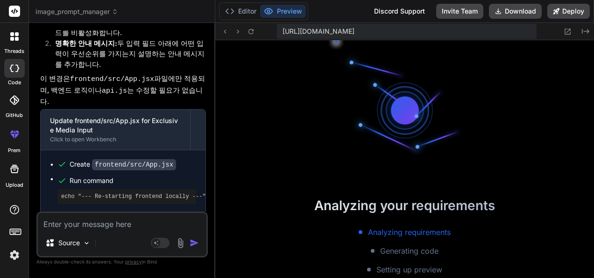
scroll to position [628, 0]
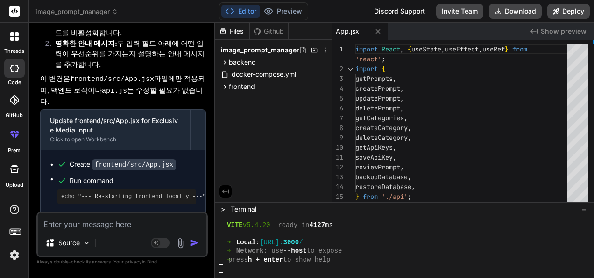
click at [549, 30] on span "Show preview" at bounding box center [564, 31] width 46 height 9
click at [238, 7] on button "Editor" at bounding box center [240, 11] width 39 height 13
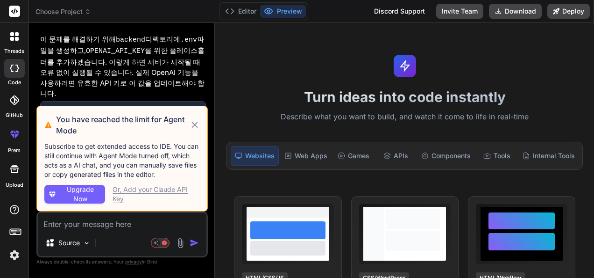
click at [191, 125] on icon at bounding box center [195, 124] width 10 height 11
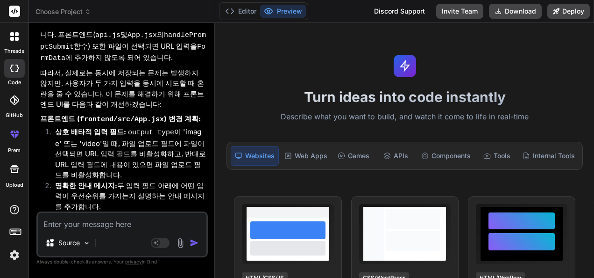
scroll to position [3792, 0]
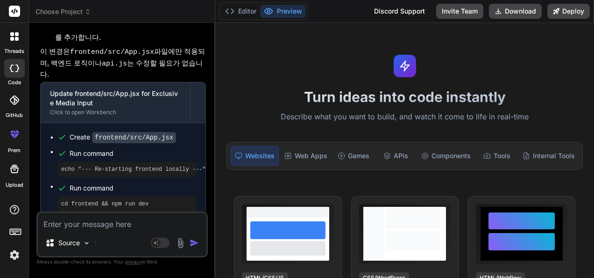
type textarea "x"
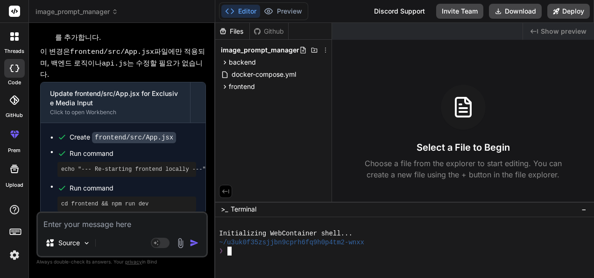
click at [380, 249] on div "❯" at bounding box center [399, 250] width 361 height 9
type textarea "cd backend && npm install && npm run start-detached && cd .. && cd frontend && …"
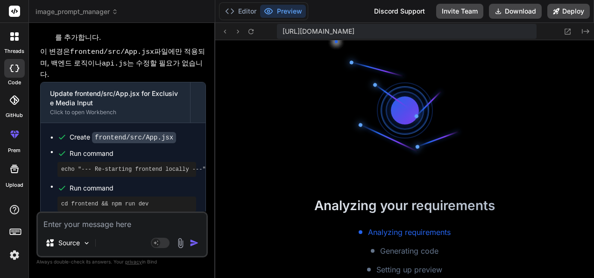
scroll to position [436, 0]
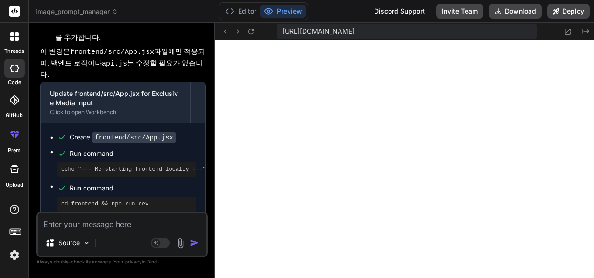
click at [119, 221] on textarea at bounding box center [122, 221] width 169 height 17
type textarea "x"
type textarea "O"
type textarea "x"
type textarea "Ou"
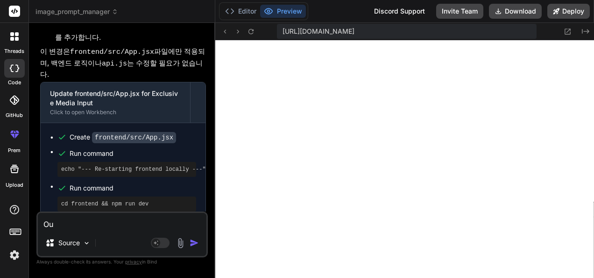
type textarea "x"
type textarea "Oup"
type textarea "x"
type textarea "Ou"
type textarea "x"
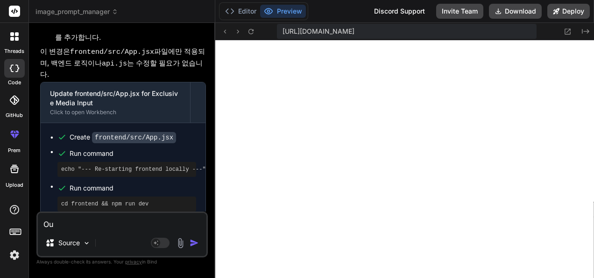
type textarea "Out"
type textarea "x"
type textarea "Outp"
type textarea "x"
type textarea "Outpu"
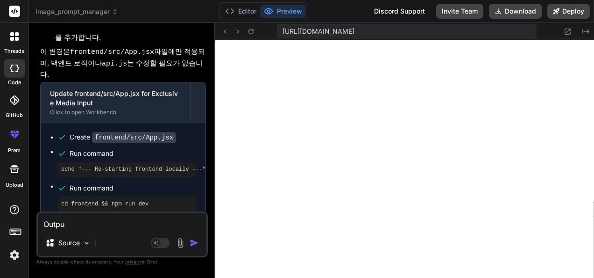
type textarea "x"
type textarea "Output"
type textarea "x"
type textarea "Output"
type textarea "x"
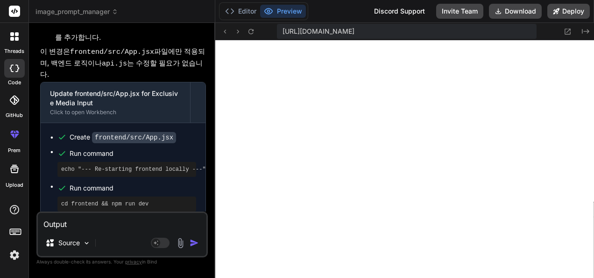
type textarea "Output ("
type textarea "x"
type textarea "Output"
type textarea "x"
type textarea "Output"
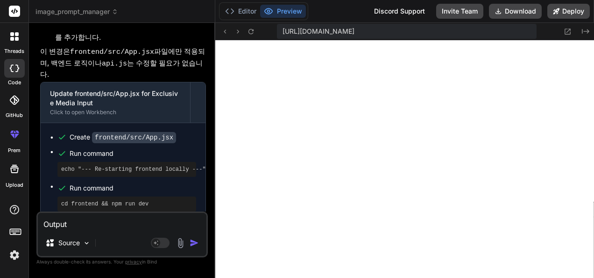
type textarea "x"
type textarea "Outpu"
type textarea "x"
type textarea "Outp"
type textarea "x"
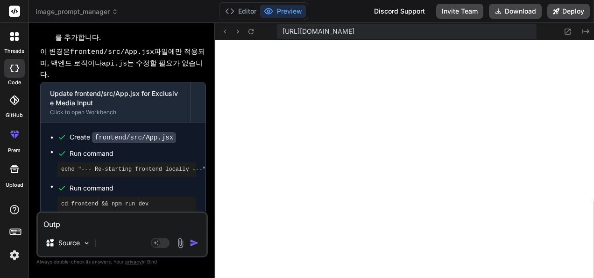
type textarea "Out"
type textarea "x"
type textarea "Ou"
type textarea "x"
type textarea "O"
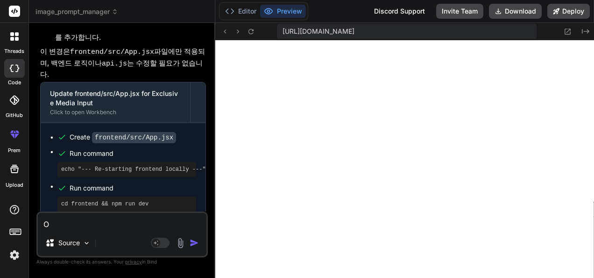
type textarea "x"
click at [242, 11] on button "Editor" at bounding box center [240, 11] width 39 height 13
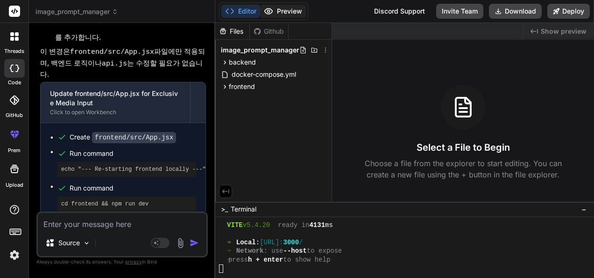
click at [285, 11] on button "Preview" at bounding box center [283, 11] width 46 height 13
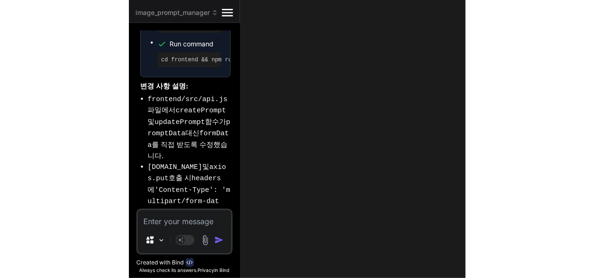
scroll to position [6283, 0]
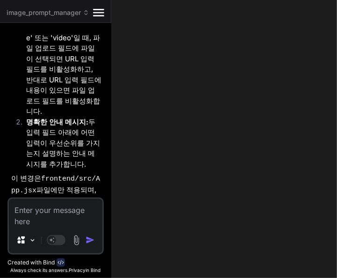
type textarea "x"
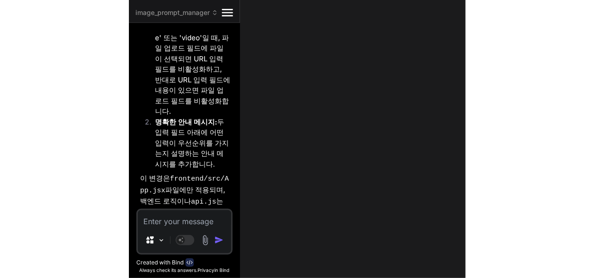
scroll to position [3792, 0]
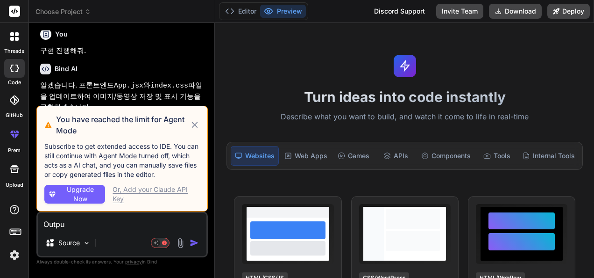
scroll to position [2640, 0]
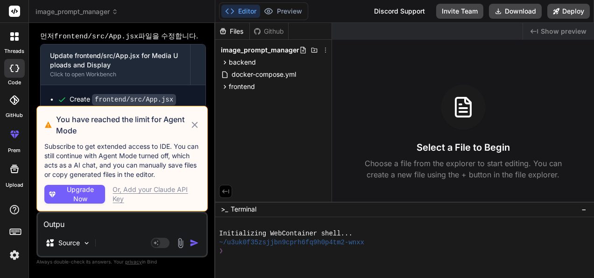
click at [193, 126] on icon at bounding box center [195, 124] width 10 height 11
type textarea "x"
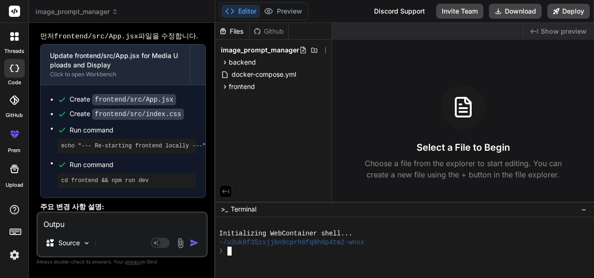
click at [336, 257] on div at bounding box center [399, 259] width 361 height 9
type textarea "cd backend && npm install && npm run start-detached && cd .. && cd frontend && …"
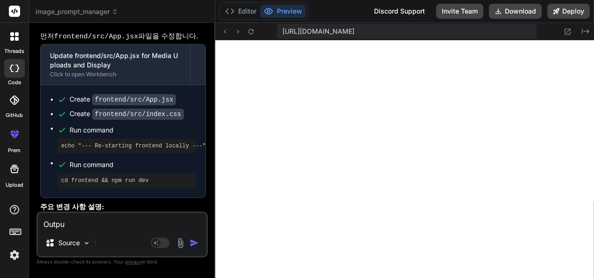
scroll to position [305, 0]
type textarea "x"
click at [128, 221] on textarea "Outpu" at bounding box center [122, 221] width 169 height 17
drag, startPoint x: 134, startPoint y: 221, endPoint x: 29, endPoint y: 221, distance: 104.6
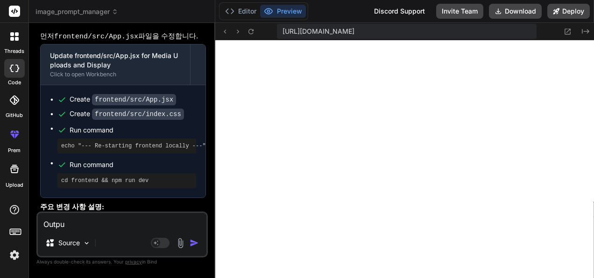
click at [29, 221] on div "Bind AI Web Search Created with Pixso. Code Generator You Bind AI OPENAI_API_KE…" at bounding box center [122, 150] width 186 height 254
paste textarea "Remove existing output"
type textarea "Remove existing output"
type textarea "x"
type textarea "Remove existing output"
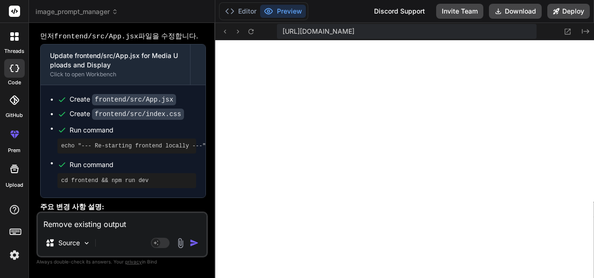
type textarea "x"
type textarea "Remove existing output t"
type textarea "x"
type textarea "Remove existing output tj"
type textarea "x"
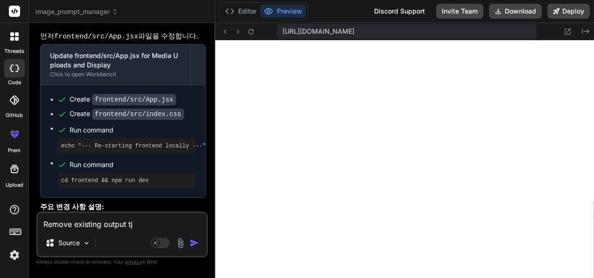
type textarea "Remove existing output t"
type textarea "x"
type textarea "Remove existing output"
type textarea "x"
type textarea "Remove existing output ㅅ"
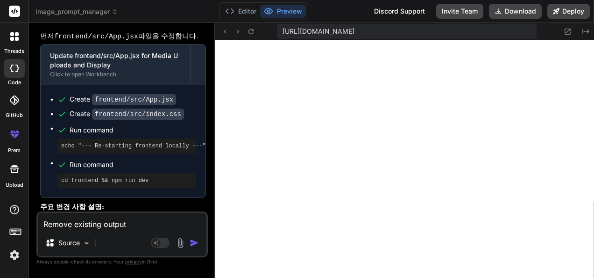
type textarea "x"
type textarea "Remove existing output 서"
type textarea "x"
type textarea "Remove existing output 선"
type textarea "x"
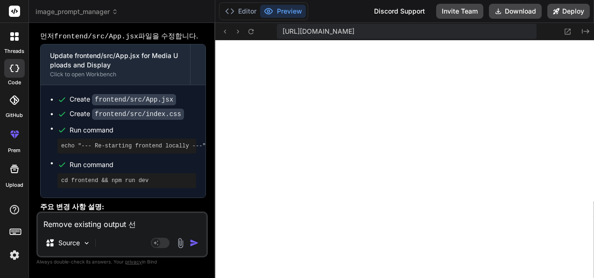
type textarea "Remove existing output 선ㅌ"
type textarea "x"
type textarea "Remove existing output 선태"
type textarea "x"
type textarea "Remove existing output 선택"
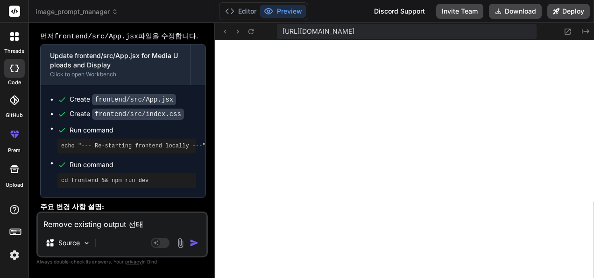
type textarea "x"
type textarea "Remove existing output 선택ㅎ"
type textarea "x"
type textarea "Remove existing output 선택하"
type textarea "x"
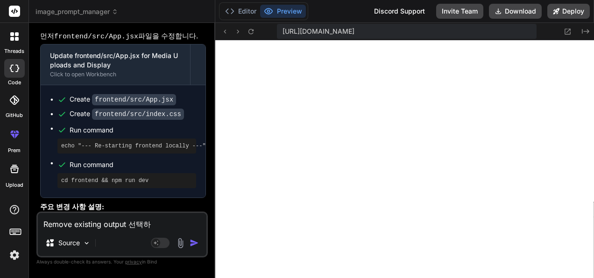
type textarea "Remove existing output 선택학"
type textarea "x"
type textarea "Remove existing output 선택하고"
type textarea "x"
type textarea "Remove existing output 선택하고"
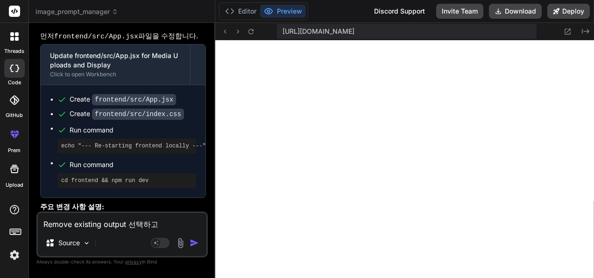
type textarea "x"
type textarea "Remove existing output 선택하고 U"
type textarea "x"
type textarea "Remove existing output 선택하고 Up"
type textarea "x"
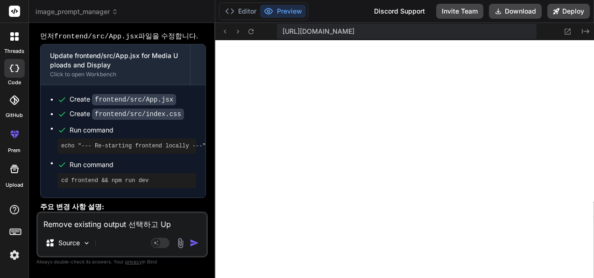
type textarea "Remove existing output 선택하고 Upd"
type textarea "x"
type textarea "Remove existing output 선택하고 Upda"
type textarea "x"
type textarea "Remove existing output 선택하고 Updat"
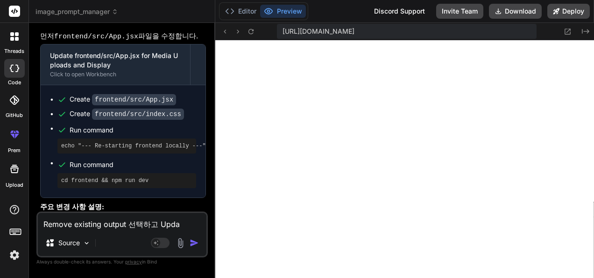
type textarea "x"
type textarea "Remove existing output 선택하고 Update"
type textarea "x"
type textarea "Remove existing output 선택하고 Update"
type textarea "x"
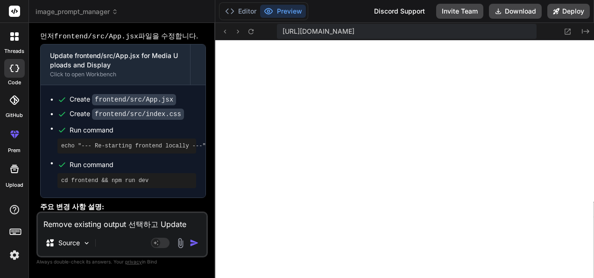
type textarea "Remove existing output 선택하고 Update p"
type textarea "x"
type textarea "Remove existing output 선택하고 Update pr"
type textarea "x"
type textarea "Remove existing output 선택하고 Update p"
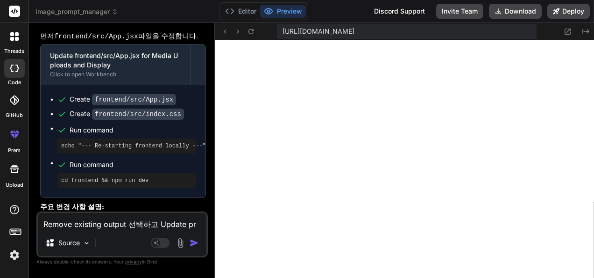
type textarea "x"
type textarea "Remove existing output 선택하고 Update"
type textarea "x"
type textarea "Remove existing output 선택하고 Update P"
type textarea "x"
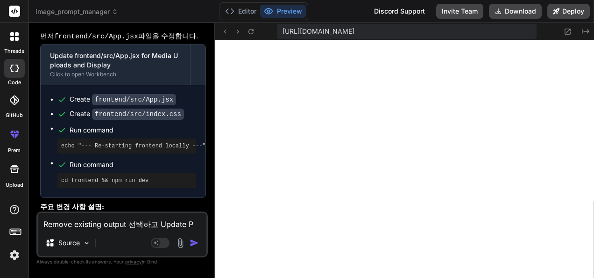
type textarea "Remove existing output 선택하고 Update Pr"
type textarea "x"
type textarea "Remove existing output 선택하고 Update Pro"
type textarea "x"
type textarea "Remove existing output 선택하고 Update Prom"
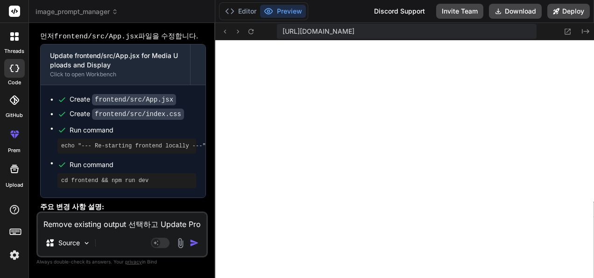
type textarea "x"
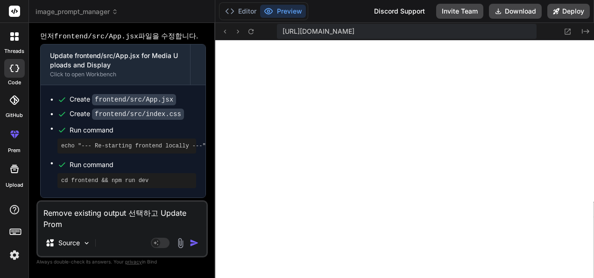
type textarea "Remove existing output 선택하고 Update Promp"
type textarea "x"
type textarea "Remove existing output 선택하고 Update Prompt"
type textarea "x"
type textarea "Remove existing output 선택하고 Update Promptㄹ"
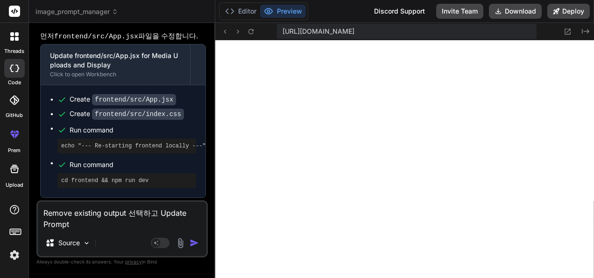
type textarea "x"
type textarea "Remove existing output 선택하고 Update Prompt르"
type textarea "x"
type textarea "Remove existing output 선택하고 Update Prompt를"
type textarea "x"
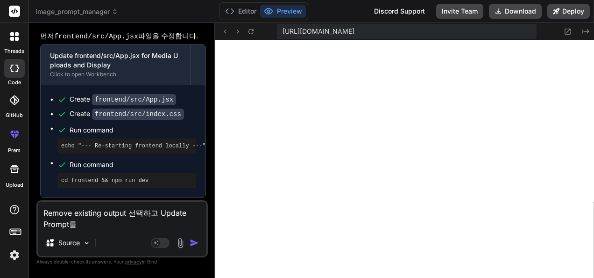
type textarea "Remove existing output 선택하고 Update Prompt를"
type textarea "x"
type textarea "Remove existing output 선택하고 Update Prompt를 ㅅ"
type textarea "x"
type textarea "Remove existing output 선택하고 Update Prompt를 시"
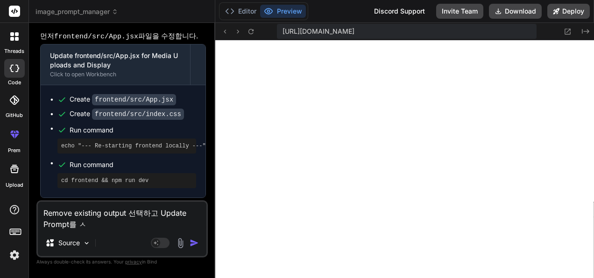
type textarea "x"
type textarea "Remove existing output 선택하고 Update Prompt를 실"
type textarea "x"
type textarea "Remove existing output 선택하고 Update Prompt를 싫"
type textarea "x"
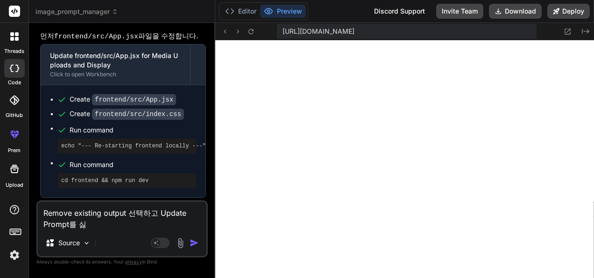
type textarea "Remove existing output 선택하고 Update Prompt를 실해"
type textarea "x"
type textarea "Remove existing output 선택하고 Update Prompt를 실행"
type textarea "x"
type textarea "Remove existing output 선택하고 Update Prompt를 실행ㅎ"
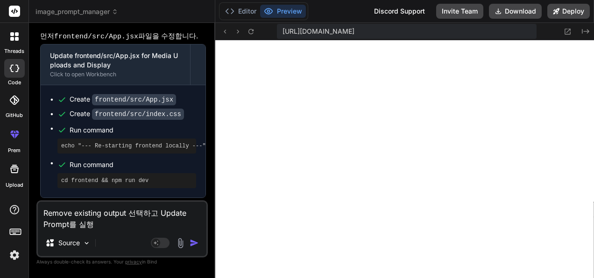
type textarea "x"
type textarea "Remove existing output 선택하고 Update Prompt를 실행하"
type textarea "x"
type textarea "Remove existing output 선택하고 Update Prompt를 실행함"
type textarea "x"
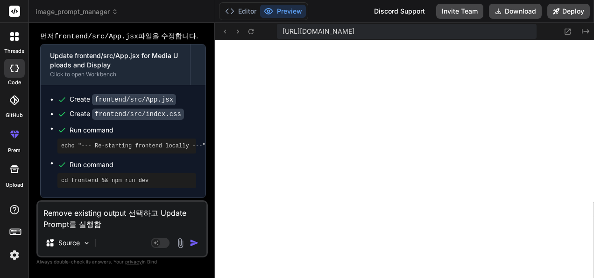
type textarea "Remove existing output 선택하고 Update Prompt를 실행하며"
type textarea "x"
type textarea "Remove existing output 선택하고 Update Prompt를 실행하면"
type textarea "x"
type textarea "Remove existing output 선택하고 Update Prompt를 실행하면"
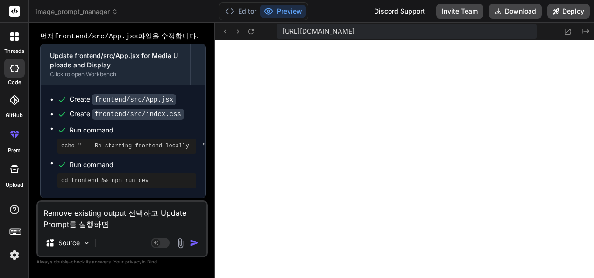
type textarea "x"
click at [137, 223] on textarea "Remove existing output 선택하고 Update Prompt를 실행하면" at bounding box center [122, 215] width 169 height 28
paste textarea "Output (image)"
type textarea "Remove existing output 선택하고 Update Prompt를 실행하면 Output (image)"
type textarea "x"
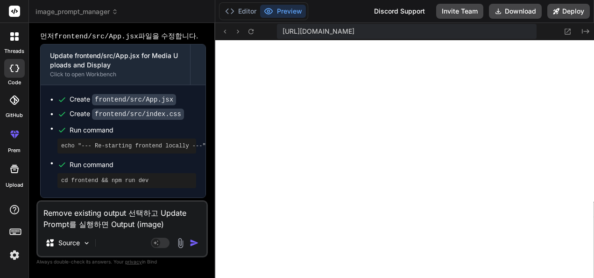
type textarea "Remove existing output 선택하고 Update Prompt를 실행하면 Output (image)"
type textarea "x"
type textarea "Remove existing output 선택하고 Update Prompt를 실행하면 Output (image) ."
type textarea "x"
type textarea "Remove existing output 선택하고 Update Prompt를 실행하면 Output (image) ."
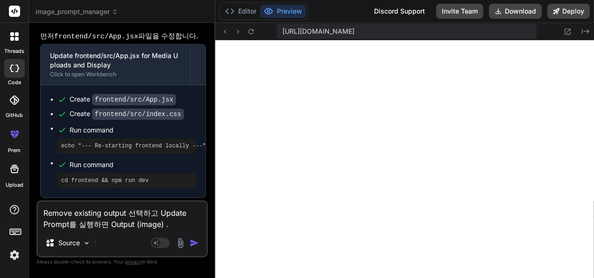
type textarea "x"
type textarea "Remove existing output 선택하고 Update Prompt를 실행하면 Output (image) ."
type textarea "x"
type textarea "Remove existing output 선택하고 Update Prompt를 실행하면 Output (image)"
type textarea "x"
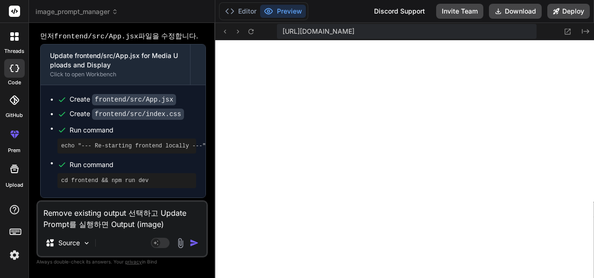
type textarea "Remove existing output 선택하고 Update Prompt를 실행하면 Output (image) /"
type textarea "x"
type textarea "Remove existing output 선택하고 Update Prompt를 실행하면 Output (image) /"
type textarea "x"
paste textarea "Output (image)"
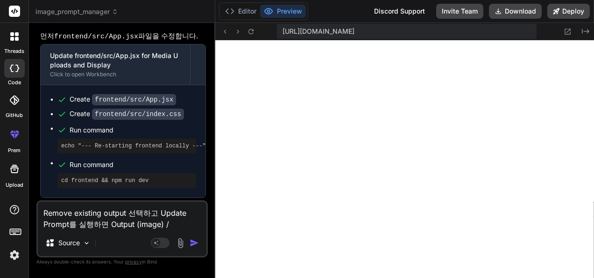
type textarea "Remove existing output 선택하고 Update Prompt를 실행하면 Output (image) / Output (image)"
type textarea "x"
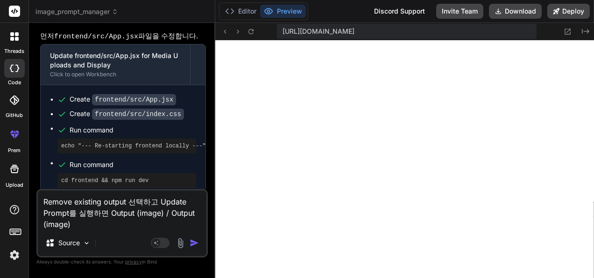
type textarea "Remove existing output 선택하고 Update Prompt를 실행하면 Output (image) / Output (image"
type textarea "x"
type textarea "Remove existing output 선택하고 Update Prompt를 실행하면 Output (image) / Output (imag"
type textarea "x"
type textarea "Remove existing output 선택하고 Update Prompt를 실행하면 Output (image) / Output (ima"
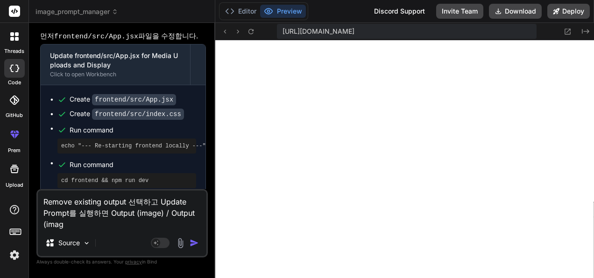
type textarea "x"
type textarea "Remove existing output 선택하고 Update Prompt를 실행하면 Output (image) / Output (im"
type textarea "x"
type textarea "Remove existing output 선택하고 Update Prompt를 실행하면 Output (image) / Output (i"
type textarea "x"
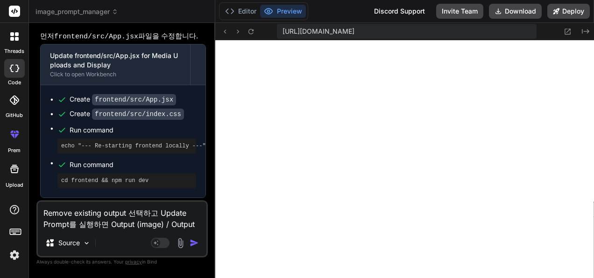
type textarea "Remove existing output 선택하고 Update Prompt를 실행하면 Output (image) / Output ("
type textarea "x"
type textarea "Remove existing output 선택하고 Update Prompt를 실행하면 Output (image) / Output (ㅍ"
type textarea "x"
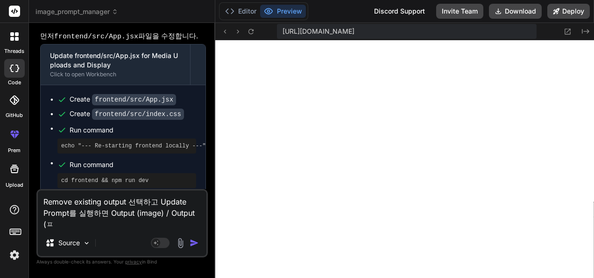
type textarea "Remove existing output 선택하고 Update Prompt를 실행하면 Output (image) / Output ("
type textarea "x"
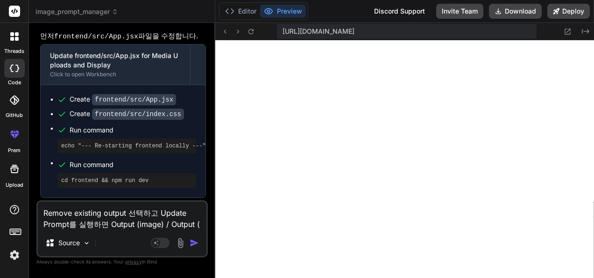
type textarea "Remove existing output 선택하고 Update Prompt를 실행하면 Output (image) / Output (v"
type textarea "x"
type textarea "Remove existing output 선택하고 Update Prompt를 실행하면 Output (image) / Output (vi"
type textarea "x"
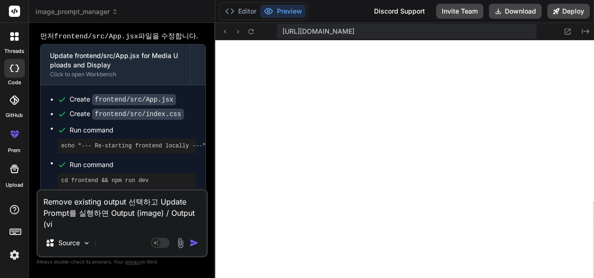
type textarea "Remove existing output 선택하고 Update Prompt를 실행하면 Output (image) / Output (vid"
type textarea "x"
type textarea "Remove existing output 선택하고 Update Prompt를 실행하면 Output (image) / Output (vide"
type textarea "x"
type textarea "Remove existing output 선택하고 Update Prompt를 실행하면 Output (image) / Output (video"
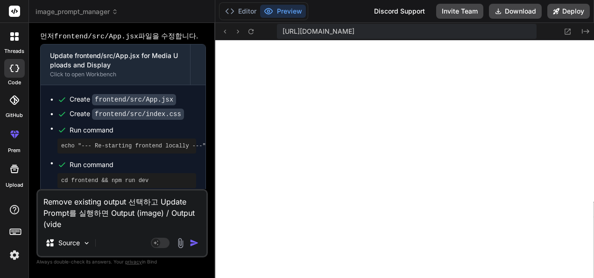
type textarea "x"
type textarea "Remove existing output 선택하고 Update Prompt를 실행하면 Output (image) / Output (video)"
type textarea "x"
type textarea "Remove existing output 선택하고 Update Prompt를 실행하면 Output (image) / Output (video)ㄱ"
type textarea "x"
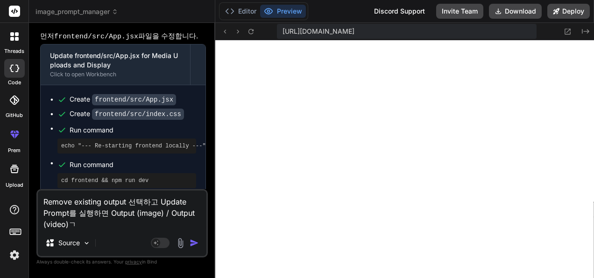
type textarea "Remove existing output 선택하고 Update Prompt를 실행하면 Output (image) / Output (video)가"
type textarea "x"
type textarea "Remove existing output 선택하고 Update Prompt를 실행하면 Output (image) / Output (video)가"
type textarea "x"
click at [114, 227] on textarea "Remove existing output 선택하고 Update Prompt를 실행하면 Output (image) / Output (video)가" at bounding box center [122, 209] width 169 height 39
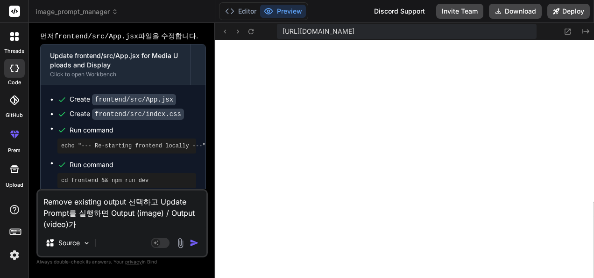
type textarea "Remove existing output 선택하고 Update Prompt를 실행하면 Output (image) / Output (video)…"
type textarea "x"
type textarea "Remove existing output 선택하고 Update Prompt를 실행하면 Output (image) / Output (video)가"
type textarea "x"
type textarea "Remove existing output 선택하고 Update Prompt를 실행하면 Output (image) / Output (video)…"
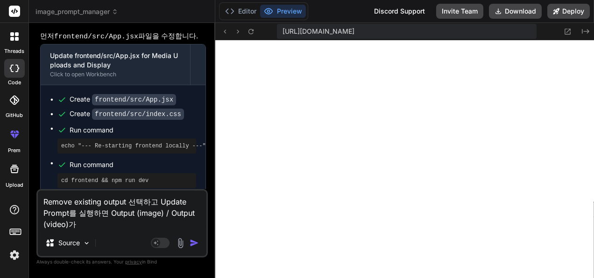
type textarea "x"
type textarea "Remove existing output 선택하고 Update Prompt를 실행하면 Output (image) / Output (video)…"
type textarea "x"
type textarea "Remove existing output 선택하고 Update Prompt를 실행하면 Output (image) / Output (video)…"
type textarea "x"
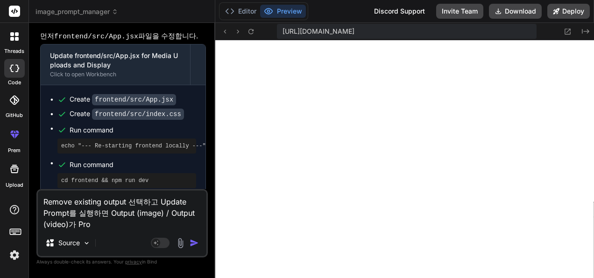
type textarea "Remove existing output 선택하고 Update Prompt를 실행하면 Output (image) / Output (video)…"
type textarea "x"
type textarea "Remove existing output 선택하고 Update Prompt를 실행하면 Output (image) / Output (video)…"
type textarea "x"
type textarea "Remove existing output 선택하고 Update Prompt를 실행하면 Output (image) / Output (video)…"
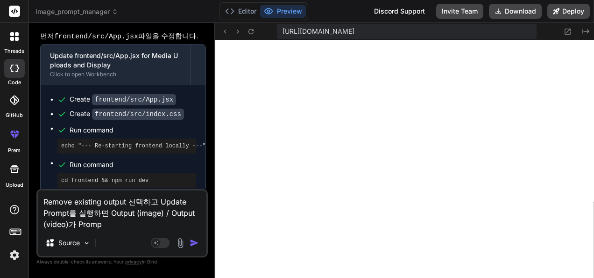
type textarea "x"
type textarea "Remove existing output 선택하고 Update Prompt를 실행하면 Output (image) / Output (video)…"
type textarea "x"
type textarea "Remove existing output 선택하고 Update Prompt를 실행하면 Output (image) / Output (video)…"
type textarea "x"
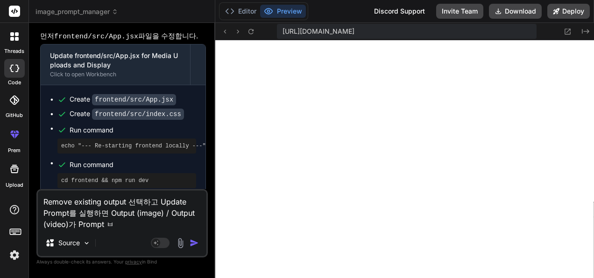
type textarea "Remove existing output 선택하고 Update Prompt를 실행하면 Output (image) / Output (video)…"
type textarea "x"
type textarea "Remove existing output 선택하고 Update Prompt를 실행하면 Output (image) / Output (video)…"
type textarea "x"
type textarea "Remove existing output 선택하고 Update Prompt를 실행하면 Output (image) / Output (video)…"
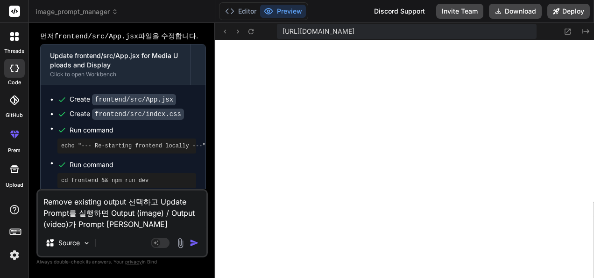
type textarea "x"
type textarea "Remove existing output 선택하고 Update Prompt를 실행하면 Output (image) / Output (video)…"
type textarea "x"
type textarea "Remove existing output 선택하고 Update Prompt를 실행하면 Output (image) / Output (video)…"
type textarea "x"
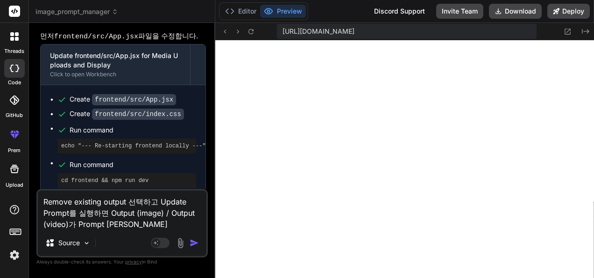
type textarea "Remove existing output 선택하고 Update Prompt를 실행하면 Output (image) / Output (video)…"
type textarea "x"
type textarea "Remove existing output 선택하고 Update Prompt를 실행하면 Output (image) / Output (video)…"
type textarea "x"
type textarea "Remove existing output 선택하고 Update Prompt를 실행하면 Output (image) / Output (video)…"
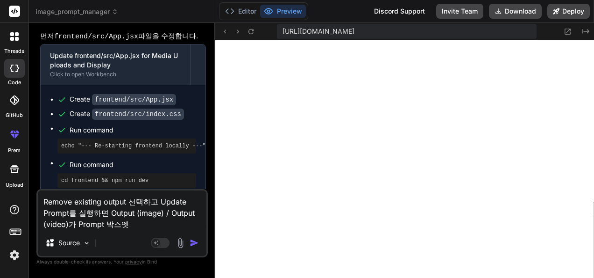
type textarea "x"
type textarea "Remove existing output 선택하고 Update Prompt를 실행하면 Output (image) / Output (video)…"
type textarea "x"
type textarea "Remove existing output 선택하고 Update Prompt를 실행하면 Output (image) / Output (video)…"
type textarea "x"
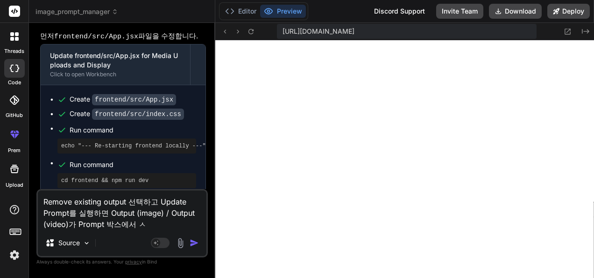
type textarea "Remove existing output 선택하고 Update Prompt를 실행하면 Output (image) / Output (video)…"
type textarea "x"
type textarea "Remove existing output 선택하고 Update Prompt를 실행하면 Output (image) / Output (video)…"
type textarea "x"
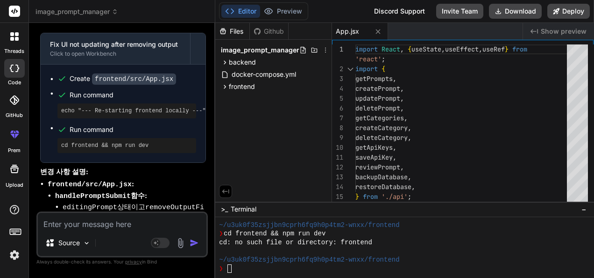
scroll to position [4786, 0]
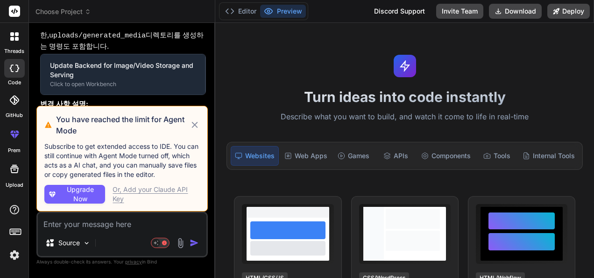
click at [194, 124] on icon at bounding box center [195, 124] width 6 height 6
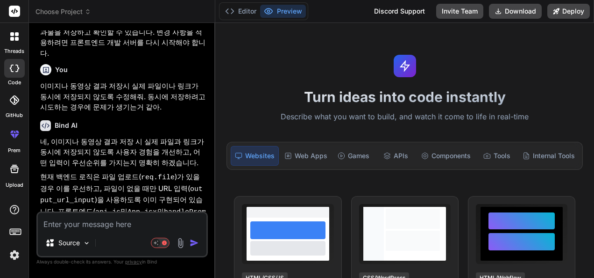
scroll to position [2664, 0]
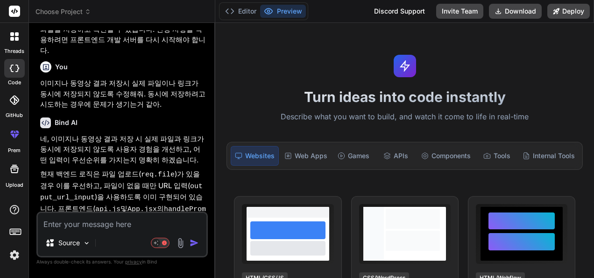
type textarea "x"
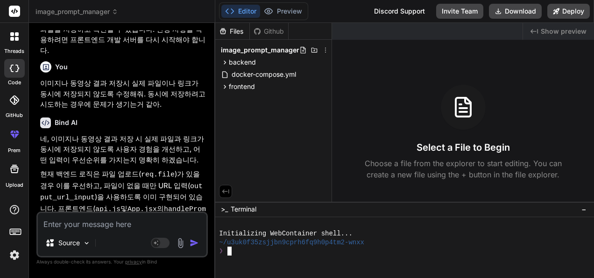
click at [405, 244] on div "~/u3uk0f35zsjjbn9cprh6fq9h0p4tm2-wnxx" at bounding box center [399, 242] width 361 height 9
type textarea "cd backend && npm install && npm run start-detached && cd .. && cd frontend && …"
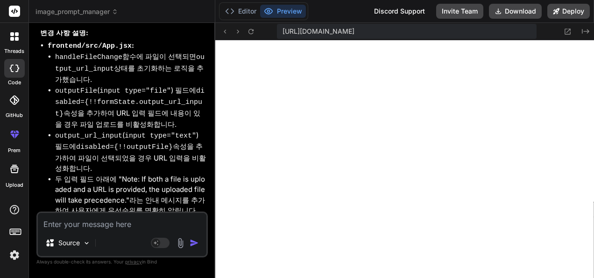
scroll to position [3188, 0]
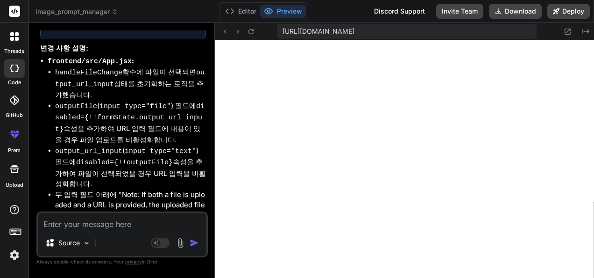
drag, startPoint x: 39, startPoint y: 84, endPoint x: 64, endPoint y: 94, distance: 27.2
click at [64, 94] on div "You 1. 이미지/동영상 생성 프롬프트와 결과물을 저장 가능하도록 수정 2. 프롬프트 저장시 이미지 / 동영상 타입을 설정 3. 이미지 (이…" at bounding box center [123, 120] width 170 height 181
copy p "Remove existing output 선택하고 Update Prompt를 실행하면"
click at [111, 228] on textarea at bounding box center [122, 221] width 169 height 17
paste textarea "Remove existing output 선택하고 Update Prompt를 실행하면"
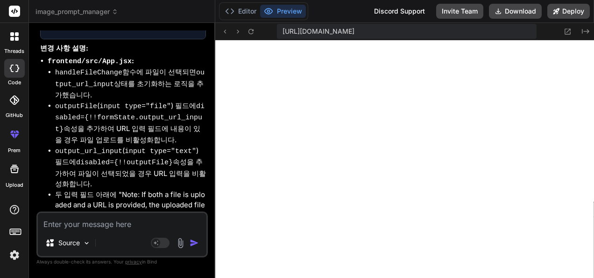
type textarea "x"
type textarea "Remove existing output 선택하고 Update Prompt를 실행하면"
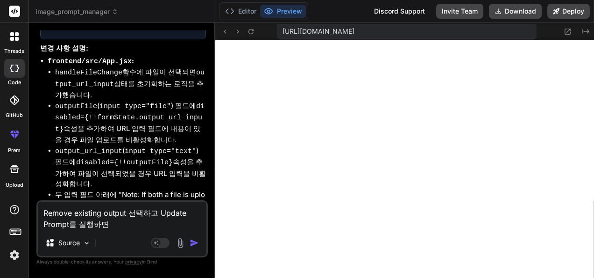
type textarea "x"
type textarea "Remove existing output 선택하고 Update Prompt를 실행하면"
type textarea "x"
type textarea "Remove existing output 선택하고 Update Prompt를 실행하면 O"
type textarea "x"
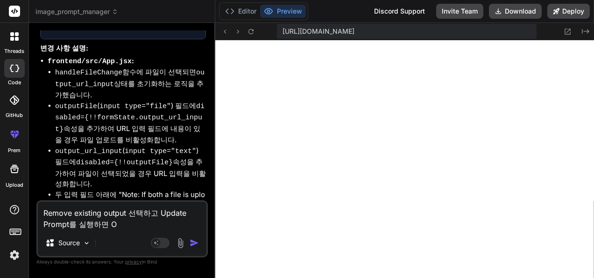
type textarea "Remove existing output 선택하고 Update Prompt를 실행하면 Ou"
type textarea "x"
type textarea "Remove existing output 선택하고 Update Prompt를 실행하면 Out"
type textarea "x"
type textarea "Remove existing output 선택하고 Update Prompt를 실행하면 Outp"
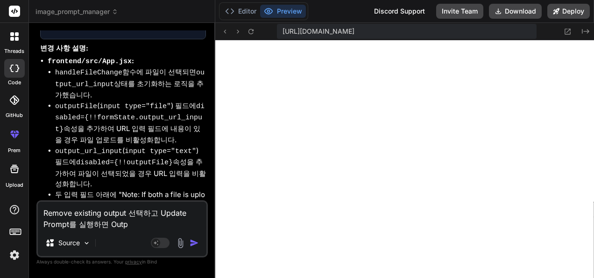
type textarea "x"
type textarea "Remove existing output 선택하고 Update Prompt를 실행하면 Outpu"
type textarea "x"
type textarea "Remove existing output 선택하고 Update Prompt를 실행하면 Output"
type textarea "x"
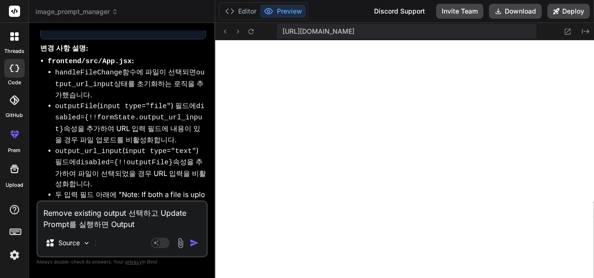
type textarea "Remove existing output 선택하고 Update Prompt를 실행하면 Output"
type textarea "x"
type textarea "Remove existing output 선택하고 Update Prompt를 실행하면 Output t"
type textarea "x"
type textarea "Remove existing output 선택하고 Update Prompt를 실행하면 Output ty"
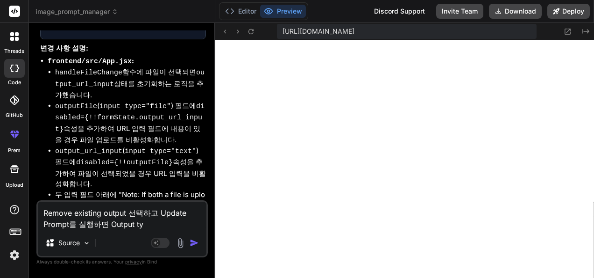
type textarea "x"
type textarea "Remove existing output 선택하고 Update Prompt를 실행하면 Output typ"
type textarea "x"
type textarea "Remove existing output 선택하고 Update Prompt를 실행하면 Output type"
type textarea "x"
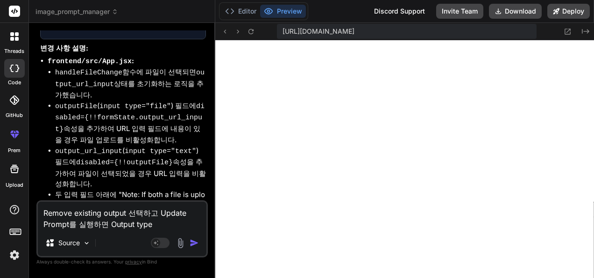
type textarea "Remove existing output 선택하고 Update Prompt를 실행하면 Output typeㅇ"
type textarea "x"
type textarea "Remove existing output 선택하고 Update Prompt를 실행하면 Output type이"
type textarea "x"
type textarea "Remove existing output 선택하고 Update Prompt를 실행하면 Output type이"
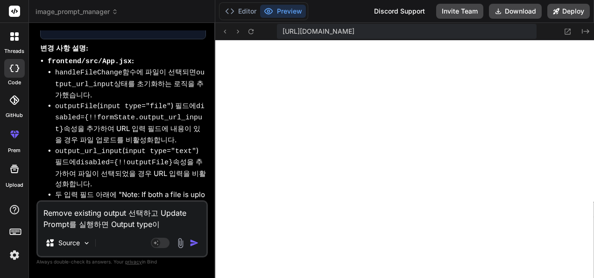
type textarea "x"
type textarea "Remove existing output 선택하고 Update Prompt를 실행하면 Output type이 t"
type textarea "x"
type textarea "Remove existing output 선택하고 Update Prompt를 실행하면 Output type이 tx"
type textarea "x"
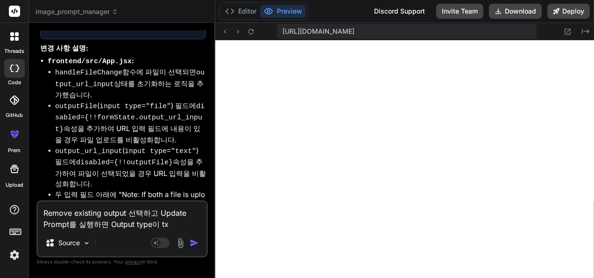
type textarea "Remove existing output 선택하고 Update Prompt를 실행하면 Output type이 t"
type textarea "x"
type textarea "Remove existing output 선택하고 Update Prompt를 실행하면 Output type이"
type textarea "x"
type textarea "Remove existing output 선택하고 Update Prompt를 실행하면 Output type이 T"
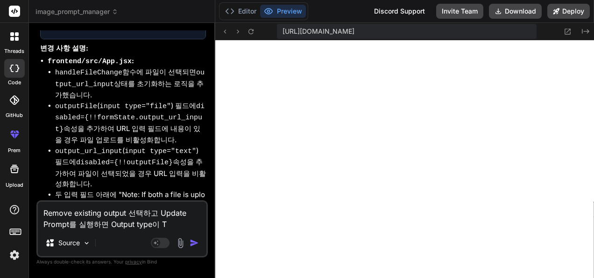
type textarea "x"
type textarea "Remove existing output 선택하고 Update Prompt를 실행하면 Output type이 Te"
type textarea "x"
type textarea "Remove existing output 선택하고 Update Prompt를 실행하면 Output type이 Tex"
type textarea "x"
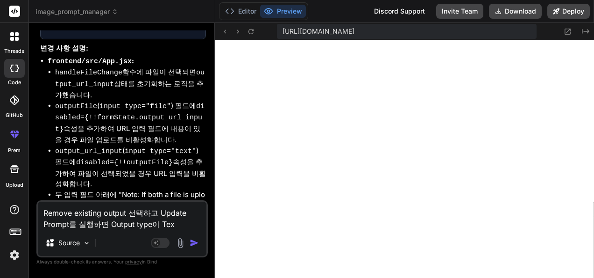
type textarea "Remove existing output 선택하고 Update Prompt를 실행하면 Output type이 Text"
type textarea "x"
type textarea "Remove existing output 선택하고 Update Prompt를 실행하면 Output type이 Textㄹ"
type textarea "x"
type textarea "Remove existing output 선택하고 Update Prompt를 실행하면 Output type이 Text로"
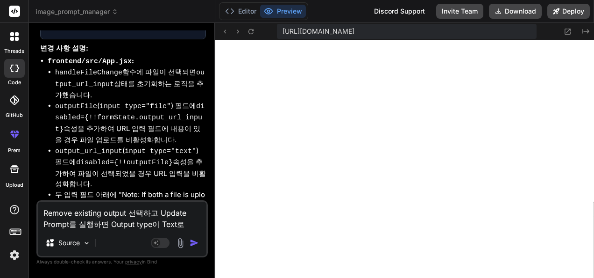
type textarea "x"
type textarea "Remove existing output 선택하고 Update Prompt를 실행하면 Output type이 Text로"
type textarea "x"
type textarea "Remove existing output 선택하고 Update Prompt를 실행하면 Output type이 Text로 ㅂ"
type textarea "x"
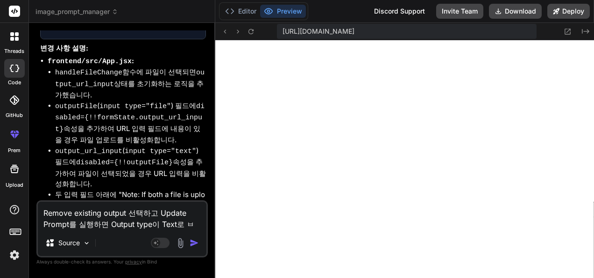
type textarea "Remove existing output 선택하고 Update Prompt를 실행하면 Output type이 Text로 벼"
type textarea "x"
type textarea "Remove existing output 선택하고 Update Prompt를 실행하면 Output type이 Text로 변"
type textarea "x"
type textarea "Remove existing output 선택하고 Update Prompt를 실행하면 Output type이 Text로 변ㄱ"
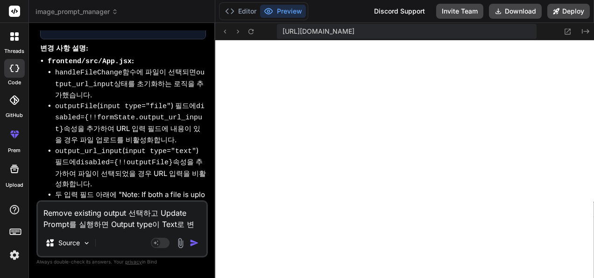
type textarea "x"
type textarea "Remove existing output 선택하고 Update Prompt를 실행하면 Output type이 Text로 변겨"
type textarea "x"
type textarea "Remove existing output 선택하고 Update Prompt를 실행하면 Output type이 Text로 변경"
type textarea "x"
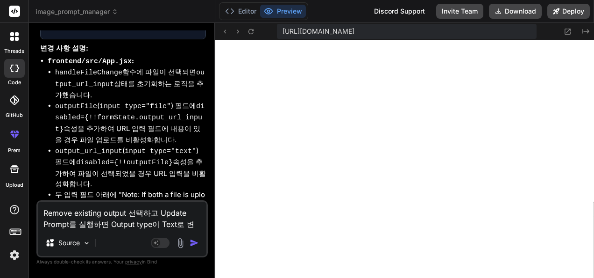
type textarea "Remove existing output 선택하고 Update Prompt를 실행하면 Output type이 Text로 변경ㄷ"
type textarea "x"
type textarea "Remove existing output 선택하고 Update Prompt를 실행하면 Output type이 Text로 변경도"
type textarea "x"
type textarea "Remove existing output 선택하고 Update Prompt를 실행하면 Output type이 Text로 변경돼"
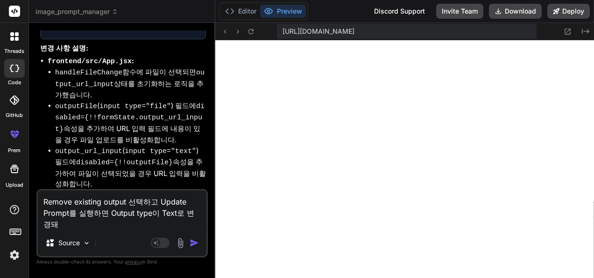
type textarea "x"
type textarea "Remove existing output 선택하고 Update Prompt를 실행하면 Output type이 Text로 변경돼."
type textarea "x"
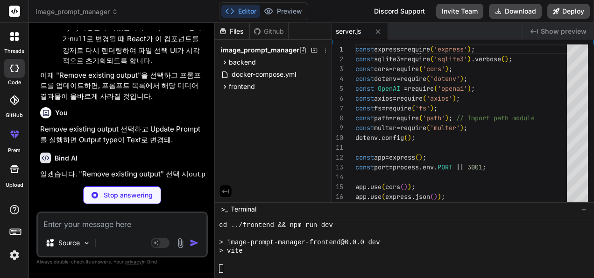
scroll to position [706, 0]
type textarea "x"
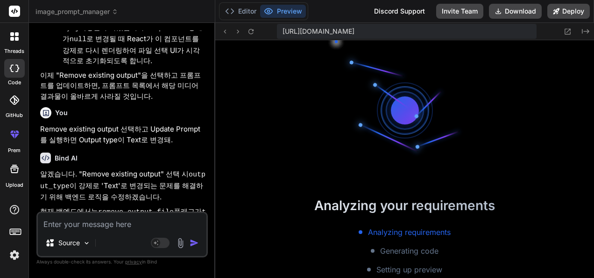
scroll to position [811, 0]
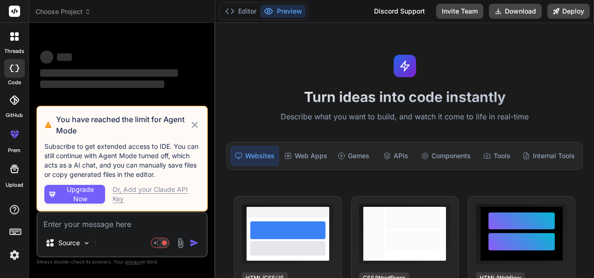
click at [195, 124] on icon at bounding box center [195, 124] width 10 height 11
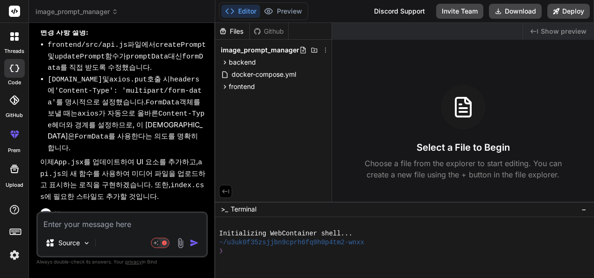
type textarea "x"
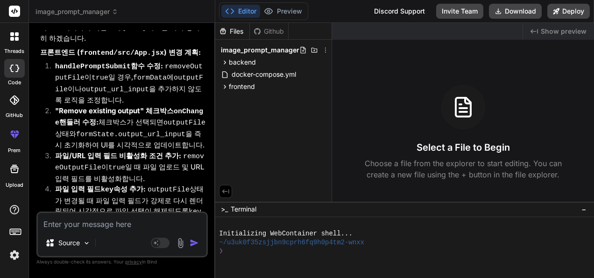
scroll to position [2574, 0]
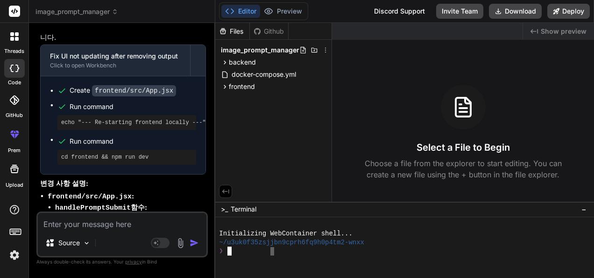
click at [272, 249] on div "❯" at bounding box center [399, 250] width 361 height 9
type textarea "cd backend && npm install && npm run start-detached && cd .. && cd frontend && …"
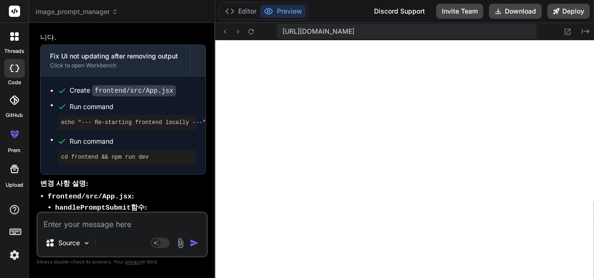
scroll to position [436, 0]
click at [519, 9] on button "Download" at bounding box center [515, 11] width 53 height 15
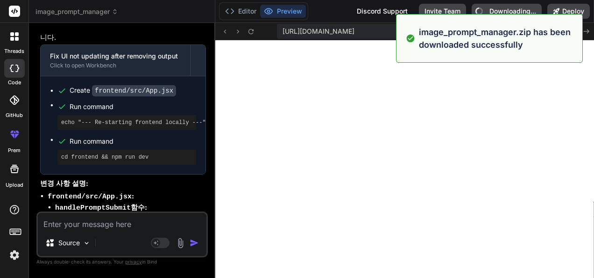
type textarea "x"
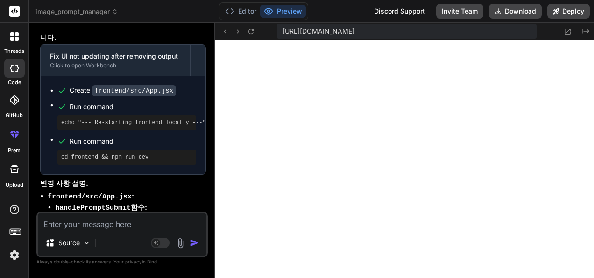
click at [127, 231] on div "Source Agent Mode. When this toggle is activated, AI automatically makes decisi…" at bounding box center [121, 234] width 171 height 46
click at [120, 227] on textarea at bounding box center [122, 221] width 169 height 17
type textarea "r"
type textarea "x"
type textarea "rm"
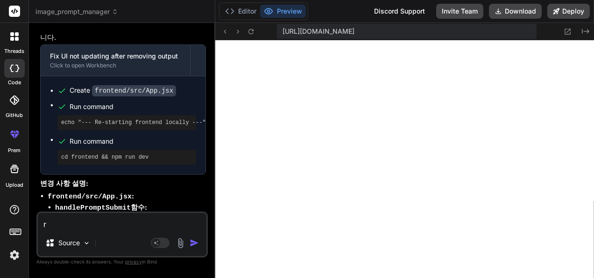
type textarea "x"
type textarea "rmf"
type textarea "x"
type textarea "rmfj"
type textarea "x"
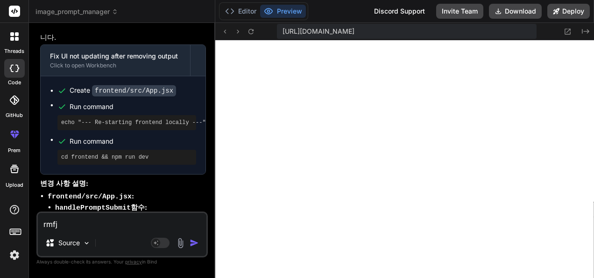
type textarea "rmf"
type textarea "x"
type textarea "rm"
type textarea "x"
type textarea "r"
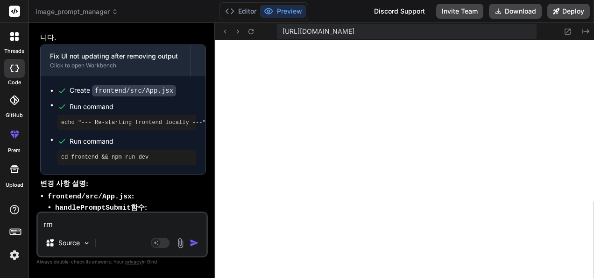
type textarea "x"
type textarea "ㄱ"
type textarea "x"
type textarea "그"
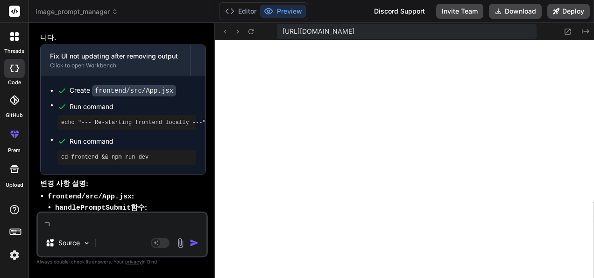
type textarea "x"
type textarea "글"
type textarea "x"
type textarea "그러"
type textarea "x"
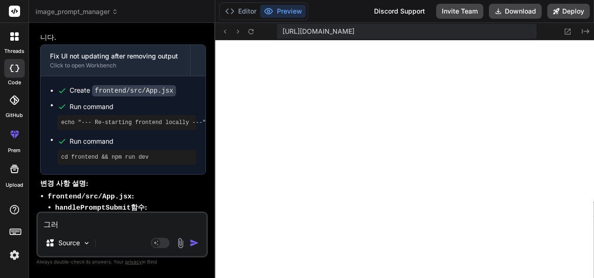
type textarea "그럼"
type textarea "x"
type textarea "그럼"
type textarea "x"
type textarea "그럼 ㅇ"
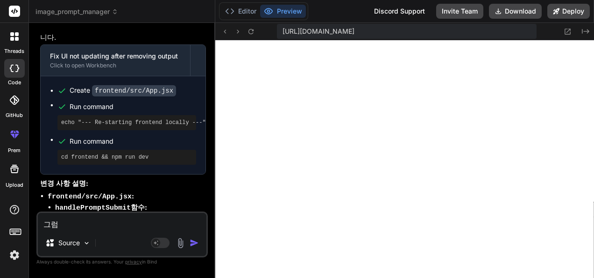
type textarea "x"
type textarea "그럼 이"
type textarea "x"
type textarea "그럼 이"
type textarea "x"
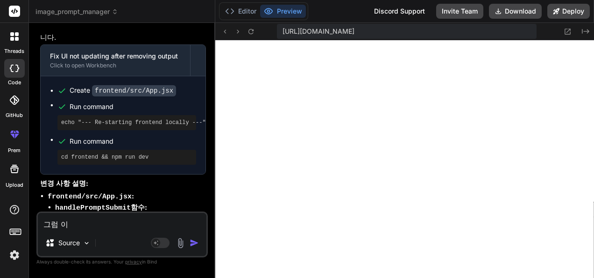
type textarea "그럼 이 ㅍ"
type textarea "x"
type textarea "그럼 이 프"
type textarea "x"
type textarea "그럼 이 플"
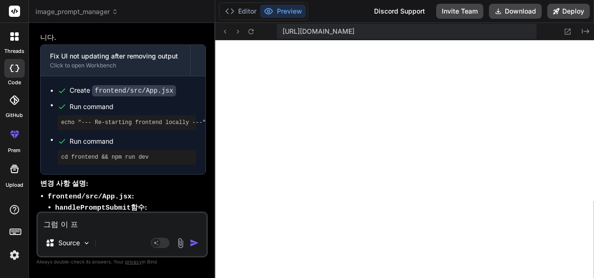
type textarea "x"
type textarea "그럼 이 프로"
type textarea "x"
type textarea "그럼 이 프록"
type textarea "x"
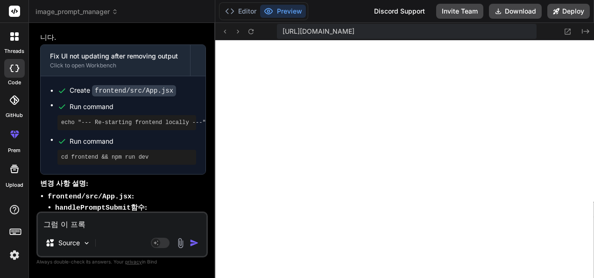
type textarea "그럼 이 프로그"
type textarea "x"
type textarea "그럼 이 프로글"
type textarea "x"
type textarea "그럼 이 프로그래"
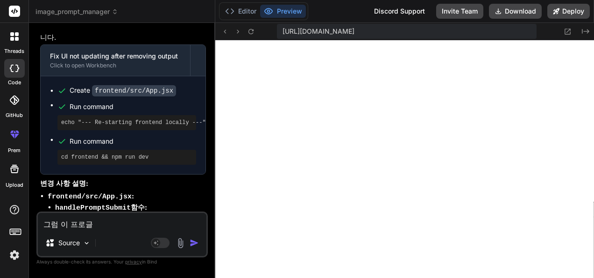
type textarea "x"
type textarea "그럼 이 프로그램"
type textarea "x"
type textarea "그럼 이 프로그램ㅇ"
type textarea "x"
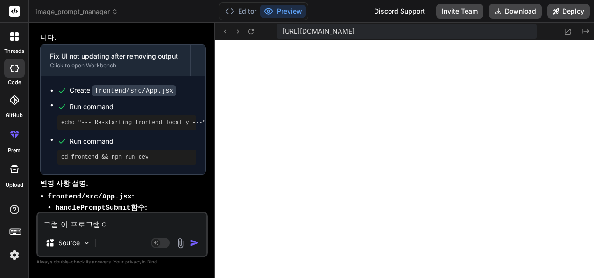
type textarea "그럼 이 프로그램으"
type textarea "x"
type textarea "그럼 이 프로그램을"
type textarea "x"
type textarea "그럼 이 프로그램을"
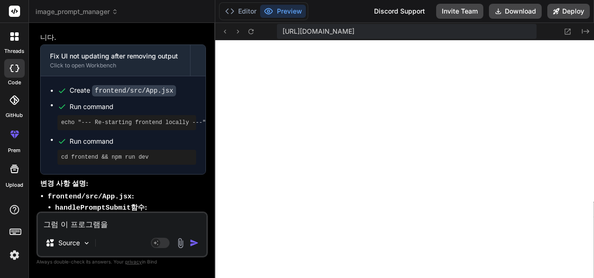
type textarea "x"
type textarea "그럼 이 프로그램을 d"
type textarea "x"
type textarea "그럼 이 프로그램을 do"
type textarea "x"
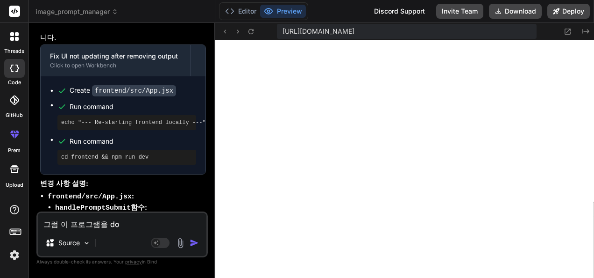
type textarea "그럼 이 프로그램을 doc"
type textarea "x"
type textarea "그럼 이 프로그램을 dock"
type textarea "x"
type textarea "그럼 이 프로그램을 docke"
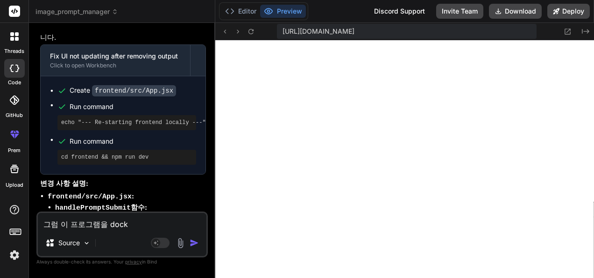
type textarea "x"
type textarea "그럼 이 프로그램을 docker"
type textarea "x"
type textarea "그럼 이 프로그램을 dockerㅇ"
type textarea "x"
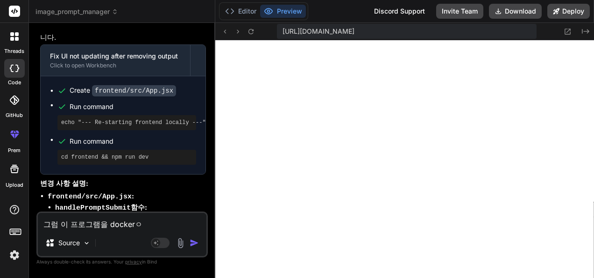
type textarea "그럼 이 프로그램을 docker에"
type textarea "x"
type textarea "그럼 이 프로그램을 docker엣"
type textarea "x"
type textarea "그럼 이 프로그램을 docker에서"
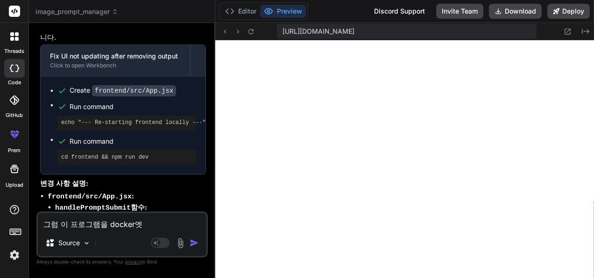
type textarea "x"
type textarea "그럼 이 프로그램을 docker에서"
type textarea "x"
type textarea "그럼 이 프로그램을 docker에서 ㅅ"
type textarea "x"
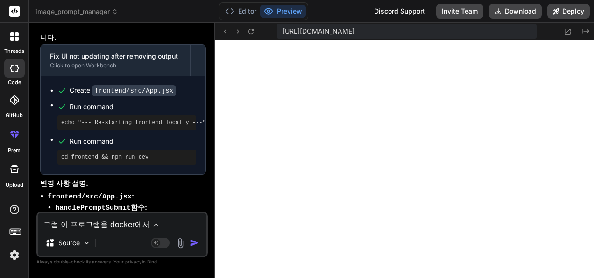
type textarea "그럼 이 프로그램을 docker에서 시"
type textarea "x"
type textarea "그럼 이 프로그램을 docker에서 실"
type textarea "x"
type textarea "그럼 이 프로그램을 docker에서 싫"
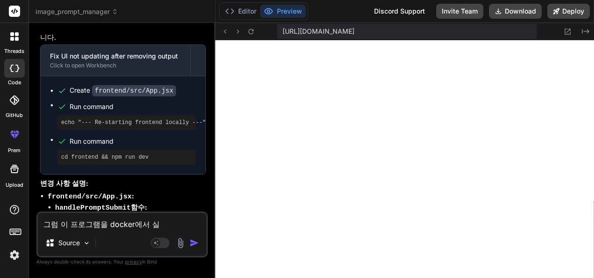
type textarea "x"
type textarea "그럼 이 프로그램을 docker에서 실해"
type textarea "x"
type textarea "그럼 이 프로그램을 docker에서 실행"
type textarea "x"
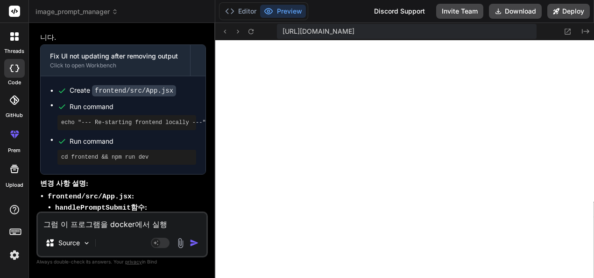
type textarea "그럼 이 프로그램을 docker에서 실행ㅅ"
type textarea "x"
type textarea "그럼 이 프로그램을 docker에서 실행시"
type textarea "x"
type textarea "그럼 이 프로그램을 docker에서 실행싴"
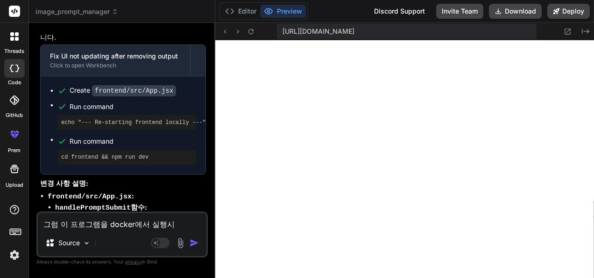
type textarea "x"
type textarea "그럼 이 프로그램을 docker에서 실행시키"
type textarea "x"
type textarea "그럼 이 프로그램을 docker에서 실행시킥"
type textarea "x"
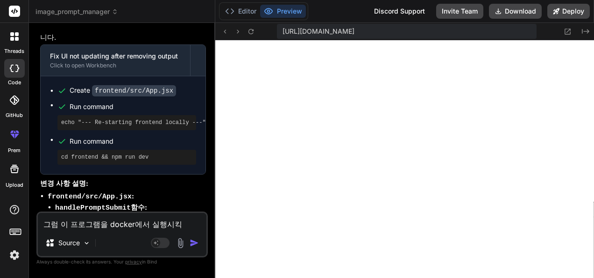
type textarea "그럼 이 프로그램을 docker에서 실행시키고"
type textarea "x"
type textarea "그럼 이 프로그램을 docker에서 실행시키고"
type textarea "x"
type textarea "그럼 이 프로그램을 docker에서 실행시키고 ㅅ"
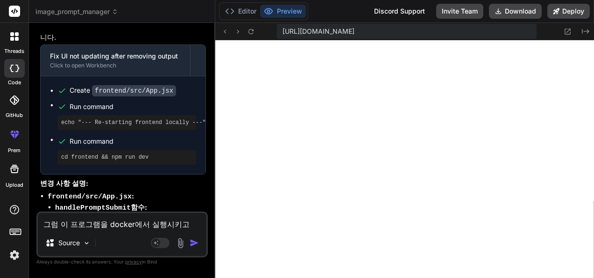
type textarea "x"
type textarea "그럼 이 프로그램을 docker에서 실행시키고 시"
type textarea "x"
type textarea "그럼 이 프로그램을 docker에서 실행시키고 싶"
type textarea "x"
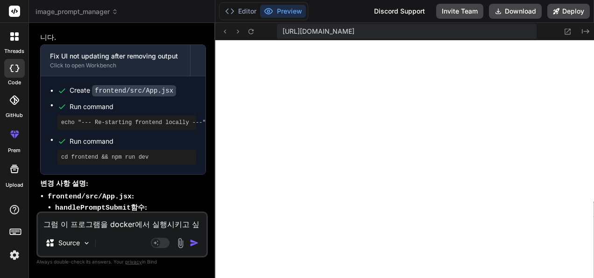
type textarea "그럼 이 프로그램을 docker에서 실행시키고 싶ㅇ"
type textarea "x"
type textarea "그럼 이 프로그램을 docker에서 실행시키고 싶어"
type textarea "x"
type textarea "그럼 이 프로그램을 docker에서 실행시키고 싶어."
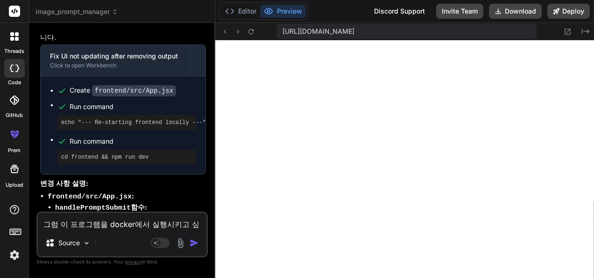
type textarea "x"
type textarea "그럼 이 프로그램을 docker에서 실행시키고 싶어."
type textarea "x"
type textarea "그럼 이 프로그램을 docker에서 실행시키고 싶어. ㅇ"
type textarea "x"
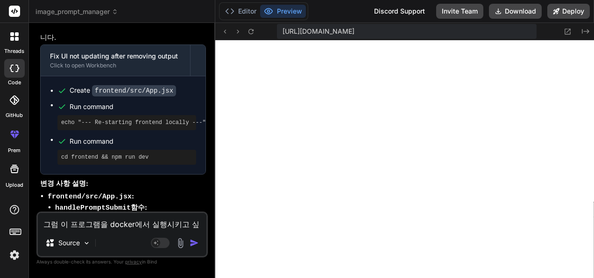
type textarea "그럼 이 프로그램을 docker에서 실행시키고 싶어. 우"
type textarea "x"
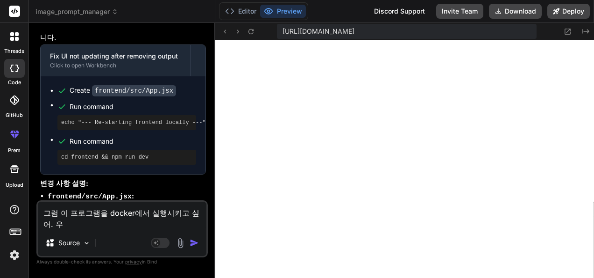
type textarea "그럼 이 프로그램을 docker에서 실행시키고 싶어. 웃"
type textarea "x"
type textarea "그럼 이 프로그램을 docker에서 실행시키고 싶어. 우서"
type textarea "x"
type textarea "그럼 이 프로그램을 docker에서 실행시키고 싶어. 우선"
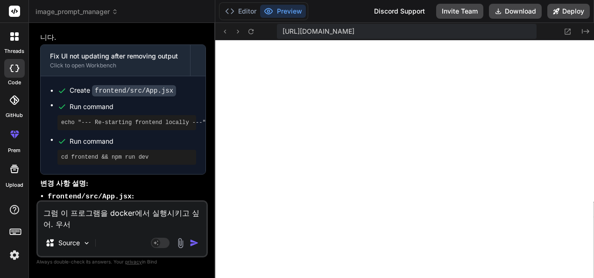
type textarea "x"
type textarea "그럼 이 프로그램을 docker에서 실행시키고 싶어. 우선"
type textarea "x"
type textarea "그럼 이 프로그램을 docker에서 실행시키고 싶어. 우선 d"
type textarea "x"
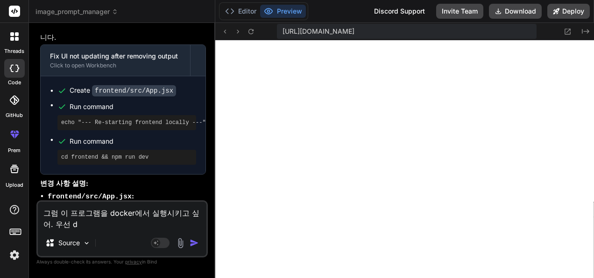
type textarea "그럼 이 프로그램을 docker에서 실행시키고 싶어. 우선 do"
type textarea "x"
type textarea "그럼 이 프로그램을 docker에서 실행시키고 싶어. 우선 doc"
type textarea "x"
type textarea "그럼 이 프로그램을 docker에서 실행시키고 싶어. 우선 dock"
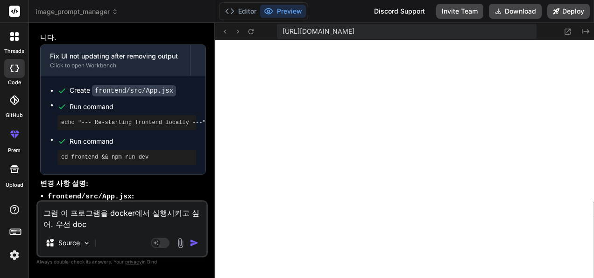
type textarea "x"
type textarea "그럼 이 프로그램을 docker에서 실행시키고 싶어. 우선 docke"
type textarea "x"
type textarea "그럼 이 프로그램을 docker에서 실행시키고 싶어. 우선 docker"
type textarea "x"
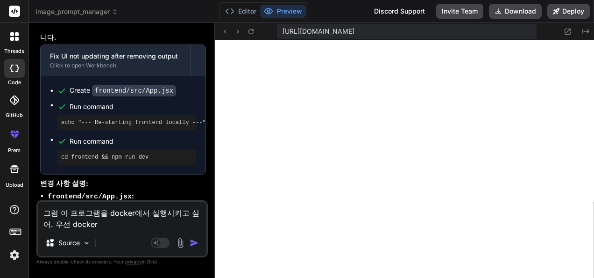
type textarea "그럼 이 프로그램을 docker에서 실행시키고 싶어. 우선 dockerㅇ"
type textarea "x"
type textarea "그럼 이 프로그램을 docker에서 실행시키고 싶어. 우선 docker에"
type textarea "x"
type textarea "그럼 이 프로그램을 docker에서 실행시키고 싶어. 우선 docker엣"
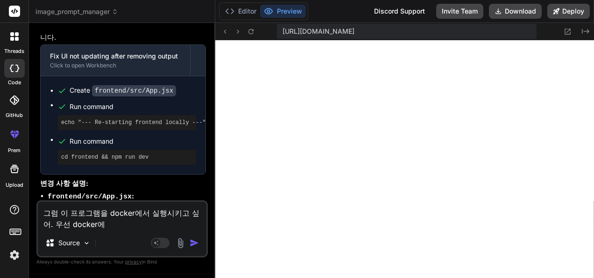
type textarea "x"
type textarea "그럼 이 프로그램을 docker에서 실행시키고 싶어. 우선 docker에서"
type textarea "x"
type textarea "그럼 이 프로그램을 docker에서 실행시키고 싶어. 우선 docker에서"
type textarea "x"
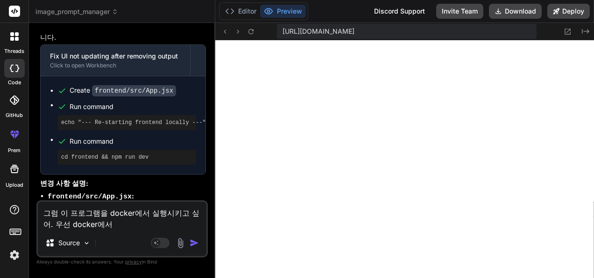
type textarea "그럼 이 프로그램을 docker에서 실행시키고 싶어. 우선 docker에서 ㅈ"
type textarea "x"
type textarea "그럼 이 프로그램을 docker에서 실행시키고 싶어. 우선 docker에서 저"
type textarea "x"
type textarea "그럼 이 프로그램을 docker에서 실행시키고 싶어. 우선 docker에서 정"
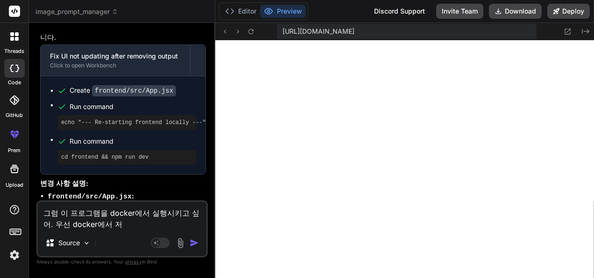
type textarea "x"
type textarea "그럼 이 프로그램을 docker에서 실행시키고 싶어. 우선 docker에서 정ㅅ"
type textarea "x"
type textarea "그럼 이 프로그램을 docker에서 실행시키고 싶어. 우선 docker에서 정사"
type textarea "x"
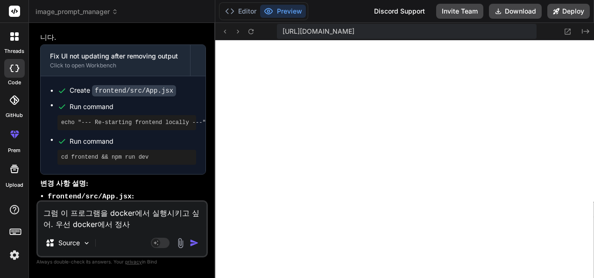
type textarea "그럼 이 프로그램을 docker에서 실행시키고 싶어. 우선 docker에서 정상"
type textarea "x"
type textarea "그럼 이 프로그램을 docker에서 실행시키고 싶어. 우선 docker에서 정상ㅈ"
type textarea "x"
type textarea "그럼 이 프로그램을 docker에서 실행시키고 싶어. 우선 docker에서 정상저"
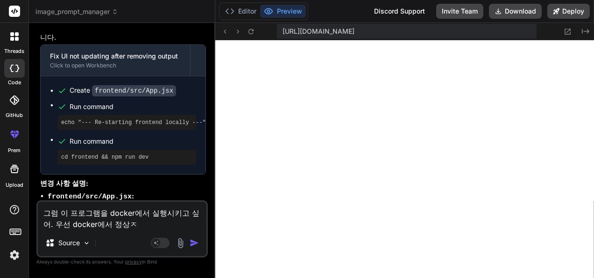
type textarea "x"
type textarea "그럼 이 프로그램을 docker에서 실행시키고 싶어. 우선 docker에서 정상적"
type textarea "x"
type textarea "그럼 이 프로그램을 docker에서 실행시키고 싶어. 우선 docker에서 정상적ㅇ"
type textarea "x"
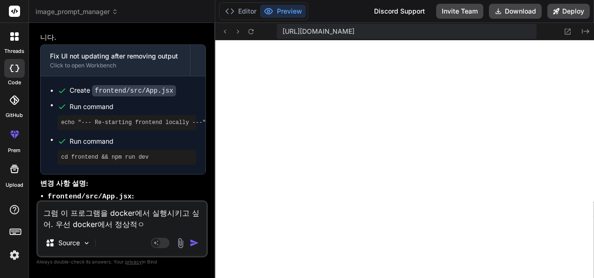
type textarea "그럼 이 프로그램을 docker에서 실행시키고 싶어. 우선 docker에서 정상적으"
type textarea "x"
type textarea "그럼 이 프로그램을 docker에서 실행시키고 싶어. 우선 docker에서 정상적을"
type textarea "x"
type textarea "그럼 이 프로그램을 docker에서 실행시키고 싶어. 우선 docker에서 정상적으로"
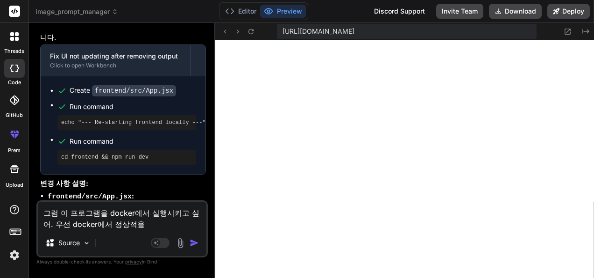
type textarea "x"
type textarea "그럼 이 프로그램을 docker에서 실행시키고 싶어. 우선 docker에서 정상적으로"
type textarea "x"
type textarea "그럼 이 프로그램을 docker에서 실행시키고 싶어. 우선 docker에서 정상적으로 ㄷ"
type textarea "x"
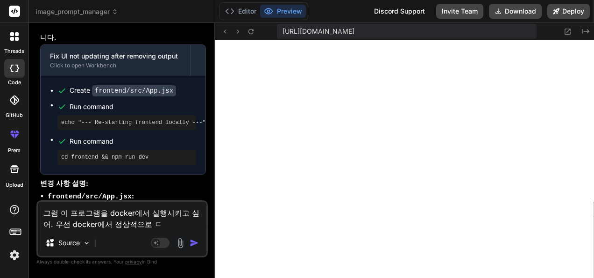
type textarea "그럼 이 프로그램을 docker에서 실행시키고 싶어. 우선 docker에서 정상적으로 도"
type textarea "x"
type textarea "그럼 이 프로그램을 docker에서 실행시키고 싶어. 우선 docker에서 정상적으로 동"
type textarea "x"
type textarea "그럼 이 프로그램을 docker에서 실행시키고 싶어. 우선 docker에서 정상적으로 동ㅈ"
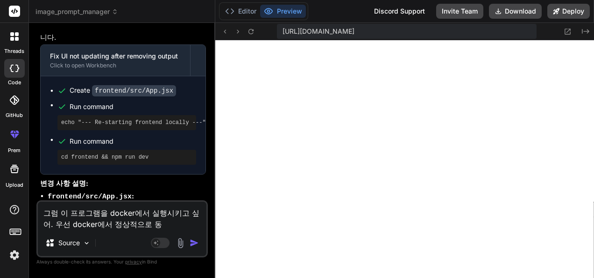
type textarea "x"
type textarea "그럼 이 프로그램을 docker에서 실행시키고 싶어. 우선 docker에서 정상적으로 동자"
type textarea "x"
type textarea "그럼 이 프로그램을 docker에서 실행시키고 싶어. 우선 docker에서 정상적으로 동작"
type textarea "x"
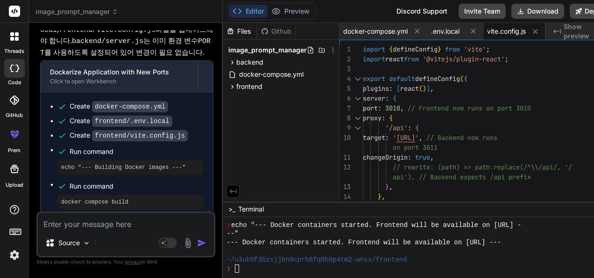
scroll to position [3995, 0]
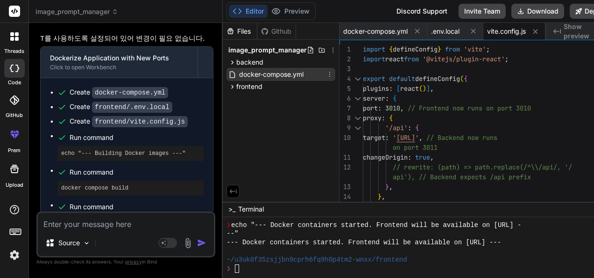
click at [290, 72] on span "docker-compose.yml" at bounding box center [271, 74] width 66 height 11
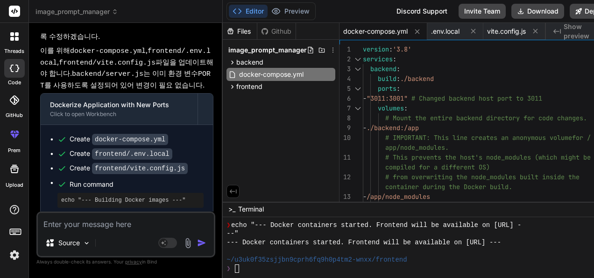
scroll to position [4042, 0]
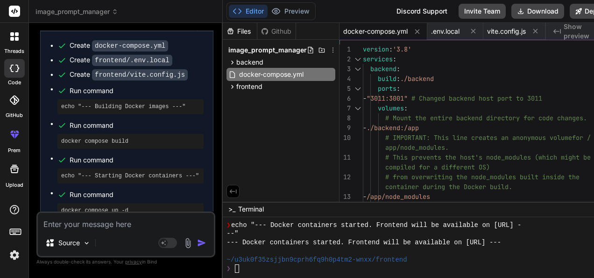
click at [116, 224] on textarea at bounding box center [126, 221] width 176 height 17
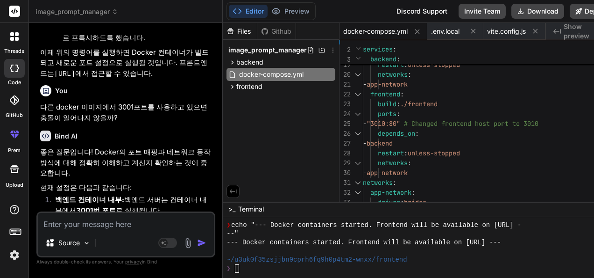
scroll to position [4533, 0]
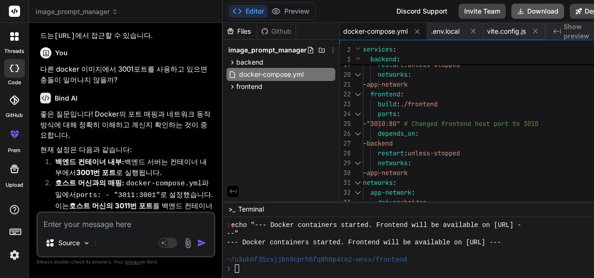
click at [564, 9] on button "Download" at bounding box center [538, 11] width 53 height 15
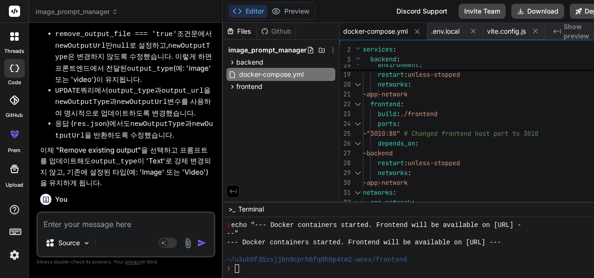
scroll to position [3740, 0]
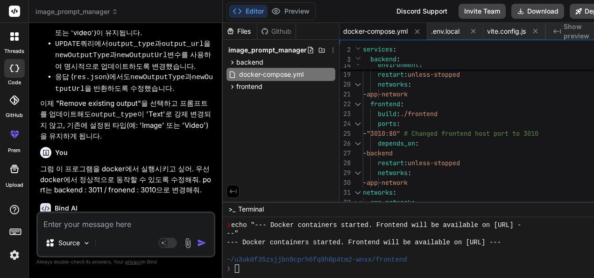
drag, startPoint x: 126, startPoint y: 123, endPoint x: 60, endPoint y: 123, distance: 65.9
copy pre "docker compose build"
drag, startPoint x: 143, startPoint y: 191, endPoint x: 60, endPoint y: 191, distance: 83.2
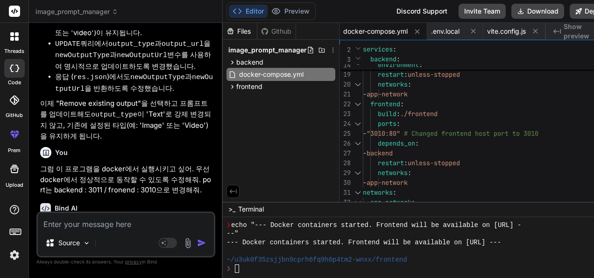
copy pre "docker compose up -d"
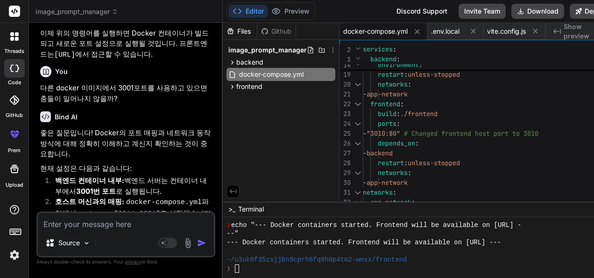
scroll to position [4533, 0]
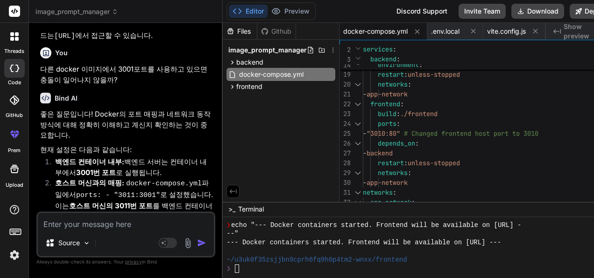
click at [106, 222] on textarea at bounding box center [126, 221] width 176 height 17
click at [121, 224] on textarea at bounding box center [126, 221] width 176 height 17
click at [133, 224] on textarea at bounding box center [126, 221] width 176 height 17
click at [421, 30] on icon at bounding box center [417, 32] width 8 height 8
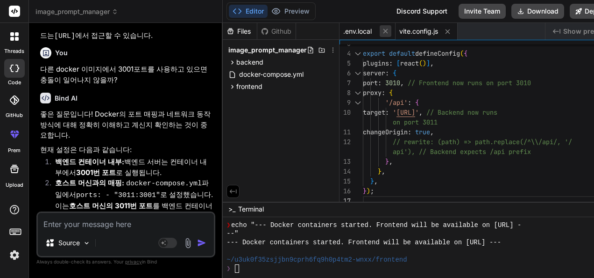
click at [390, 31] on icon at bounding box center [386, 31] width 8 height 8
click at [396, 30] on icon at bounding box center [392, 32] width 8 height 8
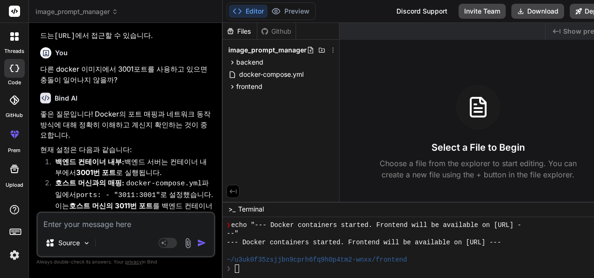
click at [112, 225] on textarea at bounding box center [126, 221] width 176 height 17
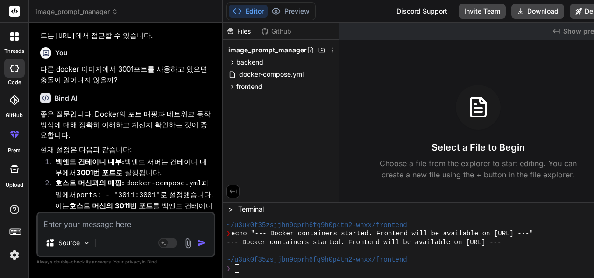
scroll to position [861, 0]
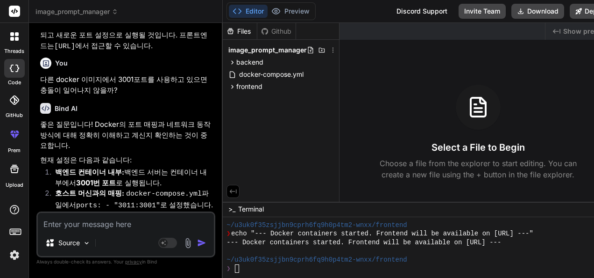
click at [134, 226] on textarea at bounding box center [126, 221] width 176 height 17
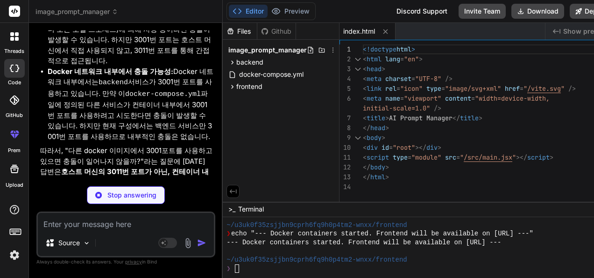
scroll to position [4836, 0]
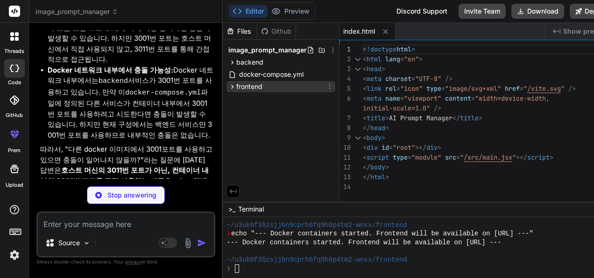
click at [258, 87] on span "frontend" at bounding box center [249, 86] width 26 height 9
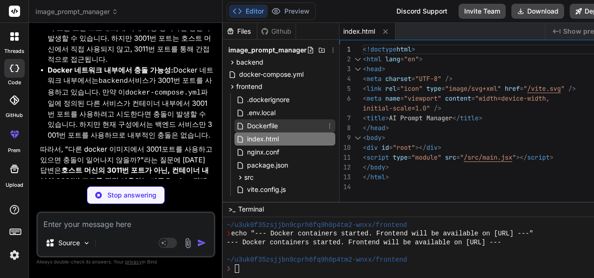
click at [272, 122] on span "Dockerfile" at bounding box center [262, 125] width 33 height 11
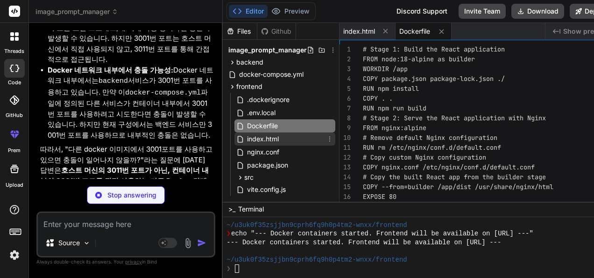
click at [268, 138] on span "index.html" at bounding box center [263, 138] width 34 height 11
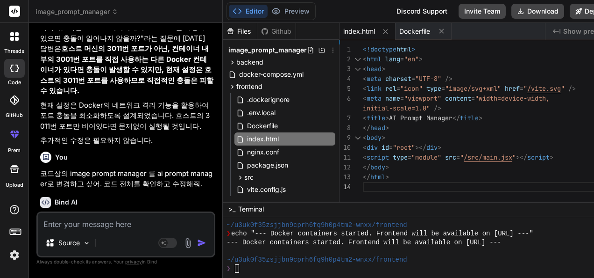
scroll to position [4911, 0]
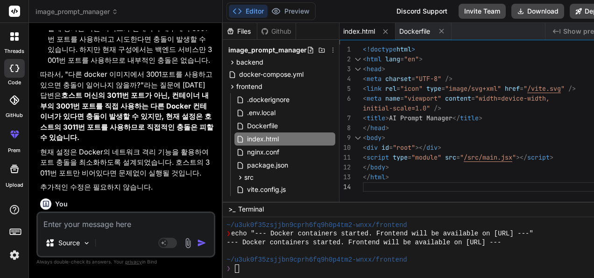
click at [509, 129] on div "<!doctype html > < html lang = "en" > < head > < meta charset = "UTF-8" /> < li…" at bounding box center [487, 124] width 248 height 161
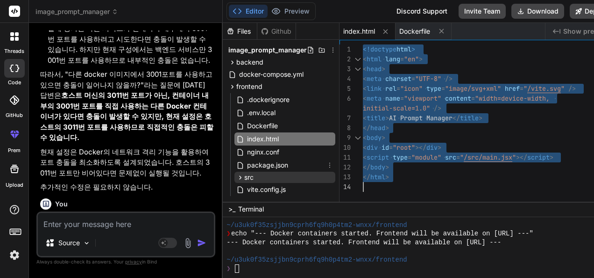
click at [254, 172] on span "src" at bounding box center [248, 176] width 9 height 9
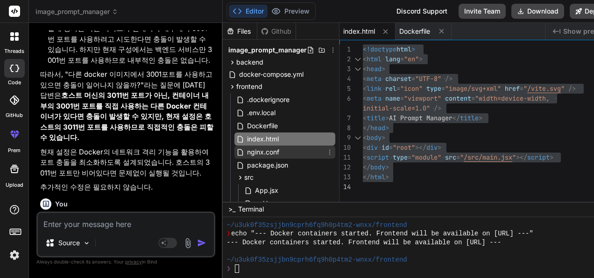
scroll to position [47, 0]
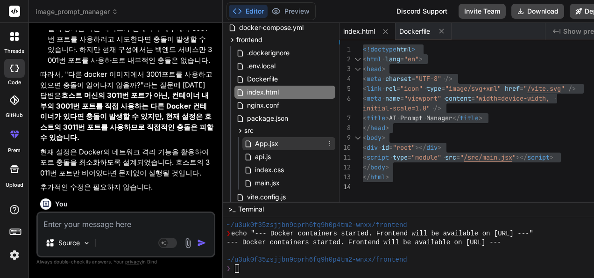
click at [278, 145] on span "App.jsx" at bounding box center [266, 143] width 25 height 11
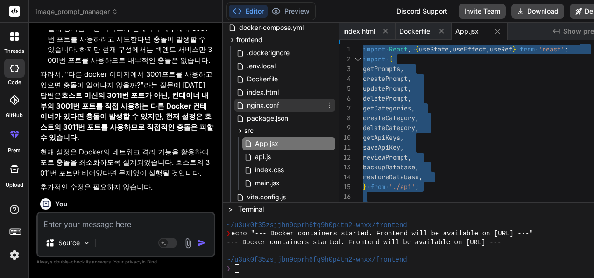
scroll to position [0, 0]
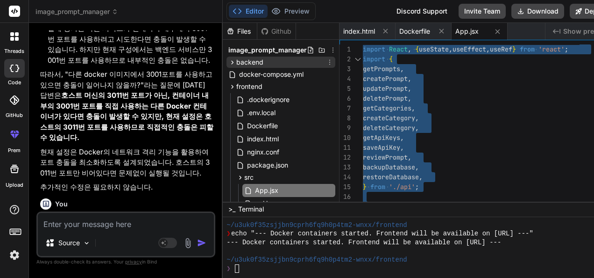
click at [263, 63] on span "backend" at bounding box center [249, 61] width 27 height 9
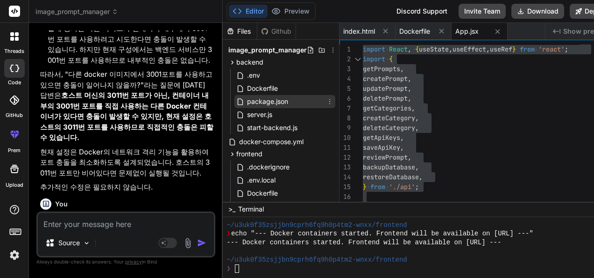
click at [286, 102] on span "package.json" at bounding box center [267, 101] width 43 height 11
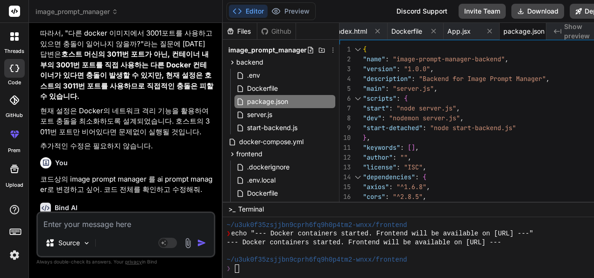
scroll to position [5098, 0]
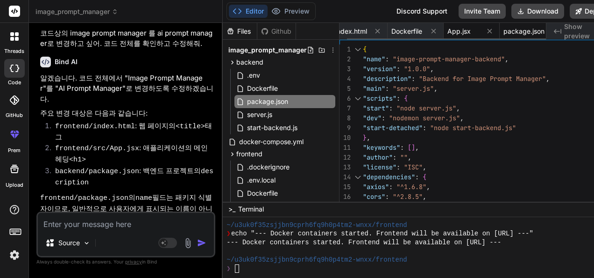
click at [471, 31] on span "App.jsx" at bounding box center [459, 31] width 23 height 9
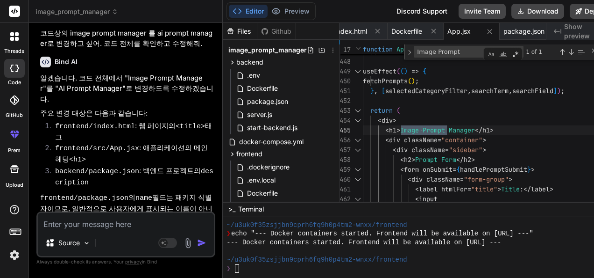
click at [132, 219] on textarea at bounding box center [126, 221] width 176 height 17
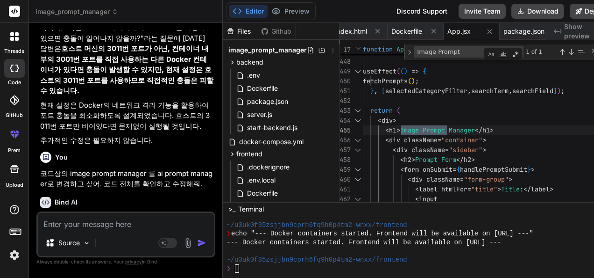
scroll to position [4911, 0]
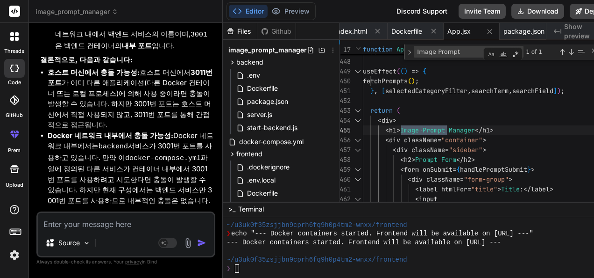
scroll to position [4677, 0]
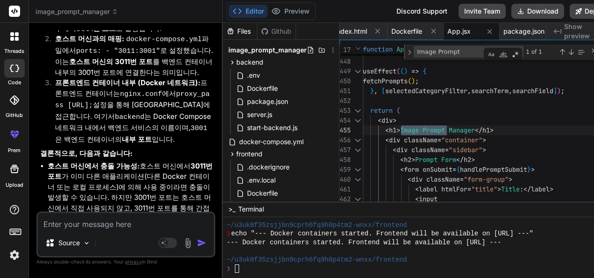
drag, startPoint x: 41, startPoint y: 93, endPoint x: 190, endPoint y: 105, distance: 149.4
copy p "코드상의 image prompt manager 를 ai prompt manager로 변경하고 싶어. 코드 전체를 확인하고 수정해줘."
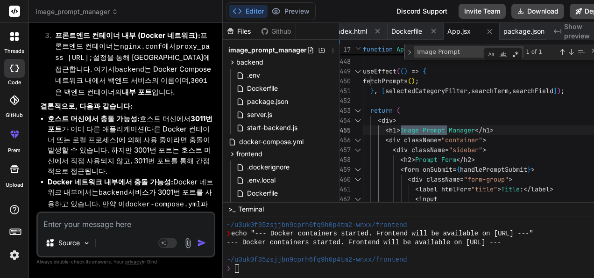
scroll to position [4771, 0]
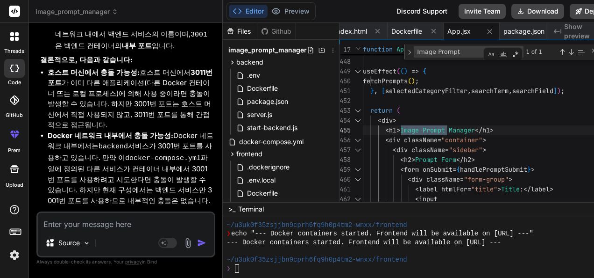
click at [120, 226] on textarea at bounding box center [126, 221] width 176 height 17
paste textarea "코드상의 image prompt manager 를 ai prompt manager로 변경하고 싶어. 코드 전체를 확인하고 수정해줘."
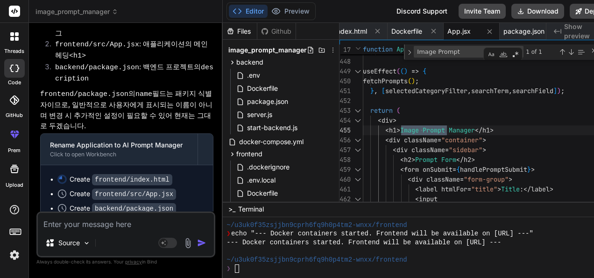
scroll to position [5205, 0]
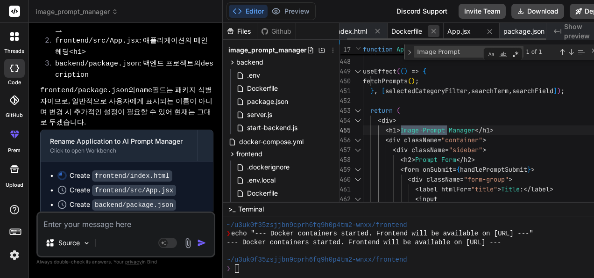
click at [438, 29] on icon at bounding box center [434, 31] width 8 height 8
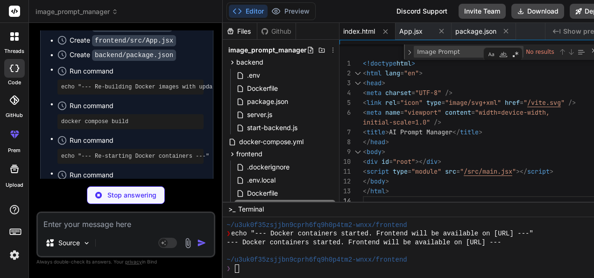
scroll to position [5360, 0]
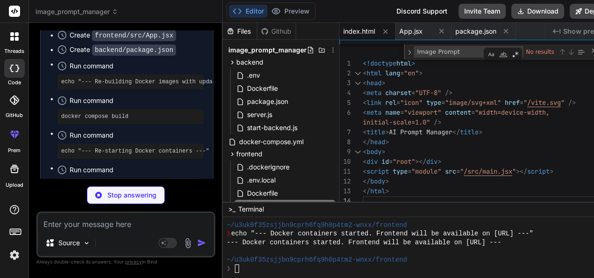
click at [362, 31] on span "index.html" at bounding box center [359, 31] width 32 height 9
click at [423, 30] on span "App.jsx" at bounding box center [410, 31] width 23 height 9
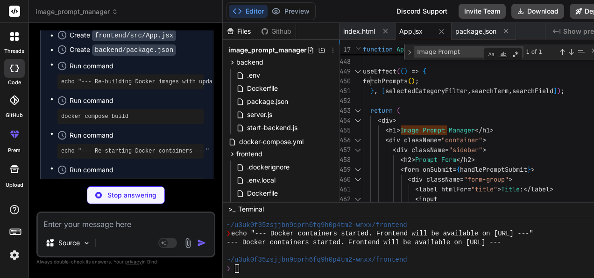
click at [414, 50] on div "Toggle Replace" at bounding box center [410, 51] width 8 height 15
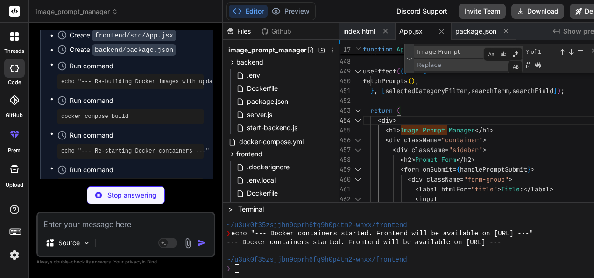
click at [414, 50] on div "Toggle Replace" at bounding box center [410, 58] width 8 height 29
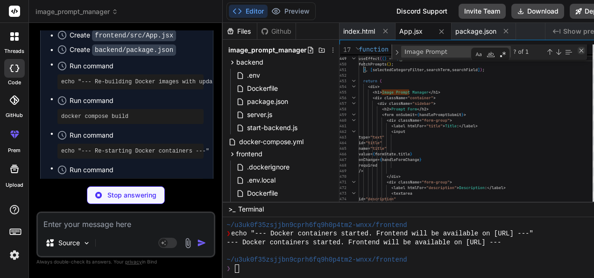
click at [585, 50] on div "Close (Escape)" at bounding box center [581, 50] width 7 height 7
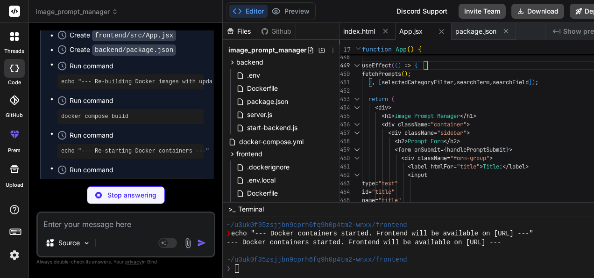
click at [372, 31] on span "index.html" at bounding box center [359, 31] width 32 height 9
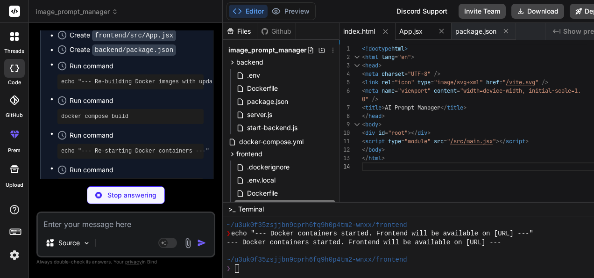
click at [423, 30] on span "App.jsx" at bounding box center [410, 31] width 23 height 9
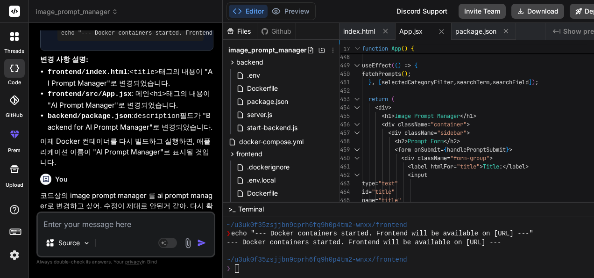
scroll to position [5632, 0]
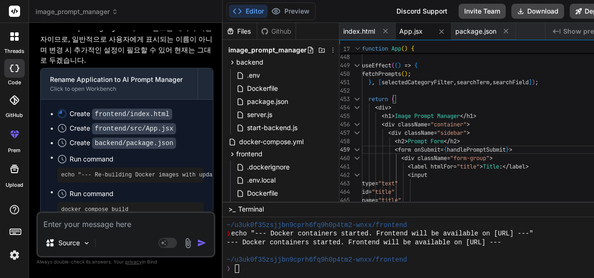
scroll to position [5258, 0]
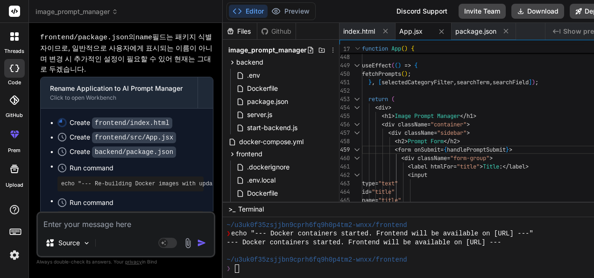
drag, startPoint x: 41, startPoint y: 75, endPoint x: 217, endPoint y: 87, distance: 177.0
copy p "코드상의 image prompt manager 를 ai prompt manager로 변경하고 싶어. 수정이 제대로 안된거 같아. 다시 확인해줘."
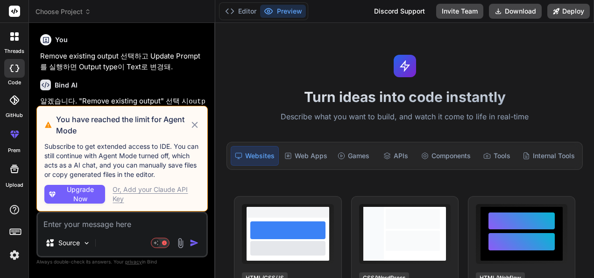
click at [194, 123] on icon at bounding box center [195, 124] width 10 height 11
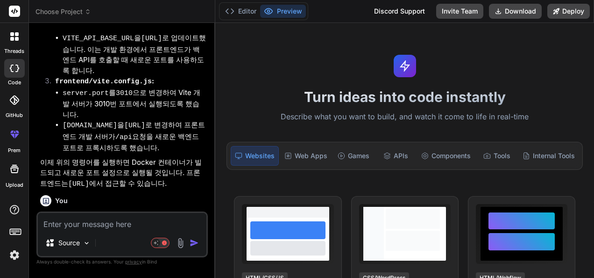
type textarea "x"
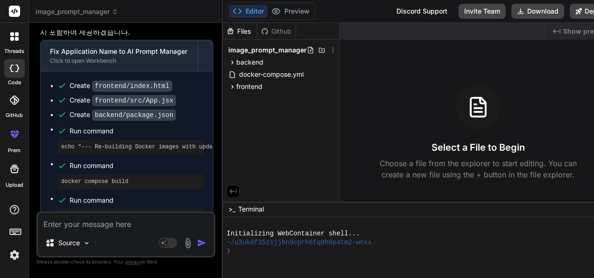
scroll to position [2823, 0]
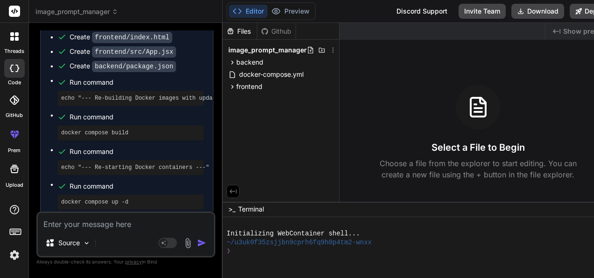
click at [121, 223] on textarea at bounding box center [126, 221] width 176 height 17
paste textarea "코드상의 image prompt manager 를 ai prompt manager로 변경하고 싶어. 수정이 제대로 안된거 같아. 다시 확인해줘."
type textarea "코드상의 image prompt manager 를 ai prompt manager로 변경하고 싶어. 수정이 제대로 안된거 같아. 다시 확인해줘."
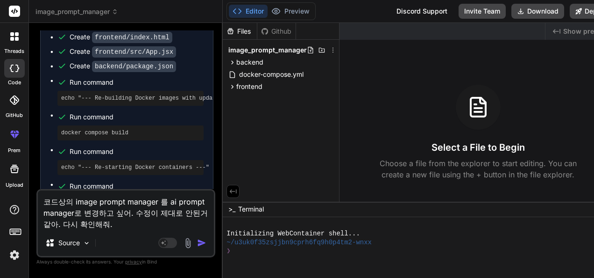
type textarea "x"
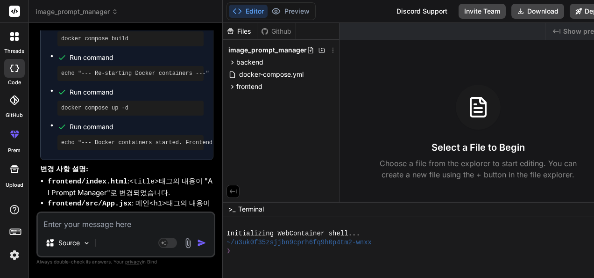
scroll to position [2931, 0]
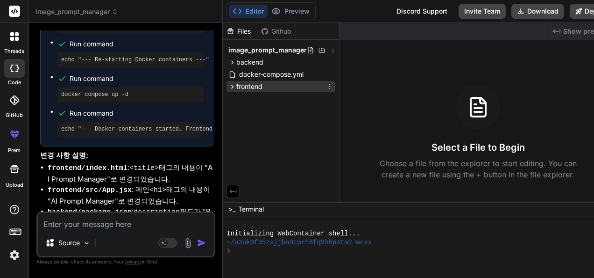
click at [262, 86] on span "frontend" at bounding box center [249, 86] width 26 height 9
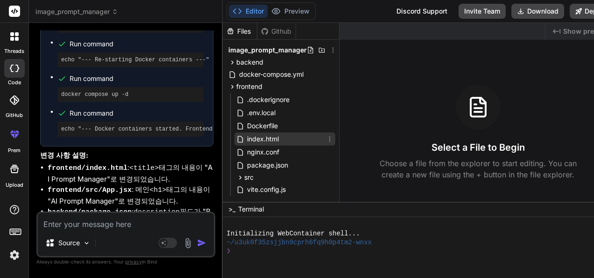
click at [278, 139] on span "index.html" at bounding box center [263, 138] width 34 height 11
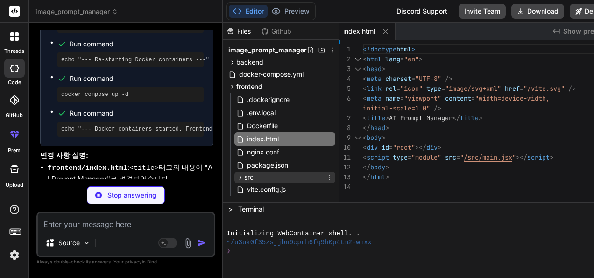
click at [254, 175] on span "src" at bounding box center [248, 176] width 9 height 9
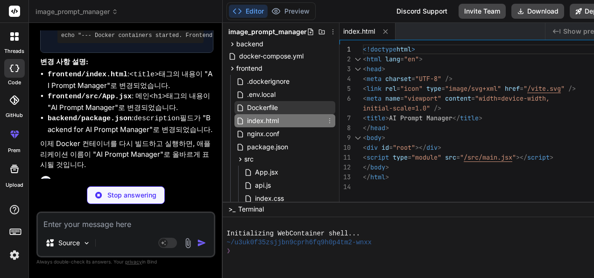
scroll to position [47, 0]
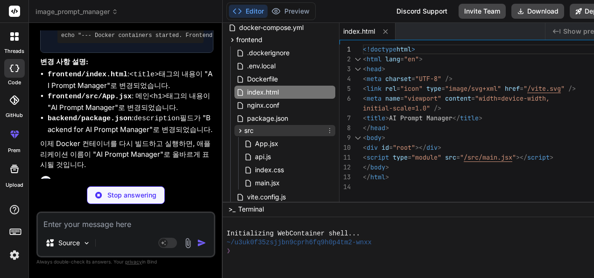
type textarea "x"
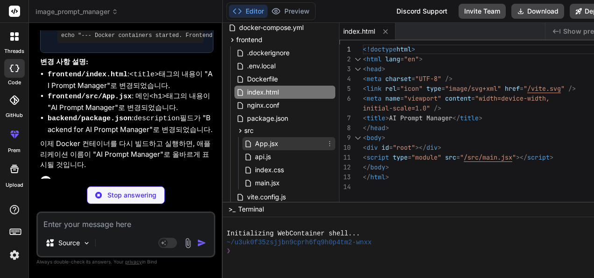
click at [288, 142] on div "App.jsx" at bounding box center [288, 143] width 93 height 13
type textarea "</div> </div> ); } export default App;"
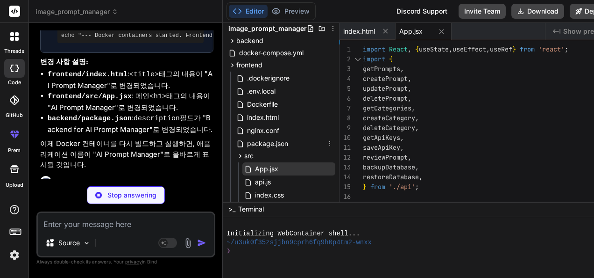
scroll to position [0, 0]
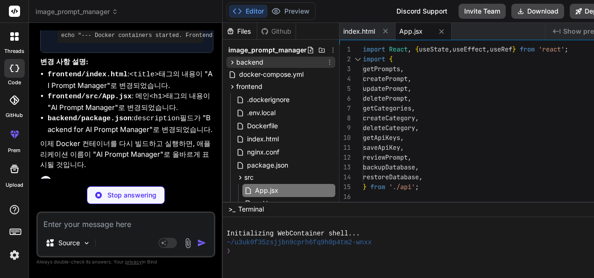
click at [263, 63] on span "backend" at bounding box center [249, 61] width 27 height 9
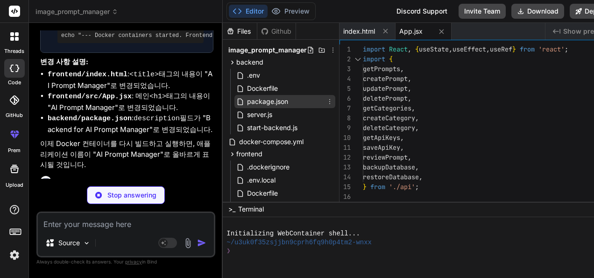
type textarea "x"
click at [288, 100] on span "package.json" at bounding box center [267, 101] width 43 height 11
type textarea ""openai": "^4.47.1", "sqlite3": "^5.1.7" } }"
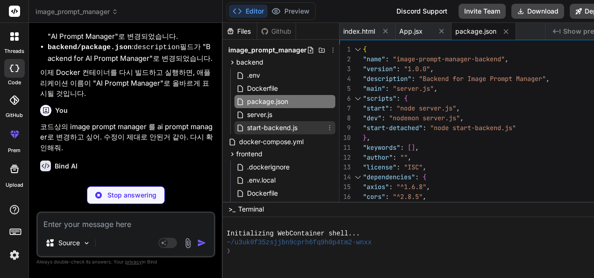
scroll to position [93, 0]
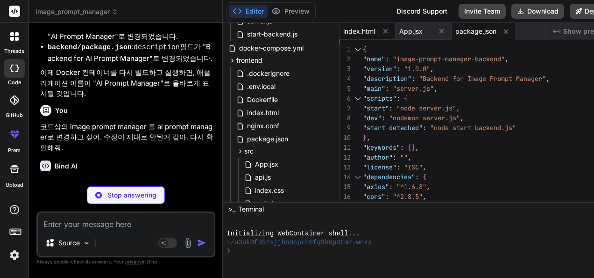
type textarea "x"
click at [367, 29] on span "index.html" at bounding box center [359, 31] width 32 height 9
type textarea "<div id="root"></div> <script type="module" src="/src/main.jsx"></script> </bod…"
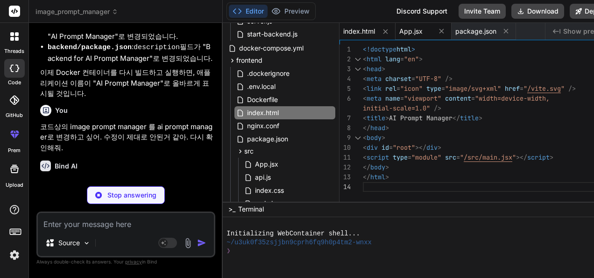
type textarea "x"
click at [423, 29] on span "App.jsx" at bounding box center [410, 31] width 23 height 9
type textarea "</div> </div> ); } export default App;"
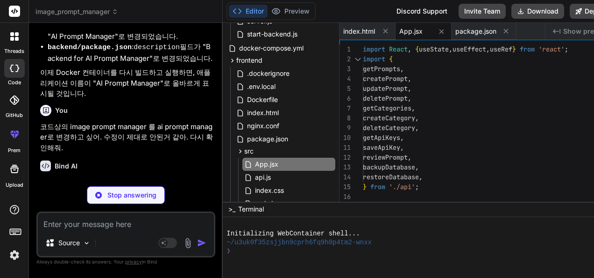
type textarea "x"
type textarea "import React, { useState, useEffect, useRef } from 'react'; import { getPrompts…"
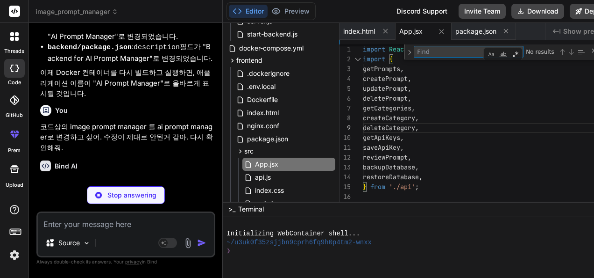
type textarea "x"
type textarea "ㅁ"
type textarea "x"
type textarea "A"
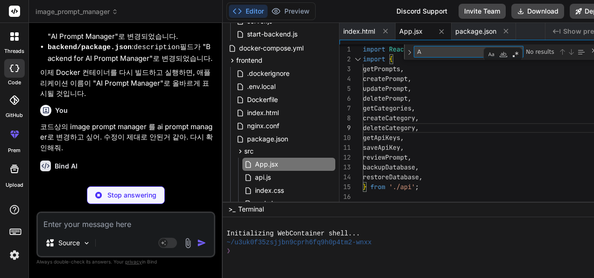
type textarea "x"
type textarea "null for new, object for edit const [newCategoryName, setNewCategoryName] = use…"
type textarea "AI"
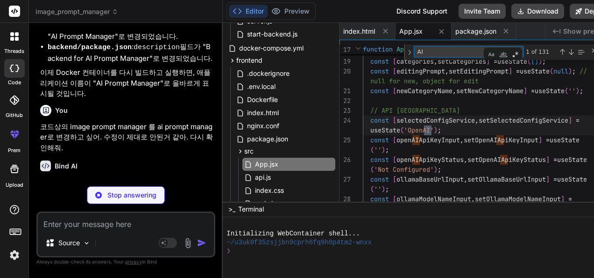
type textarea "x"
type textarea "AI assistant specialized in prompt engineering. Review the following user promp…"
type textarea "AI"
type textarea "x"
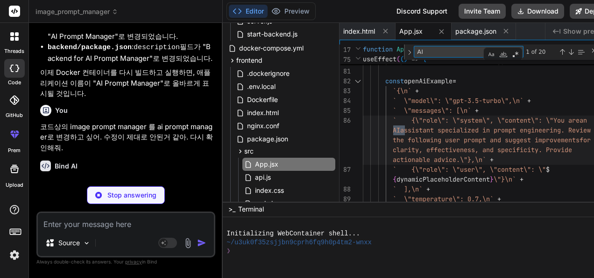
type textarea "AI I"
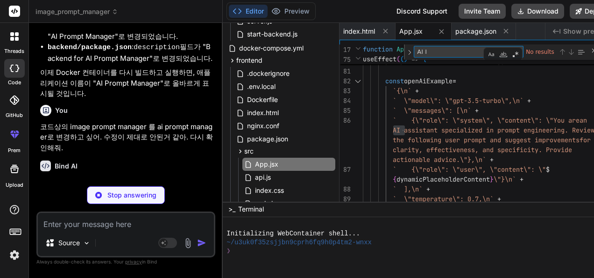
type textarea "x"
type textarea "AI Im"
type textarea "x"
type textarea "AI Ima"
type textarea "x"
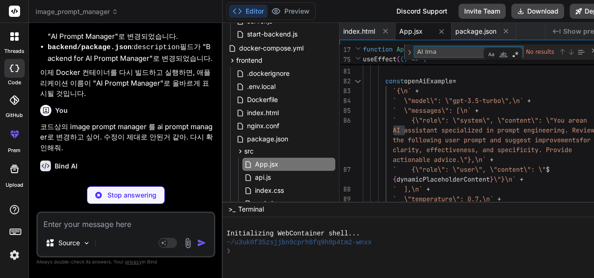
type textarea "AI Im"
type textarea "x"
type textarea "AI I"
type textarea "x"
type textarea "AI"
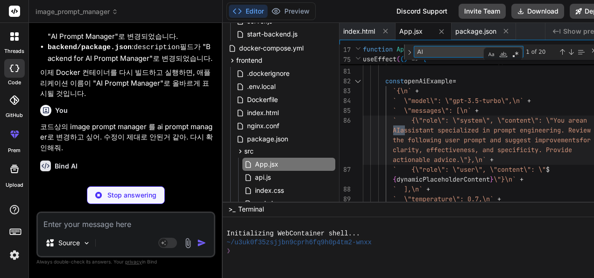
type textarea "x"
type textarea "AI P"
type textarea "x"
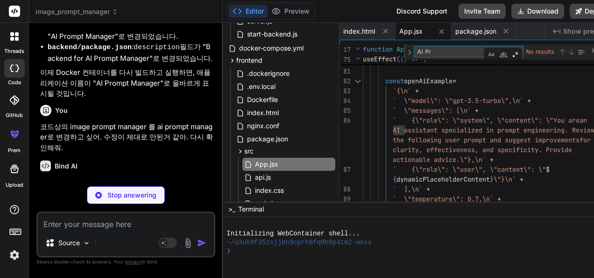
type textarea "AI Pro"
type textarea "x"
type textarea "AI Pr"
type textarea "x"
type textarea "AI P"
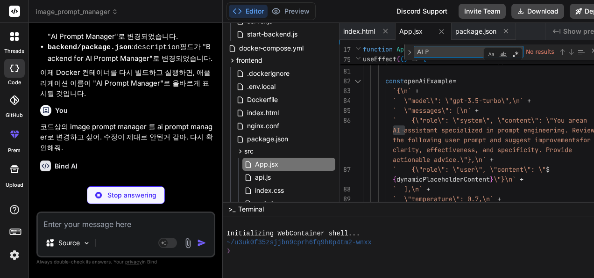
type textarea "x"
type textarea "AI"
type textarea "null for new, object for edit const [newCategoryName, setNewCategoryName] = use…"
type textarea "AI"
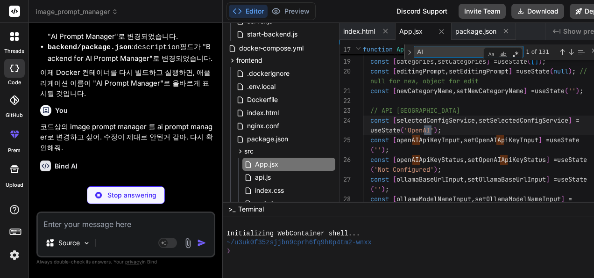
type textarea "import React, { useState, useEffect, useRef } from 'react'; import { getPrompts…"
type textarea "A"
type textarea "x"
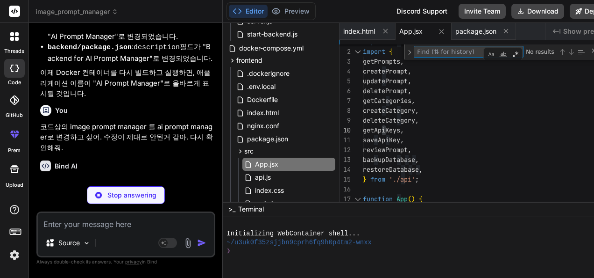
type textarea "x"
type textarea "I"
type textarea "x"
type textarea "const [formState, setFormState] = useState({ title: '', description: '', conten…"
type textarea "Im"
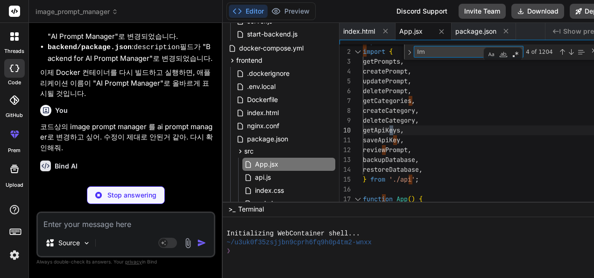
type textarea "x"
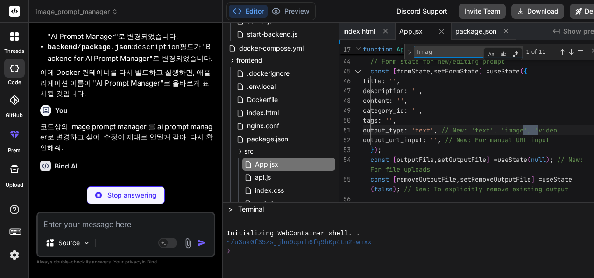
type textarea "Image"
type textarea "x"
type textarea "<h1>Image Prompt Manager</h1> <div className="container"> <div className="sideb…"
type textarea "Image"
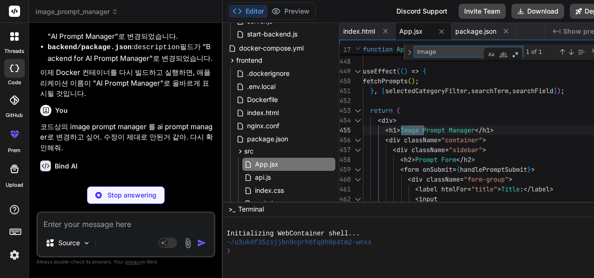
type textarea "x"
type textarea "Image Pro"
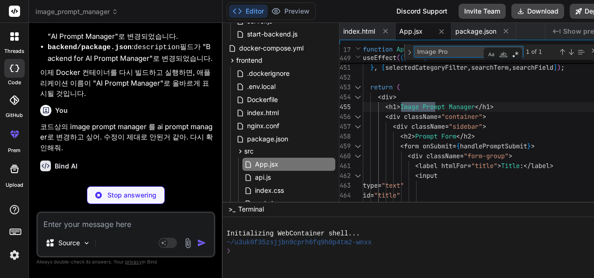
type textarea "x"
type textarea "</div> </div> ); } export default App;"
type textarea "x"
type textarea ""openai": "^4.47.1", "sqlite3": "^5.1.7" } }"
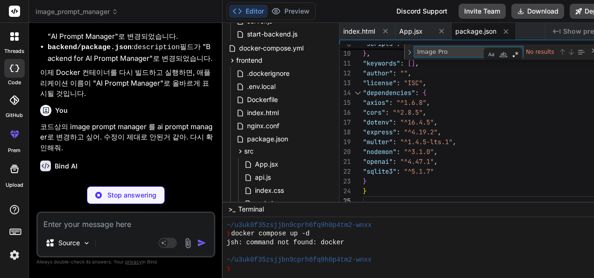
scroll to position [331, 0]
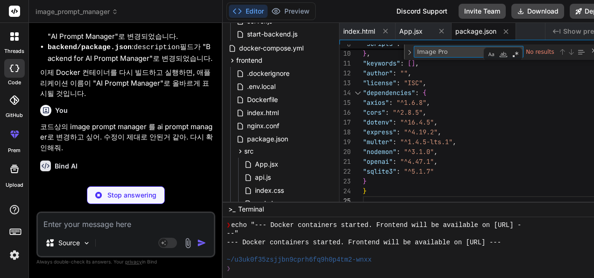
type textarea "x"
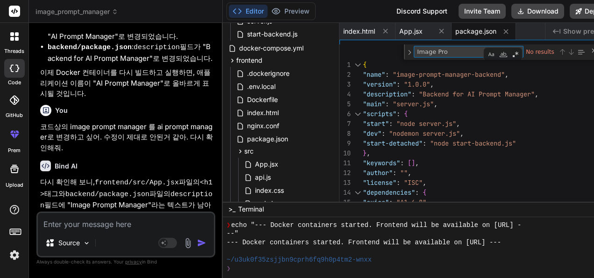
drag, startPoint x: 467, startPoint y: 53, endPoint x: 411, endPoint y: 56, distance: 55.6
click at [387, 52] on div "9 10 11 12 13 14 15 7 8 4 5 6 2 3 1 "start-detached" : "node start-backend.js" …" at bounding box center [487, 124] width 295 height 161
click at [459, 52] on textarea "Image Pro" at bounding box center [453, 51] width 78 height 11
drag, startPoint x: 468, startPoint y: 52, endPoint x: 405, endPoint y: 52, distance: 63.5
click at [405, 52] on div "9 10 11 12 13 14 15 7 8 4 5 6 2 3 1 "start-detached" : "node start-backend.js" …" at bounding box center [487, 124] width 295 height 161
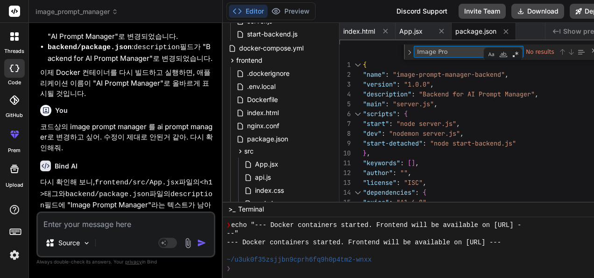
type textarea "{ "name": "image-prompt-manager-backend", "version": "1.0.0", "description": "B…"
type textarea "AI Prom"
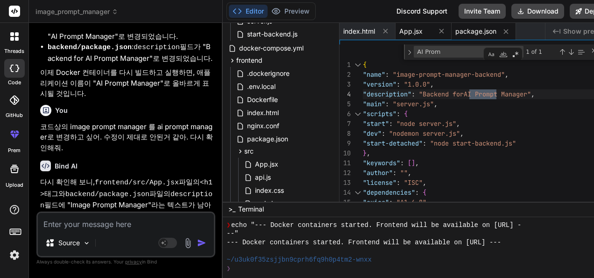
click at [423, 29] on span "App.jsx" at bounding box center [410, 31] width 23 height 9
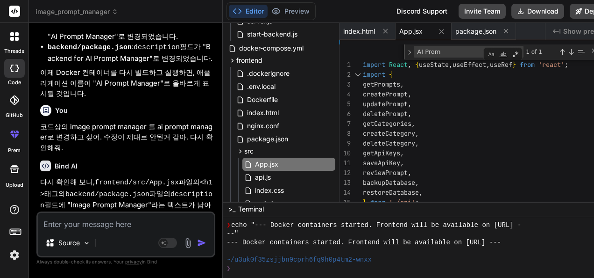
click at [453, 46] on textarea "AI Prom" at bounding box center [453, 51] width 78 height 11
click at [575, 52] on div "Next Match (Enter)" at bounding box center [571, 51] width 7 height 7
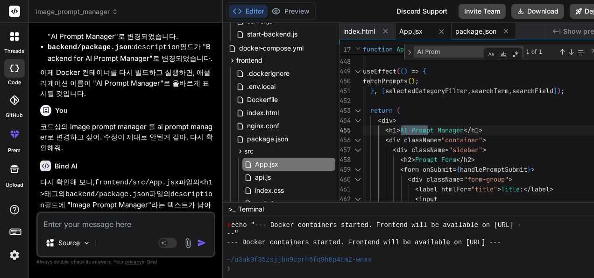
click at [483, 29] on span "package.json" at bounding box center [475, 31] width 41 height 9
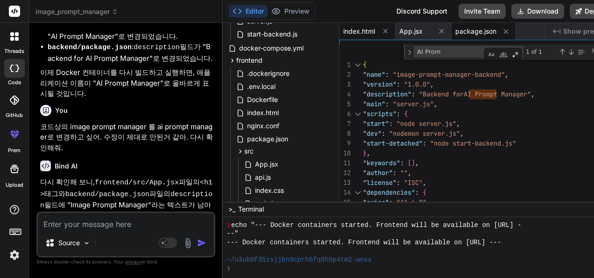
click at [366, 32] on span "index.html" at bounding box center [359, 31] width 32 height 9
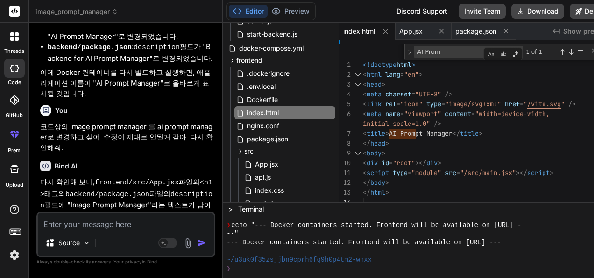
click at [505, 124] on div "< body > < div id = "root" ></ div > < script type = "module" src = " /src/main…" at bounding box center [487, 125] width 248 height 163
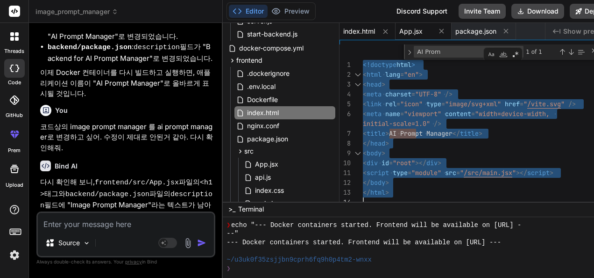
click at [423, 32] on span "App.jsx" at bounding box center [410, 31] width 23 height 9
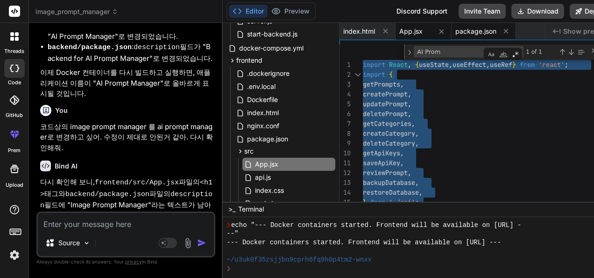
click at [488, 33] on span "package.json" at bounding box center [475, 31] width 41 height 9
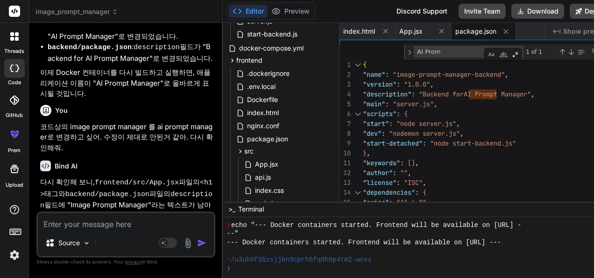
click at [505, 117] on div ""start-detached" : "node start-backend.js" } , "keywords" : [ ] , "author" : ""…" at bounding box center [487, 174] width 248 height 261
type textarea "{ "name": "image-prompt-manager-backend", "version": "1.0.0", "description": "B…"
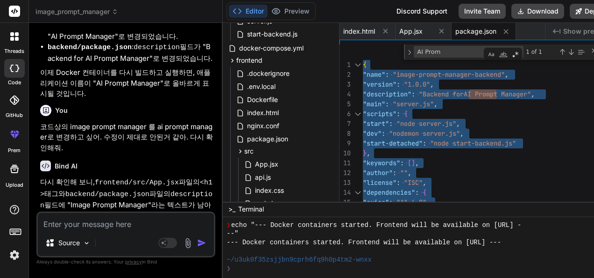
scroll to position [3002, 0]
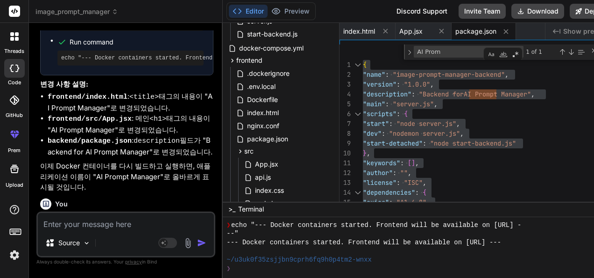
drag, startPoint x: 43, startPoint y: 125, endPoint x: 121, endPoint y: 124, distance: 78.0
copy p "Image Prompt Manager"
click at [126, 228] on textarea at bounding box center [126, 221] width 176 height 17
paste textarea "Image Prompt Manager"
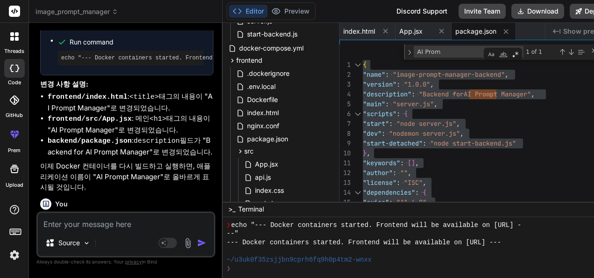
type textarea "Image Prompt Manager"
type textarea "x"
type textarea "Image Prompt Managerf"
type textarea "x"
type textarea "Image Prompt Managerfh"
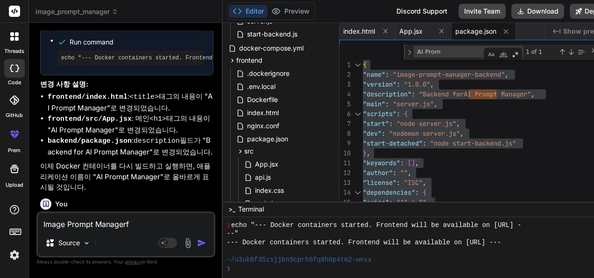
type textarea "x"
type textarea "Image Prompt Managerf"
type textarea "x"
type textarea "Image Prompt Manager"
type textarea "x"
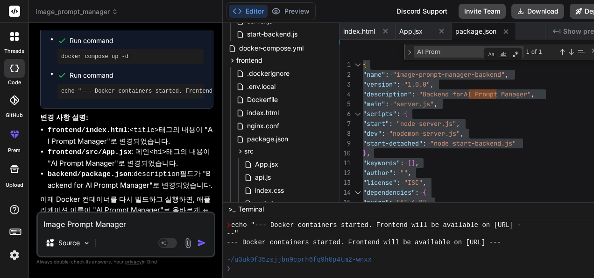
scroll to position [2955, 0]
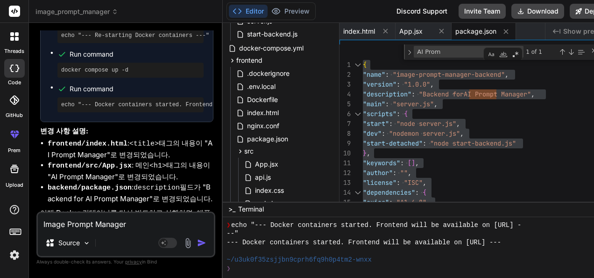
drag, startPoint x: 156, startPoint y: 104, endPoint x: 218, endPoint y: 102, distance: 62.2
click at [213, 262] on p "코드상의 image prompt manager 를 ai prompt manager로 변경하고 싶어. 수정이 제대로 안된거 같아. 다시 확인해줘." at bounding box center [126, 278] width 173 height 32
copy p "ai prompt manager"
click at [43, 223] on textarea "Image Prompt Manager" at bounding box center [126, 221] width 176 height 17
paste textarea "ai prompt manager"
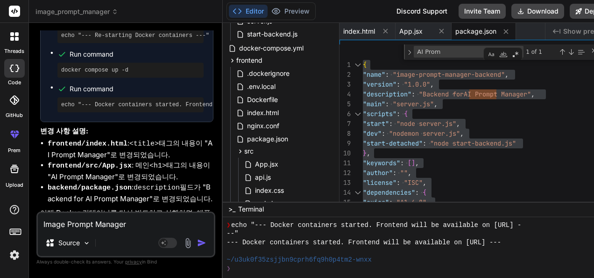
type textarea "ai prompt managerImage Prompt Manager"
type textarea "x"
type textarea "ai prompt managerㄹImage Prompt Manager"
type textarea "x"
type textarea "ai prompt manager르Image Prompt Manager"
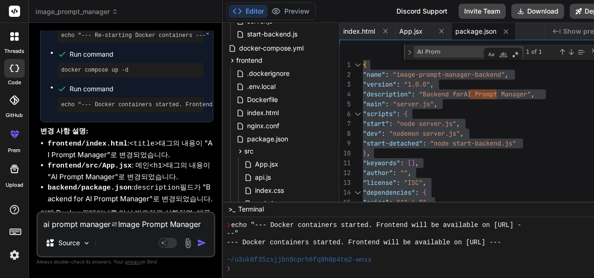
type textarea "x"
type textarea "ai prompt manager를Image Prompt Manager"
type textarea "x"
type textarea "ai prompt manager를 Image Prompt Manager"
type textarea "x"
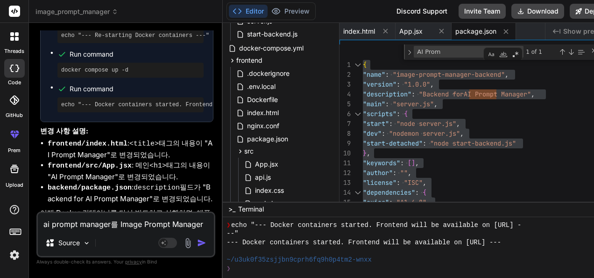
type textarea "ai prompt manager를 i"
type textarea "x"
type textarea "ai prompt manager를 im"
type textarea "x"
type textarea "ai prompt manager를 ima"
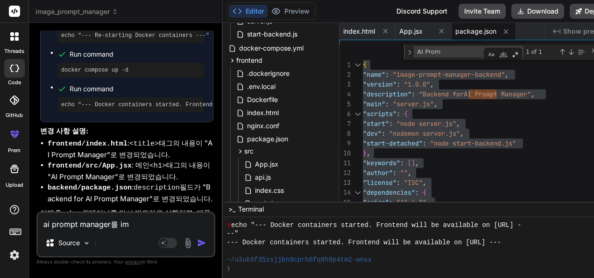
type textarea "x"
type textarea "ai prompt manager를 imag"
type textarea "x"
type textarea "ai prompt manager를 image"
type textarea "x"
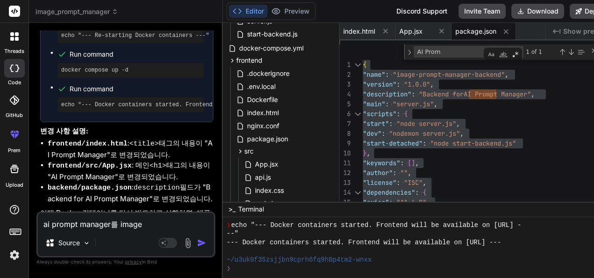
type textarea "ai prompt manager를 image"
type textarea "x"
type textarea "ai prompt manager를 image p"
type textarea "x"
type textarea "ai prompt manager를 image pr"
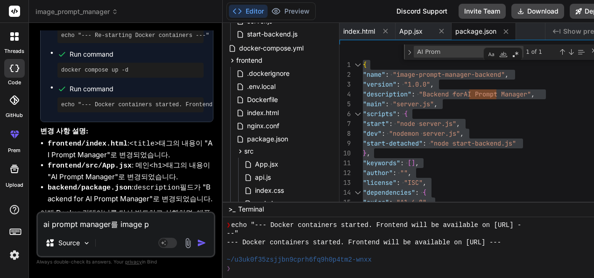
type textarea "x"
type textarea "ai prompt manager를 image pro"
type textarea "x"
type textarea "ai prompt manager를 image prom"
type textarea "x"
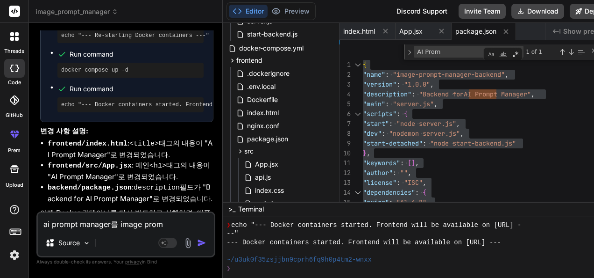
type textarea "ai prompt manager를 image promp"
type textarea "x"
type textarea "ai prompt manager를 image prompt"
type textarea "x"
type textarea "ai prompt manager를 image prompt"
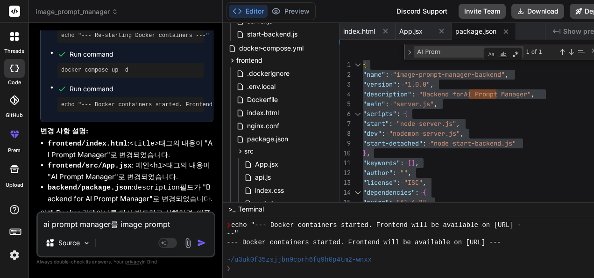
type textarea "x"
type textarea "ai prompt manager를 image prompt m"
type textarea "x"
type textarea "ai prompt manager를 image prompt ma"
type textarea "x"
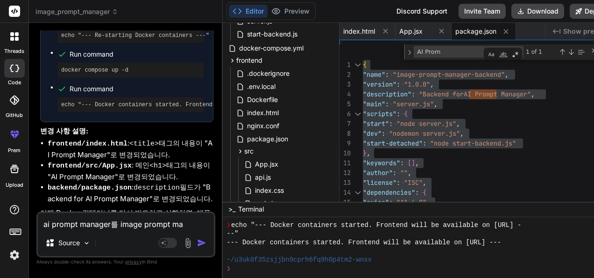
type textarea "ai prompt manager를 image prompt man"
type textarea "x"
type textarea "ai prompt manager를 image prompt [PERSON_NAME]"
type textarea "x"
type textarea "ai prompt manager를 image prompt manag"
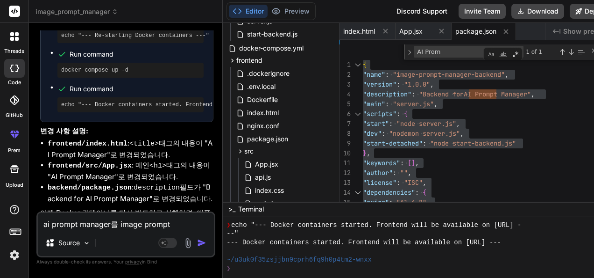
type textarea "x"
type textarea "ai prompt manager를 image prompt manage"
type textarea "x"
type textarea "ai prompt manager를 image prompt manager"
type textarea "x"
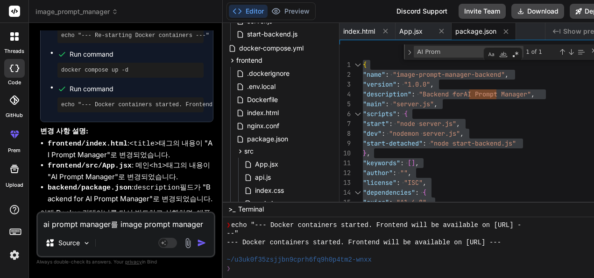
type textarea "ai prompt manager를 image prompt managerㄹ"
type textarea "x"
type textarea "ai prompt manager를 image prompt manager로"
type textarea "x"
type textarea "ai prompt manager를 image prompt manager로"
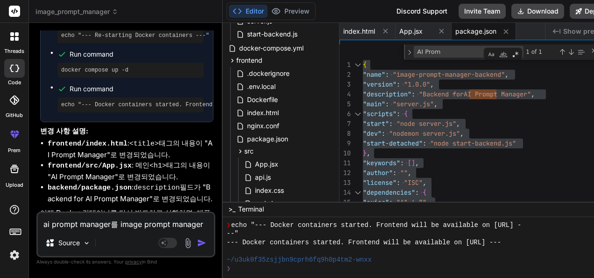
type textarea "x"
type textarea "ai prompt manager를 image prompt manager[PERSON_NAME] ㄷ"
type textarea "x"
type textarea "ai prompt manager를 image prompt manager로 다"
type textarea "x"
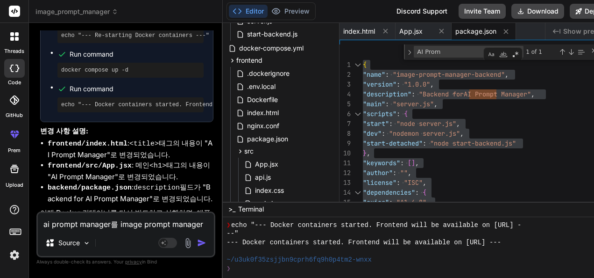
type textarea "ai prompt manager를 image prompt manager로 [PERSON_NAME]"
type textarea "x"
type textarea "ai prompt manager를 image prompt manager로 다시"
type textarea "x"
type textarea "ai prompt manager를 image prompt manager로 다시"
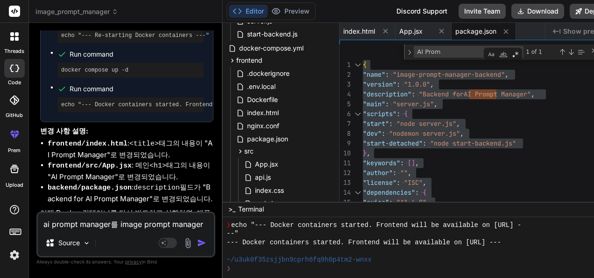
type textarea "x"
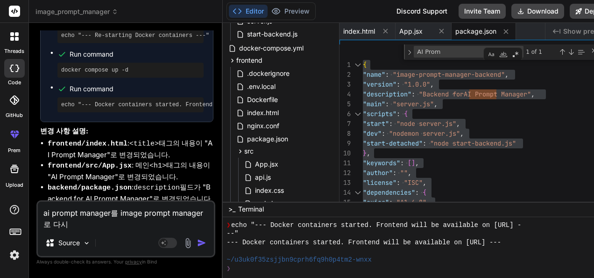
type textarea "ai prompt manager를 image prompt manager로 다시 ㅂ"
type textarea "x"
type textarea "ai prompt manager를 image prompt manager로 다시 보"
type textarea "x"
type textarea "ai prompt manager를 image prompt manager로 다시 복"
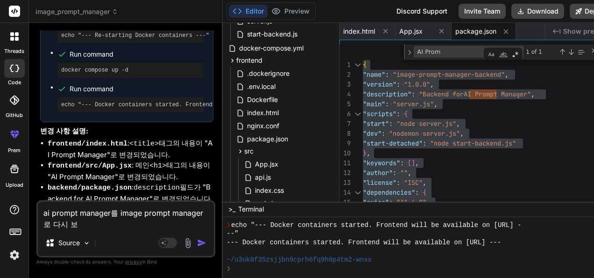
type textarea "x"
type textarea "ai prompt manager를 image prompt manager로 다시 복ㅇ"
type textarea "x"
type textarea "ai prompt manager를 image prompt manager로 다시 복우"
type textarea "x"
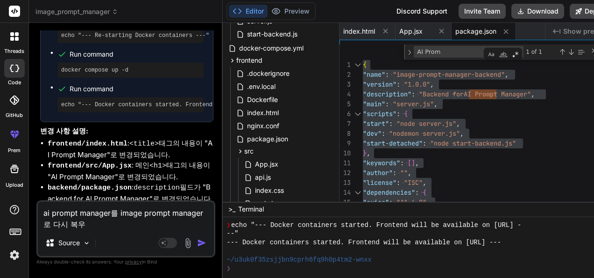
type textarea "ai prompt manager를 image prompt manager로 다시 복워"
type textarea "x"
type textarea "ai prompt manager를 image prompt manager로 다시 복원"
type textarea "x"
type textarea "ai prompt manager를 image prompt manager로 다시 복웒"
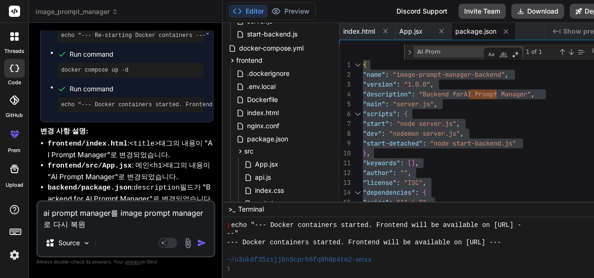
type textarea "x"
type textarea "ai prompt manager를 image prompt manager로 다시 복원해"
type textarea "x"
type textarea "ai prompt manager를 image prompt manager로 다시 복원햊"
type textarea "x"
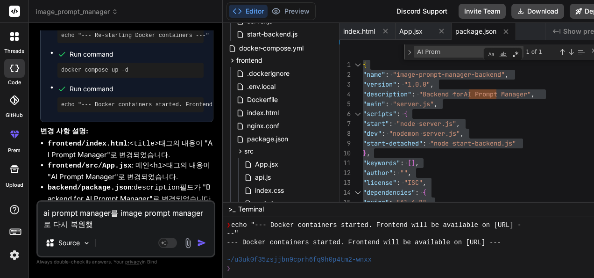
type textarea "ai prompt manager를 image prompt manager로 다시 복원해주"
type textarea "x"
type textarea "ai prompt manager를 image prompt manager로 다시 복원해줘"
type textarea "x"
type textarea "ai prompt manager를 image prompt manager로 다시 복원해줘."
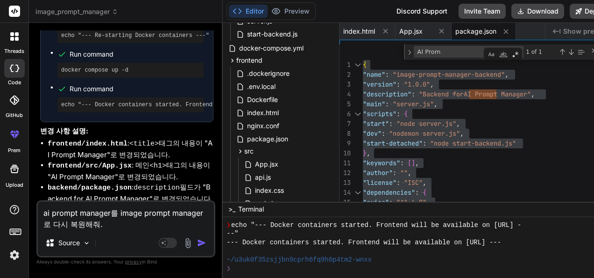
type textarea "x"
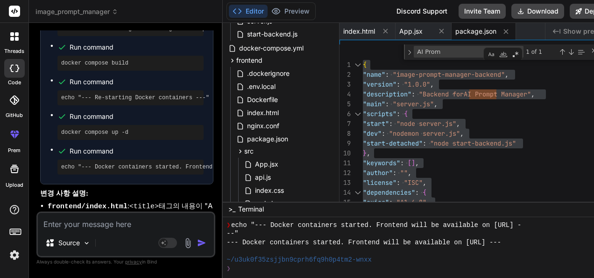
scroll to position [3474, 0]
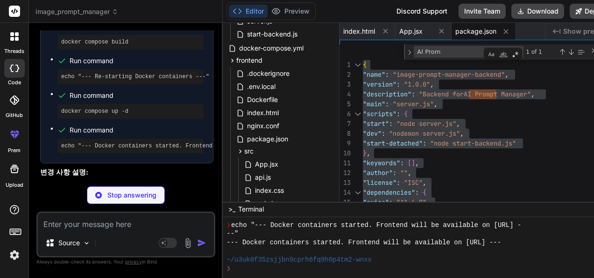
type textarea "x"
type textarea "<div id="root"></div> <script type="module" src="/src/main.jsx"></script> </bod…"
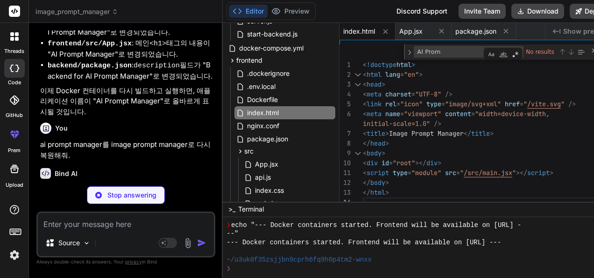
scroll to position [3641, 0]
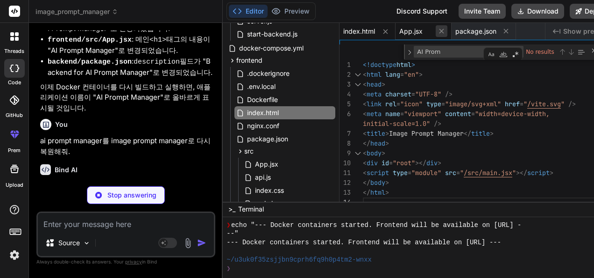
type textarea "x"
click at [446, 29] on icon at bounding box center [442, 31] width 8 height 8
click at [390, 28] on icon at bounding box center [386, 32] width 8 height 8
type textarea ""openai": "^4.47.1", "sqlite3": "^5.1.7" } }"
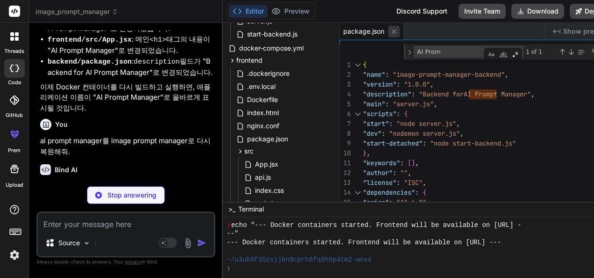
click at [397, 29] on icon at bounding box center [394, 31] width 5 height 5
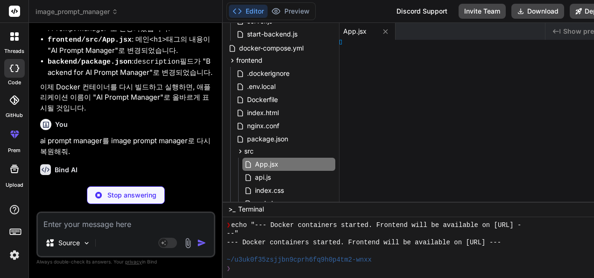
type textarea "x"
type textarea "}"
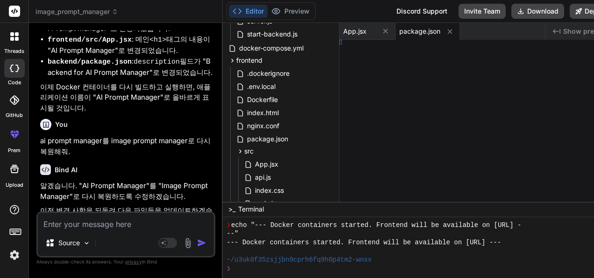
type textarea "x"
type textarea ""openai": "^4.47.1", "sqlite3": "^5.1.7" } }"
type textarea "x"
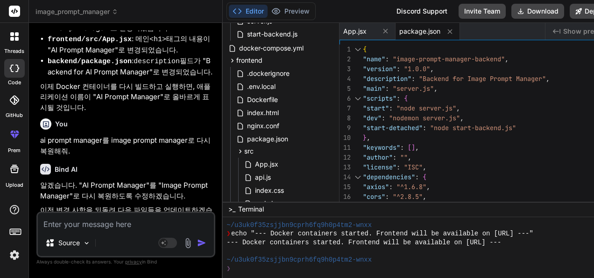
click at [116, 222] on textarea at bounding box center [126, 221] width 176 height 17
type textarea "ㅇ"
type textarea "x"
type textarea "애"
type textarea "x"
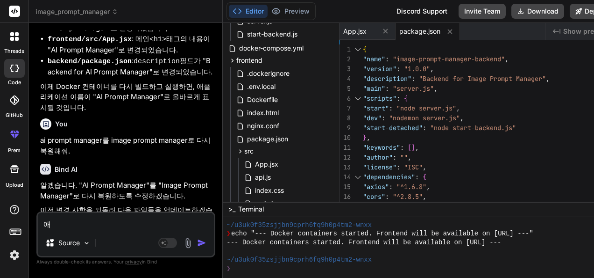
type textarea "ㅇ"
type textarea "x"
type textarea "d"
type textarea "x"
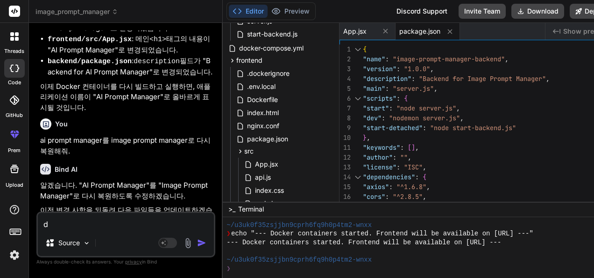
type textarea "do"
type textarea "x"
type textarea "doc"
paste textarea "Failed to create category"
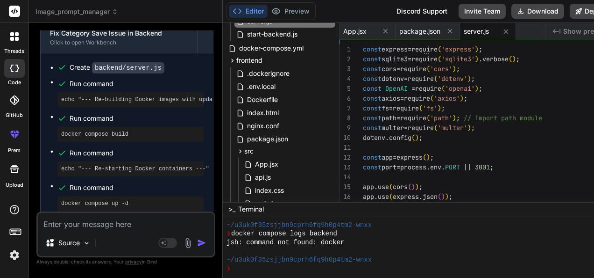
scroll to position [4753, 0]
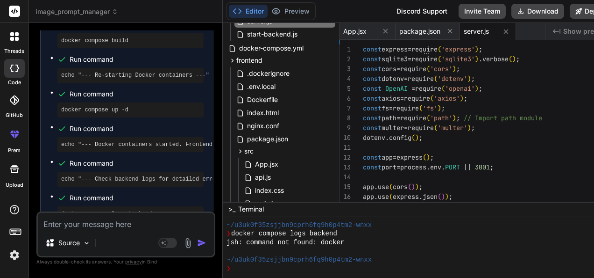
drag, startPoint x: 55, startPoint y: 96, endPoint x: 93, endPoint y: 95, distance: 37.4
copy code "prompts.db"
click at [132, 220] on textarea at bounding box center [126, 221] width 176 height 17
paste textarea "prompts.db"
